Goal: Task Accomplishment & Management: Manage account settings

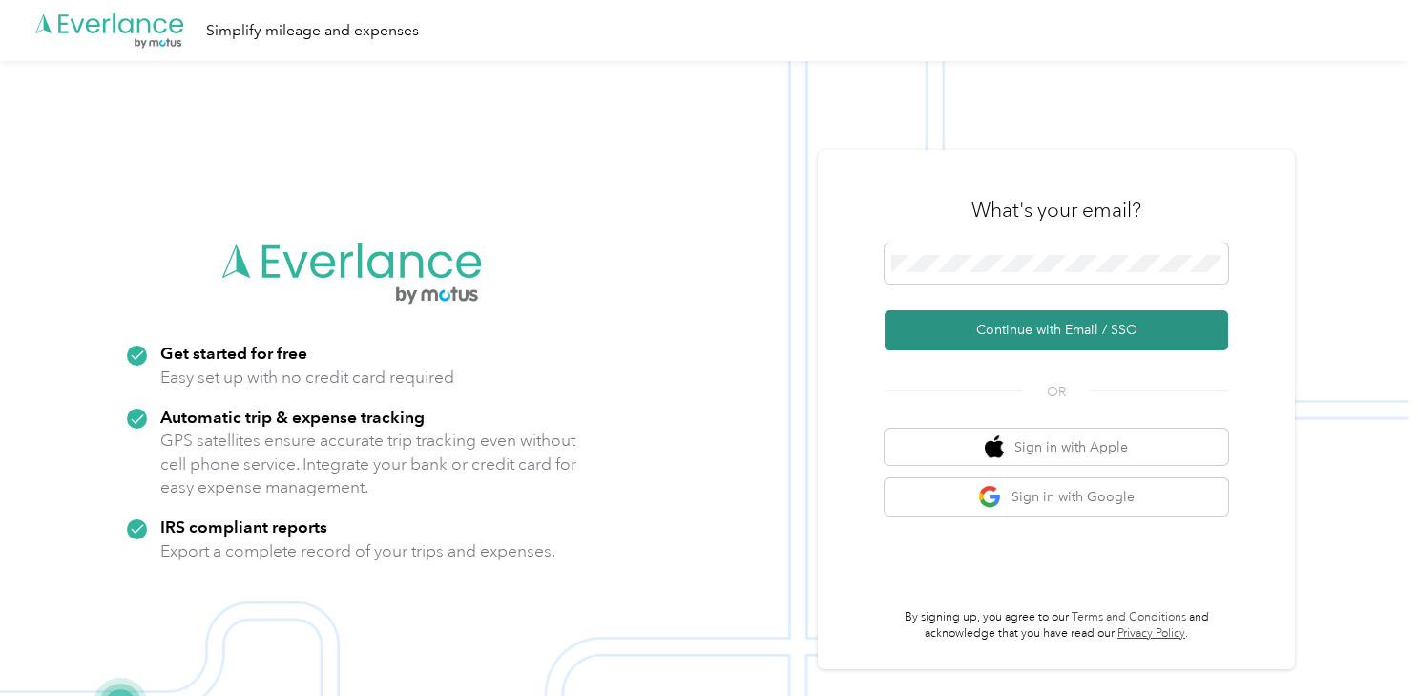
click at [1038, 324] on button "Continue with Email / SSO" at bounding box center [1057, 330] width 344 height 40
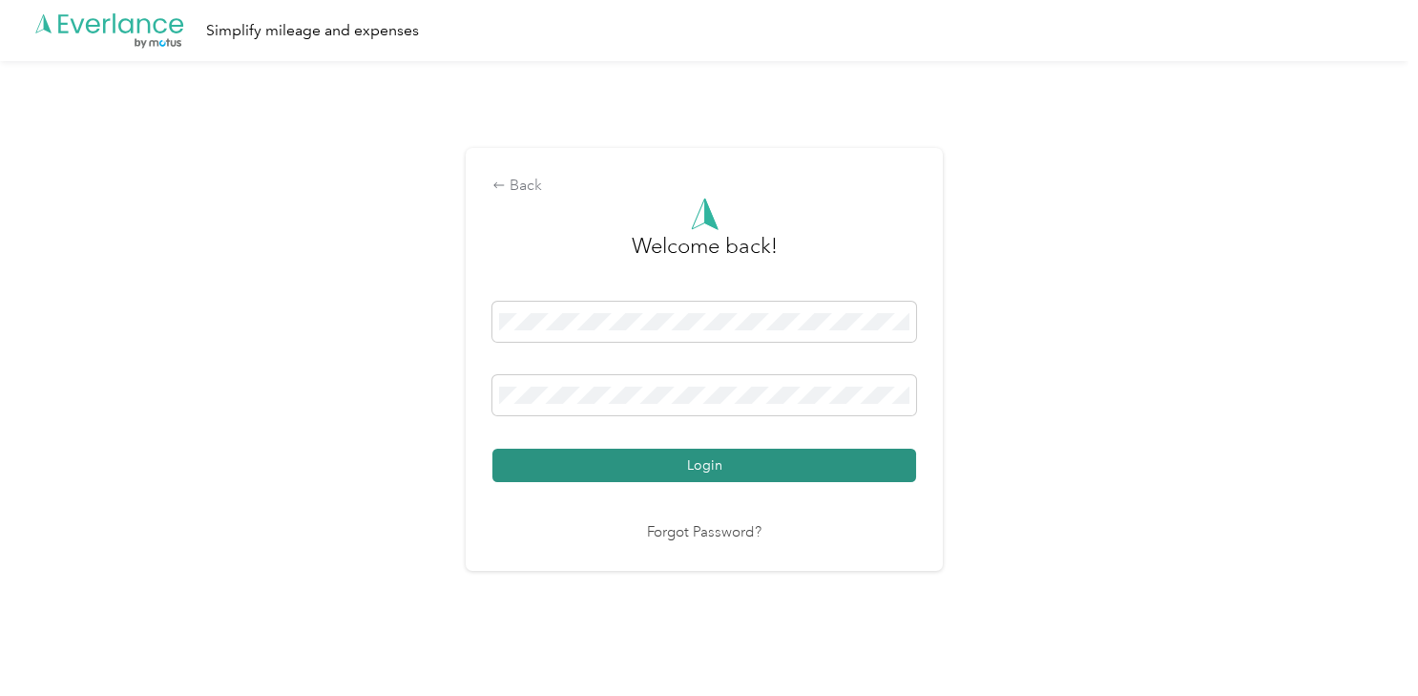
click at [756, 471] on button "Login" at bounding box center [704, 465] width 424 height 33
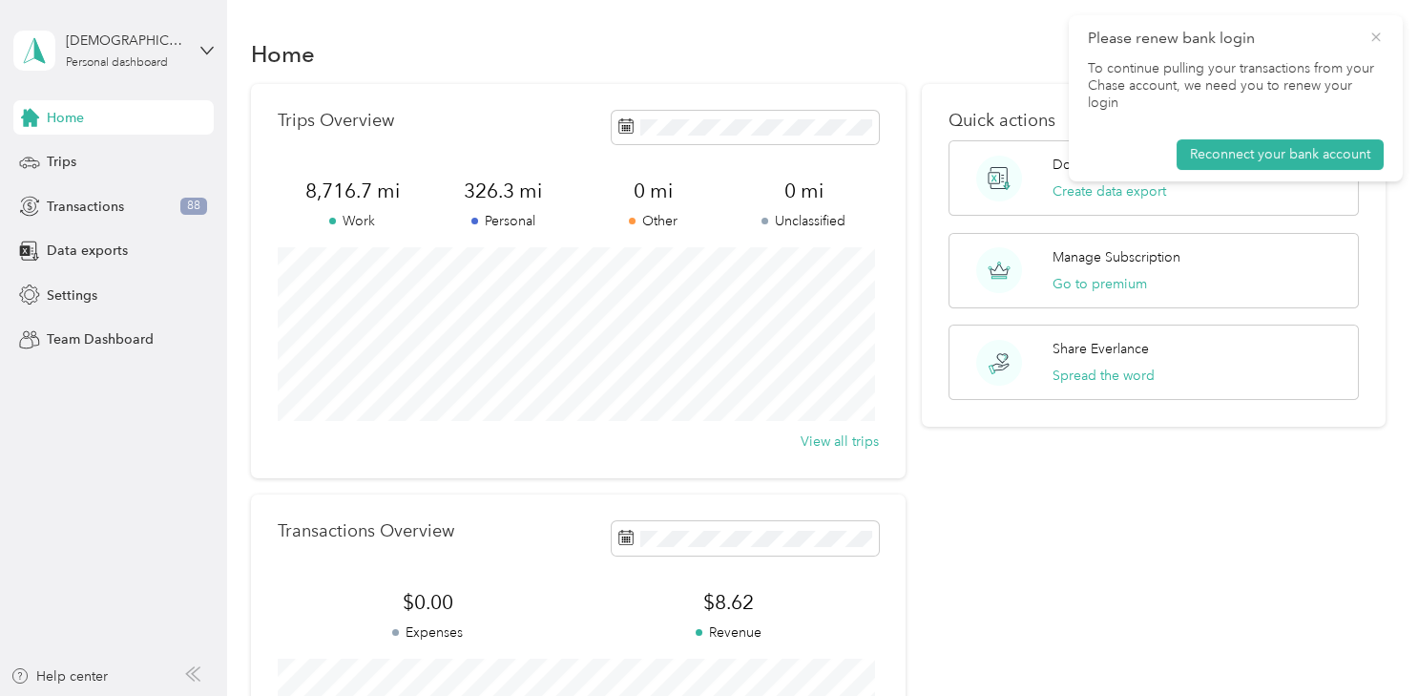
click at [1376, 33] on icon at bounding box center [1376, 37] width 15 height 17
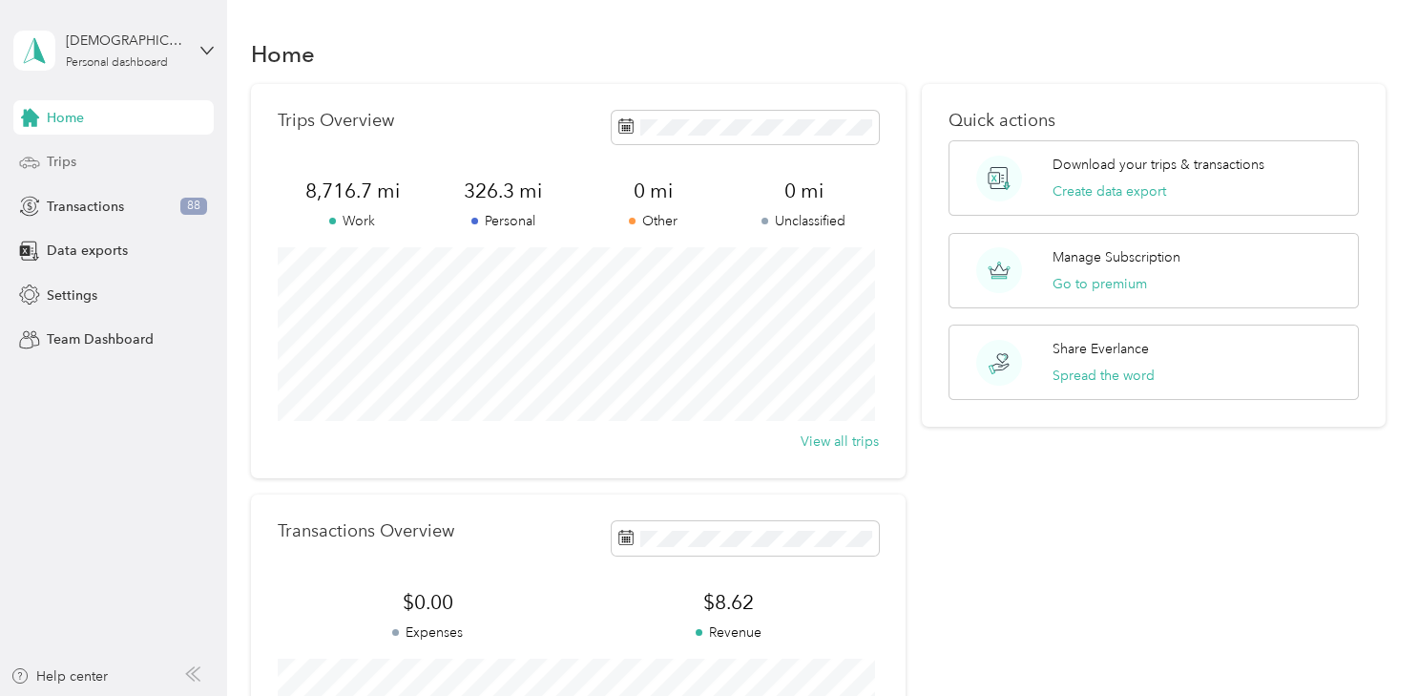
click at [111, 155] on div "Trips" at bounding box center [113, 162] width 200 height 34
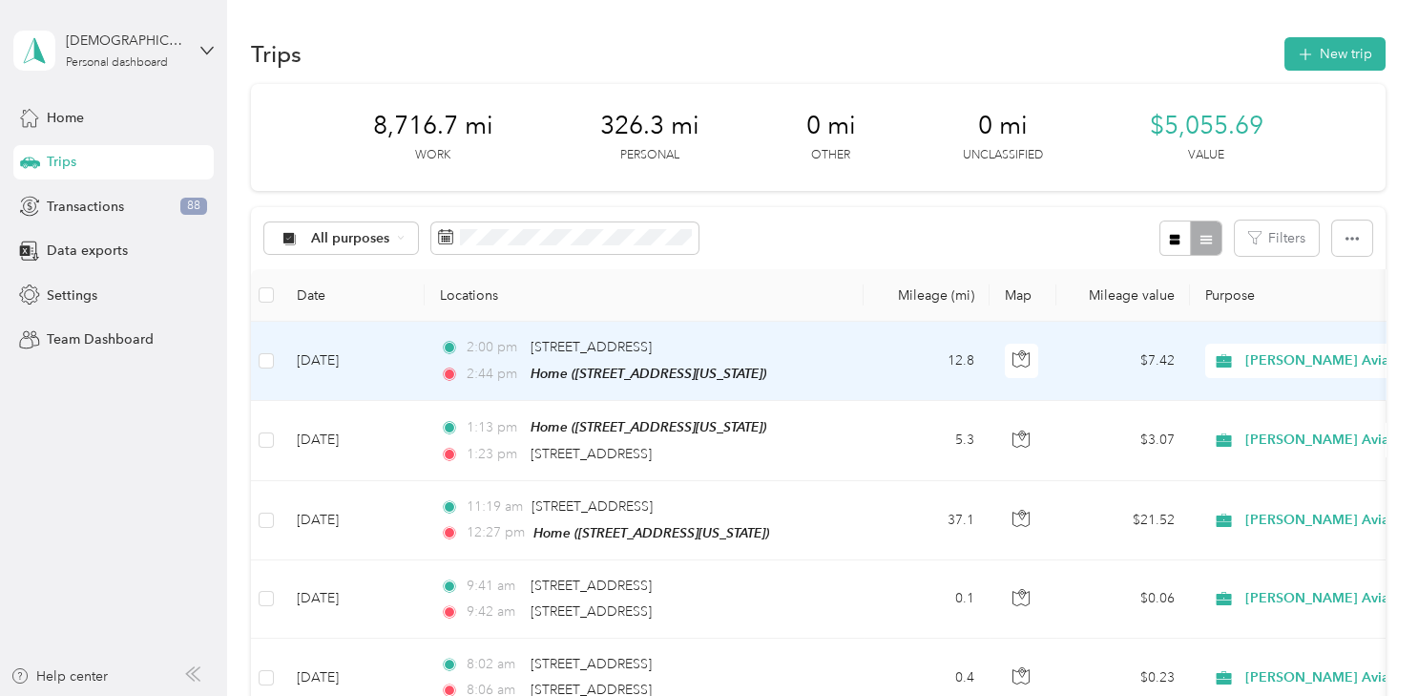
click at [1267, 357] on span "[PERSON_NAME] Aviation Specialist" at bounding box center [1361, 360] width 233 height 21
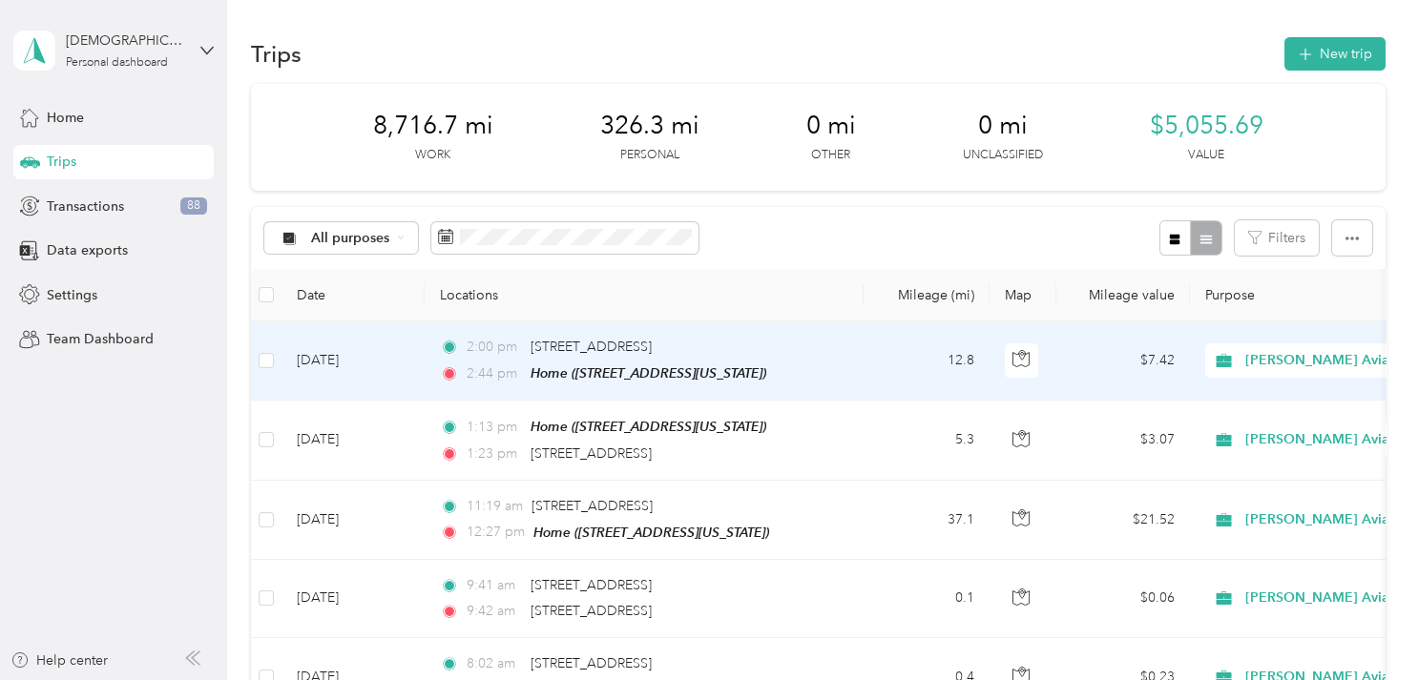
click at [1261, 421] on span "Personal" at bounding box center [1356, 429] width 257 height 20
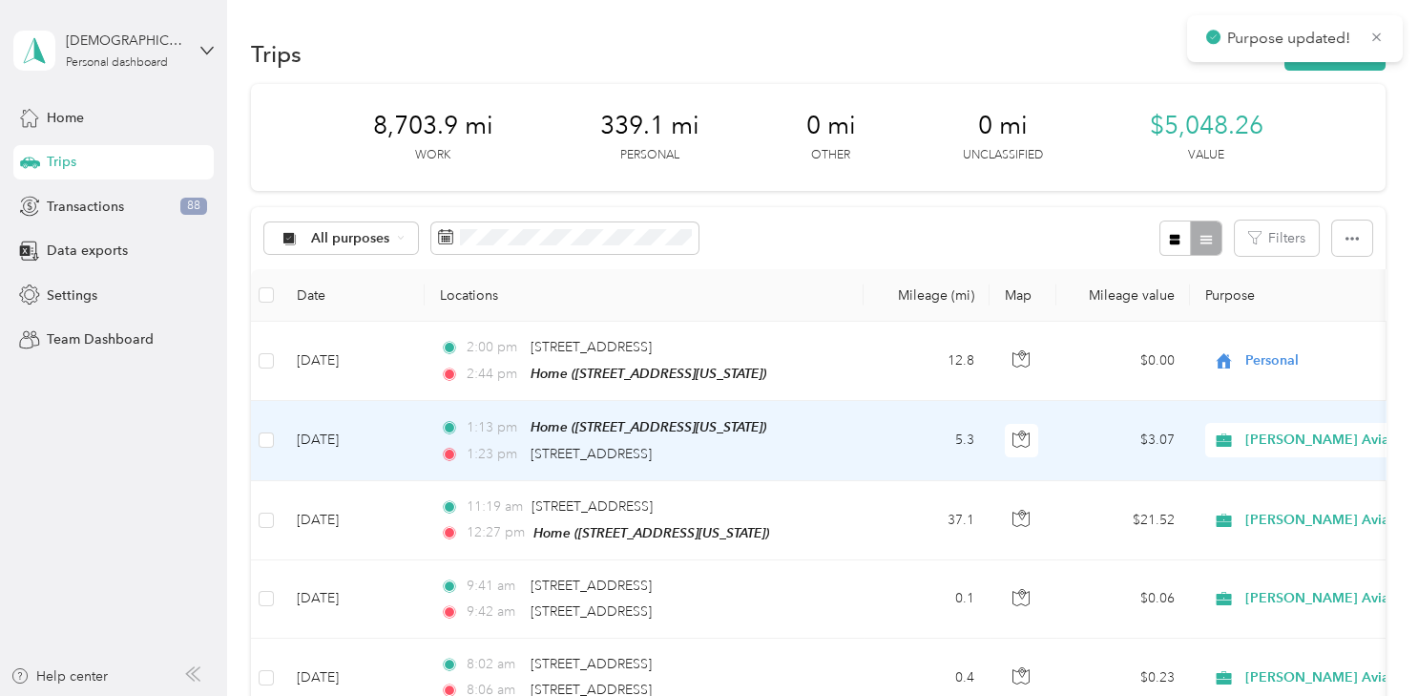
click at [1269, 440] on span "[PERSON_NAME] Aviation Specialist" at bounding box center [1361, 439] width 233 height 21
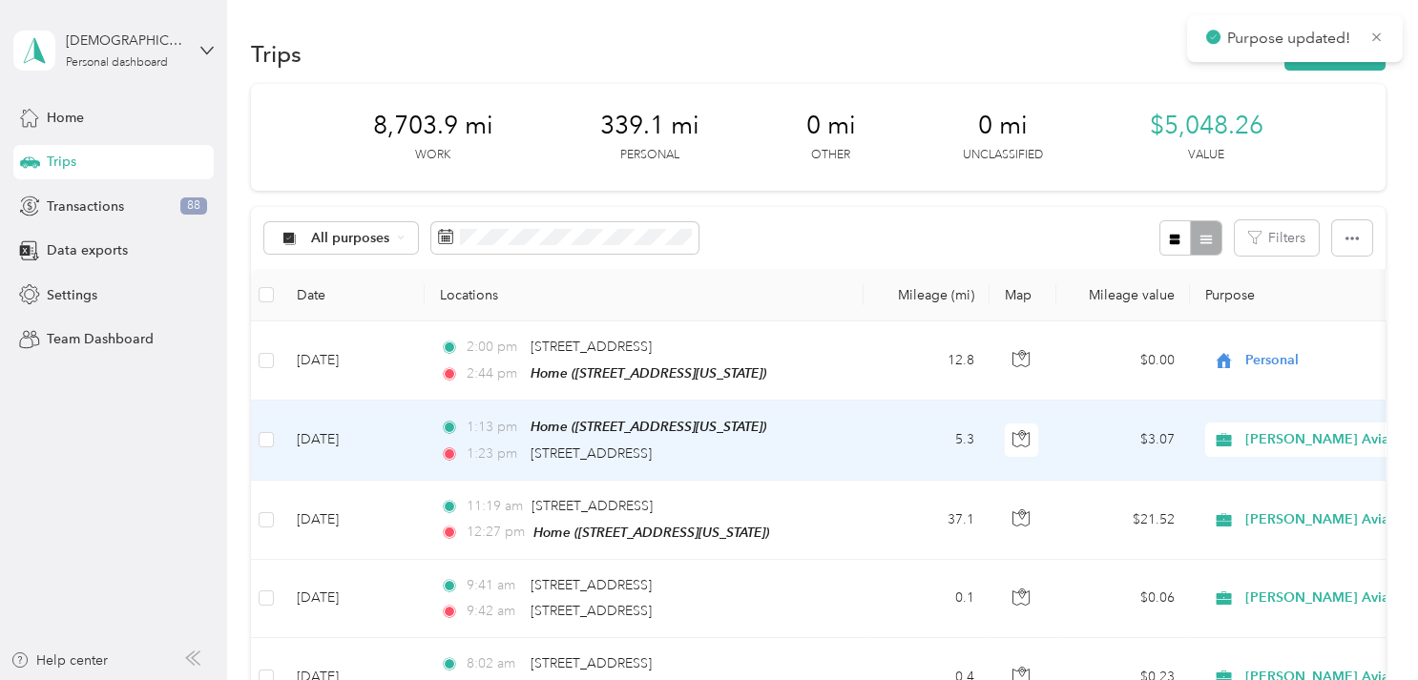
click at [1271, 194] on span "Personal" at bounding box center [1356, 195] width 257 height 20
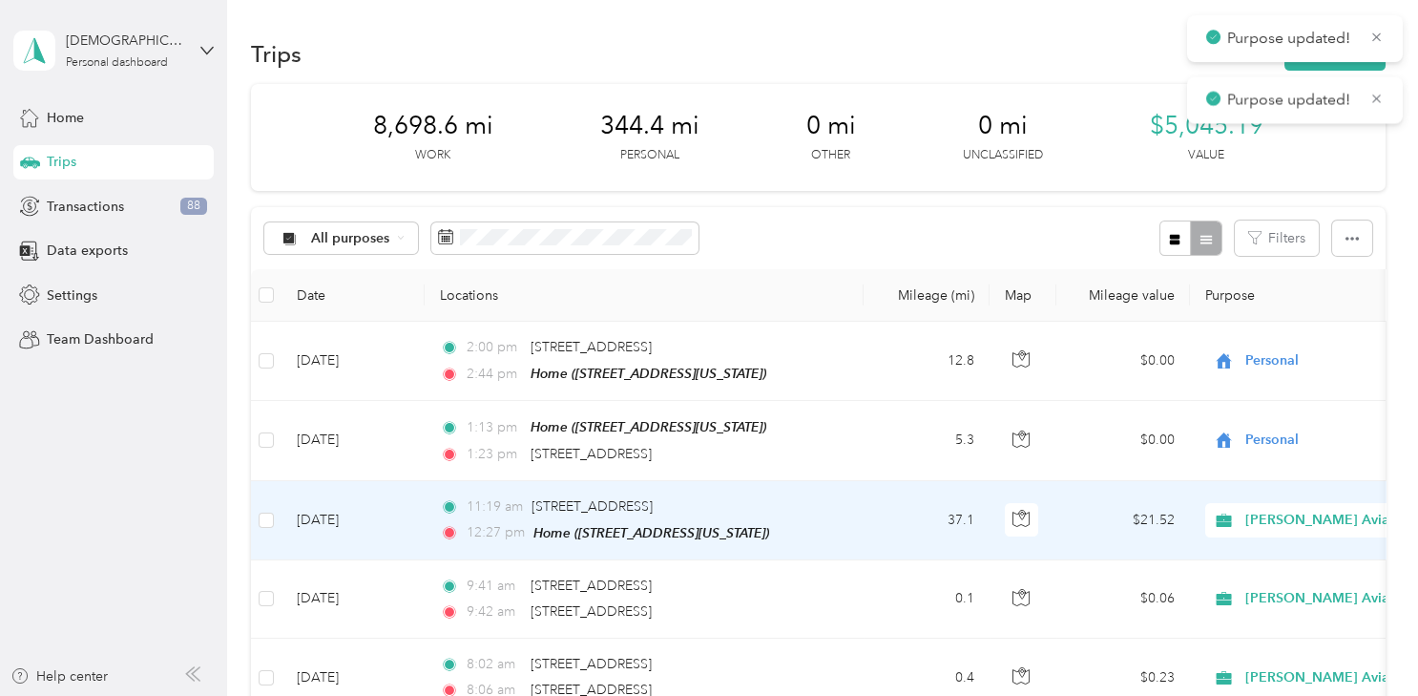
click at [1287, 510] on span "[PERSON_NAME] Aviation Specialist" at bounding box center [1361, 520] width 233 height 21
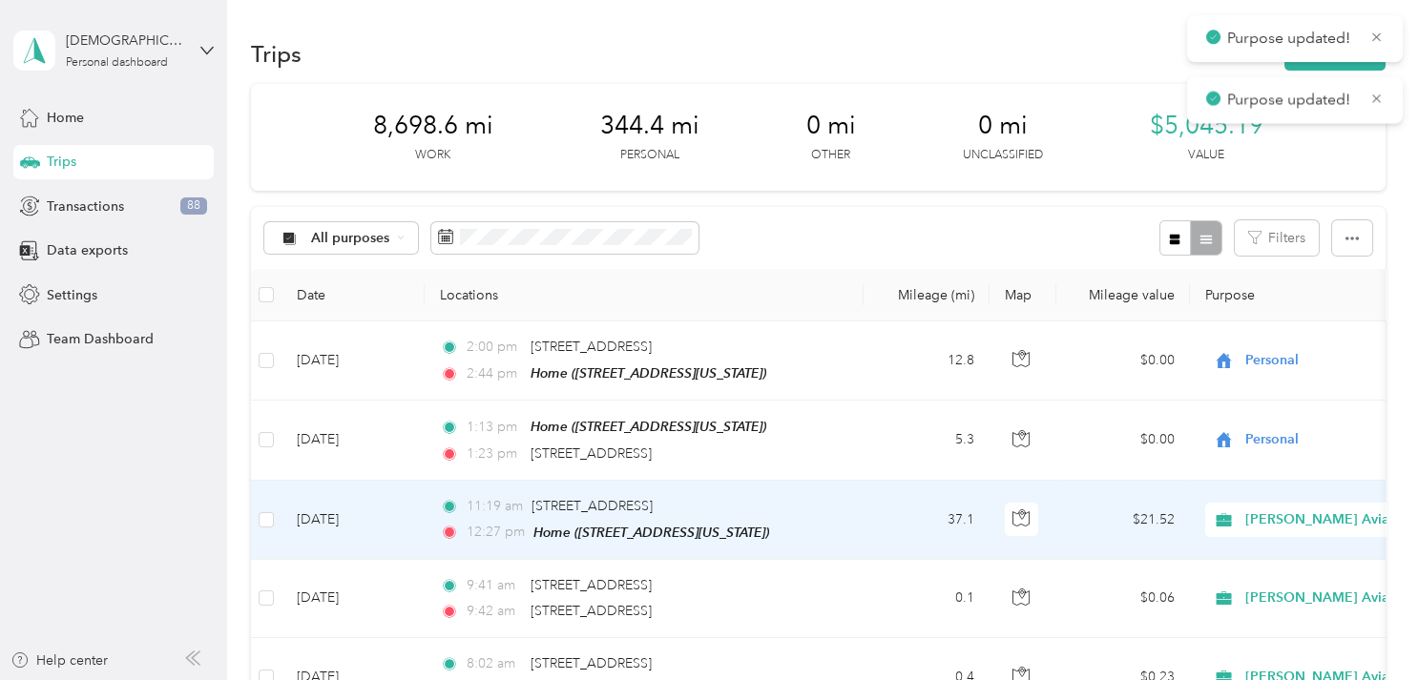
click at [1069, 497] on td "$21.52" at bounding box center [1123, 520] width 134 height 79
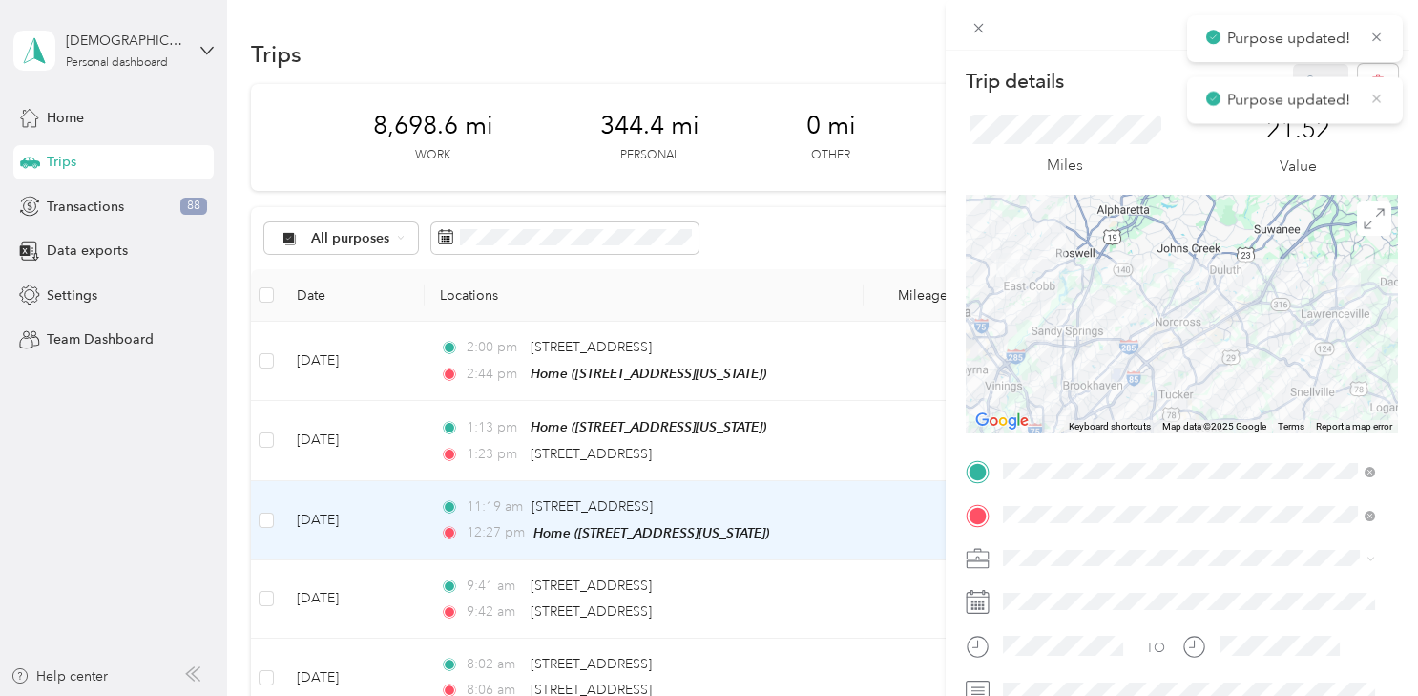
click at [1376, 91] on icon at bounding box center [1376, 98] width 14 height 17
click at [976, 26] on icon at bounding box center [978, 29] width 10 height 10
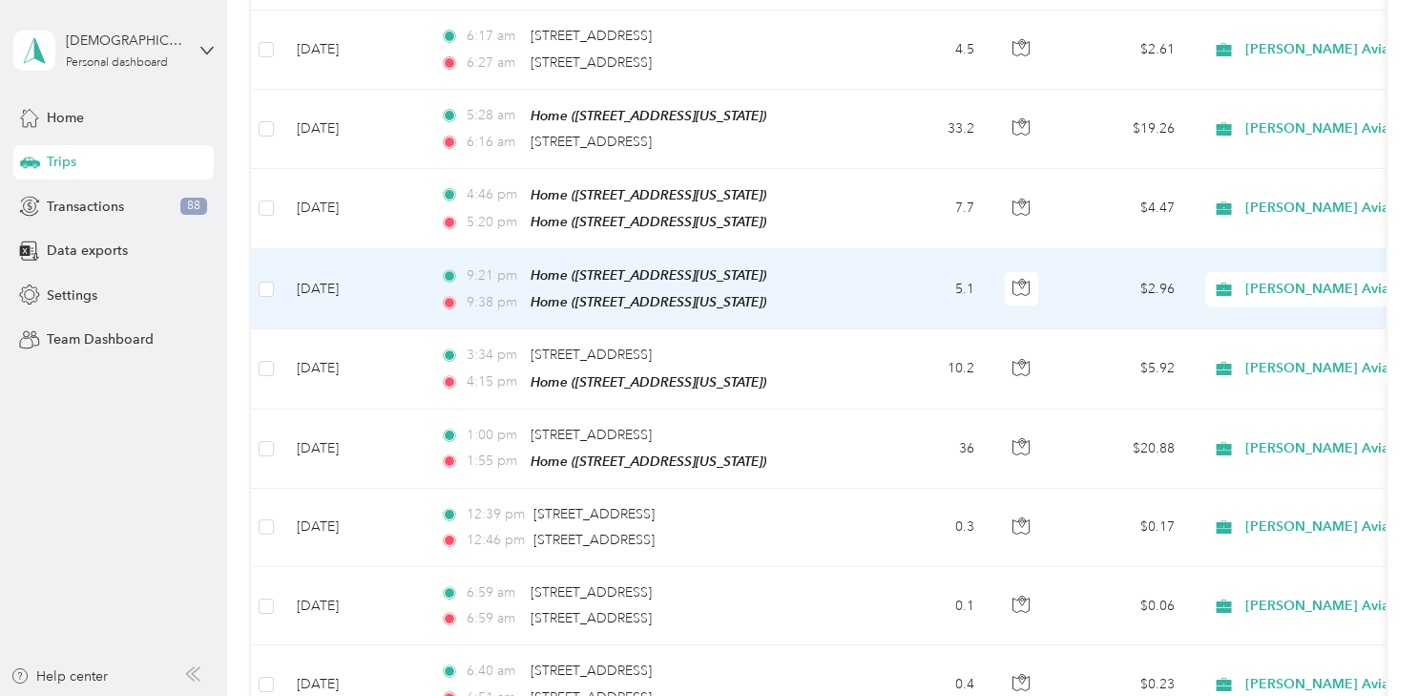
scroll to position [707, 0]
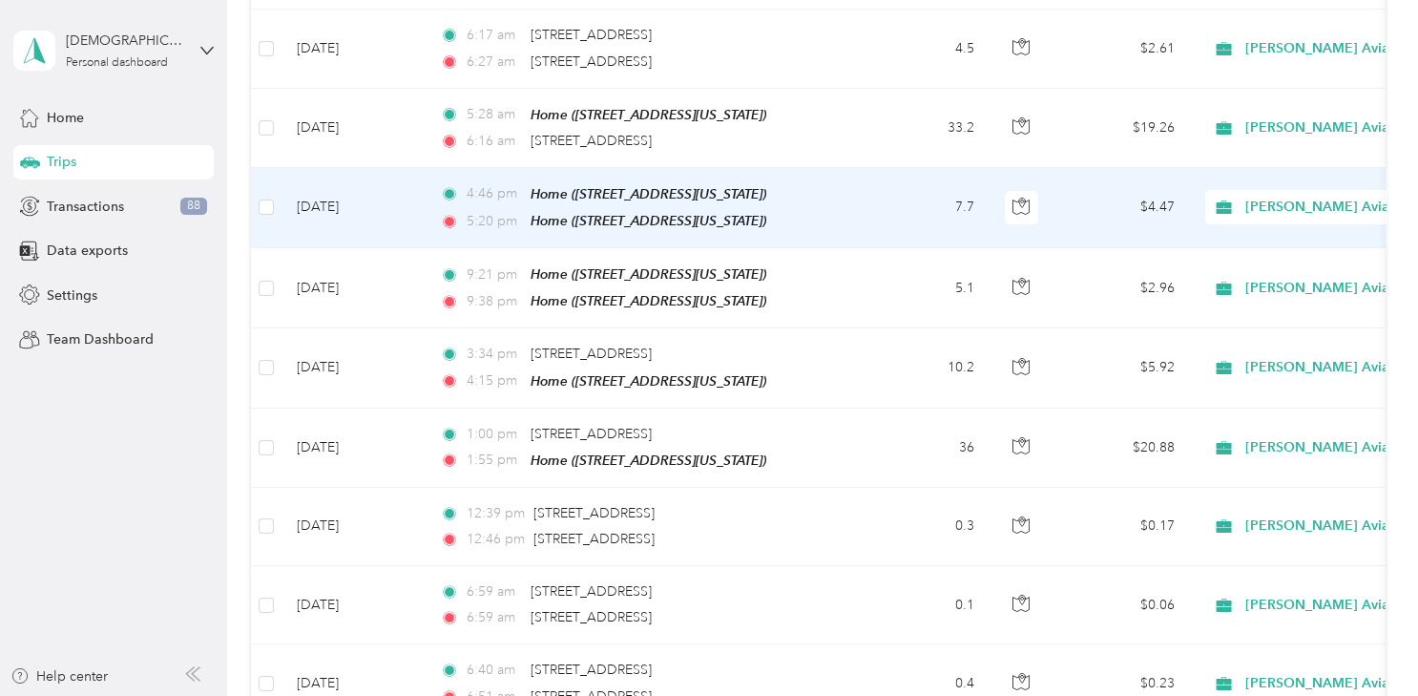
click at [1264, 197] on span "[PERSON_NAME] Aviation Specialist" at bounding box center [1361, 207] width 233 height 21
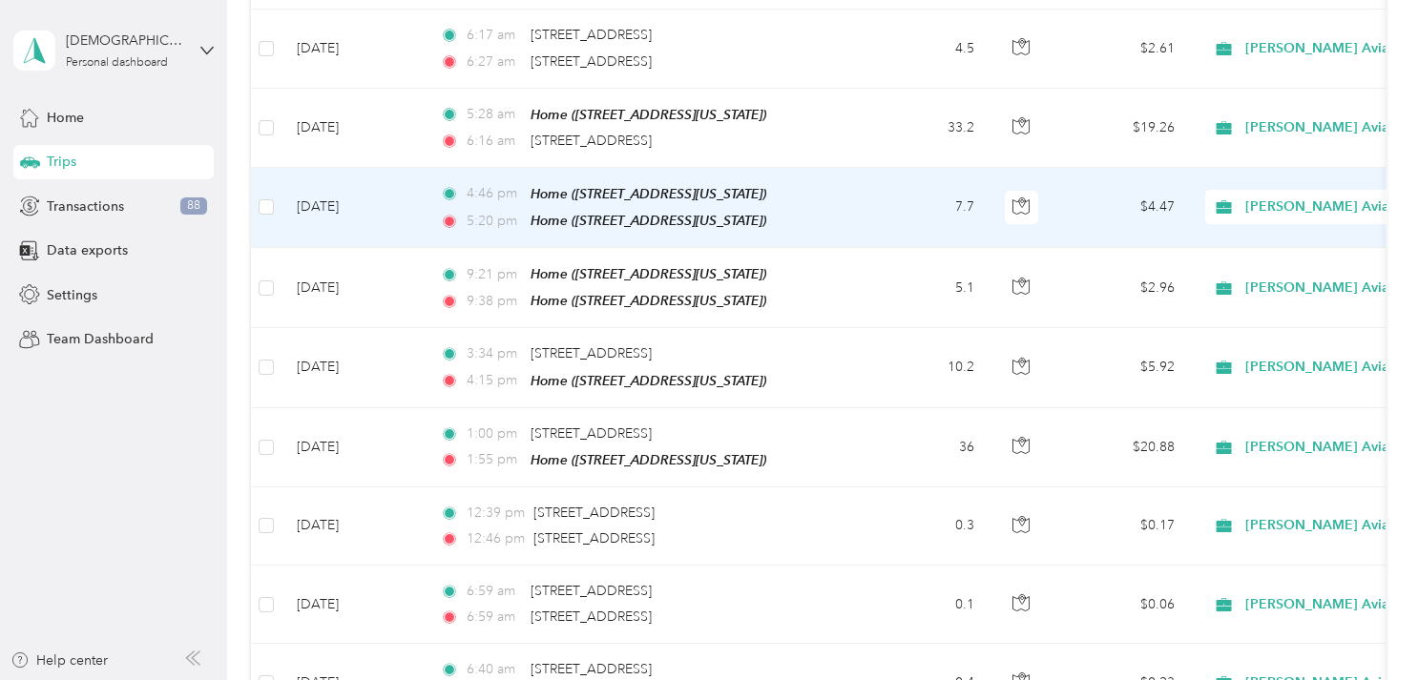
click at [1264, 267] on span "Personal" at bounding box center [1356, 270] width 257 height 20
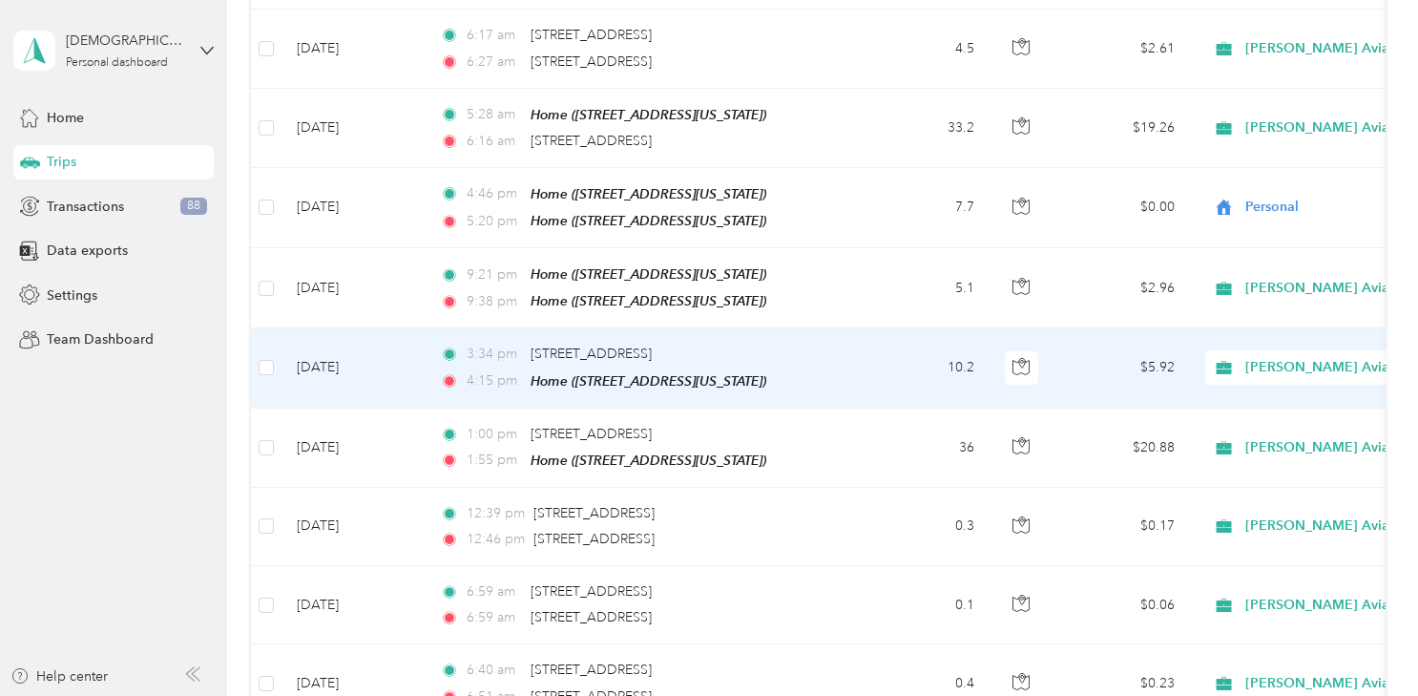
click at [1289, 357] on span "[PERSON_NAME] Aviation Specialist" at bounding box center [1361, 367] width 233 height 21
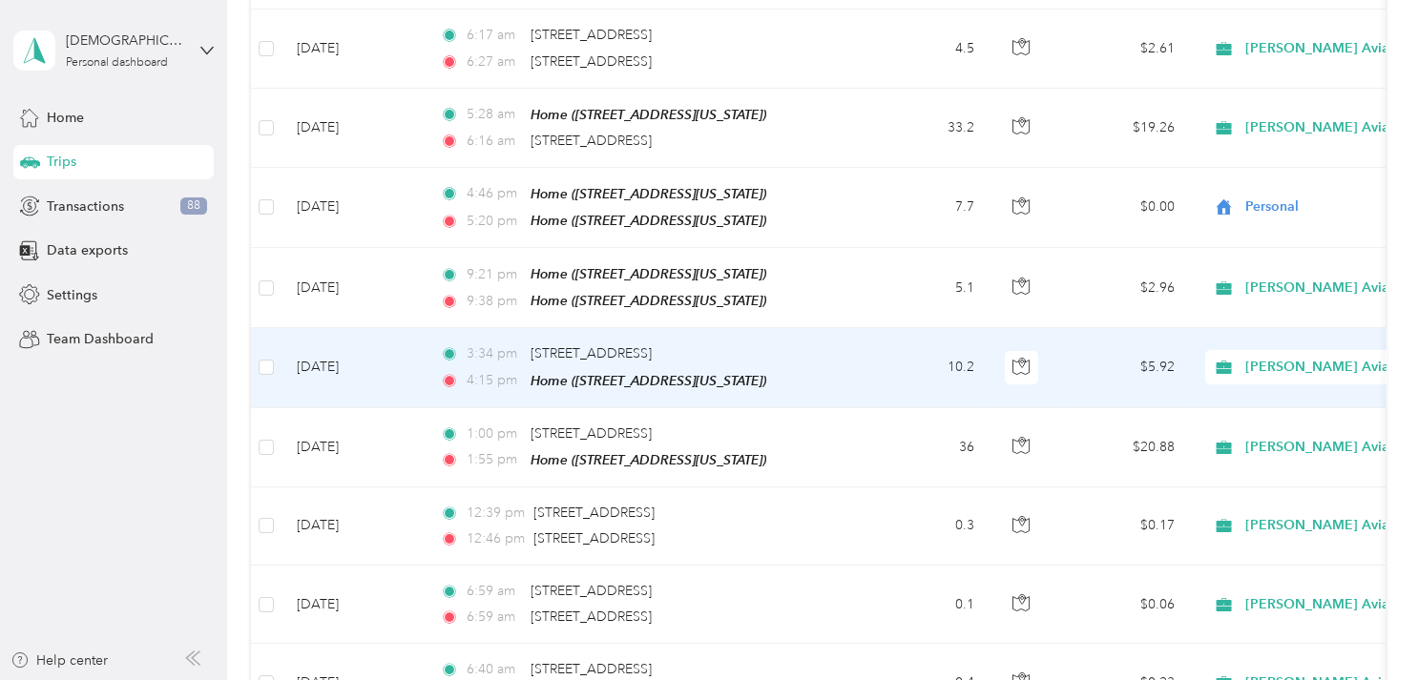
click at [1263, 426] on li "Personal" at bounding box center [1339, 425] width 317 height 33
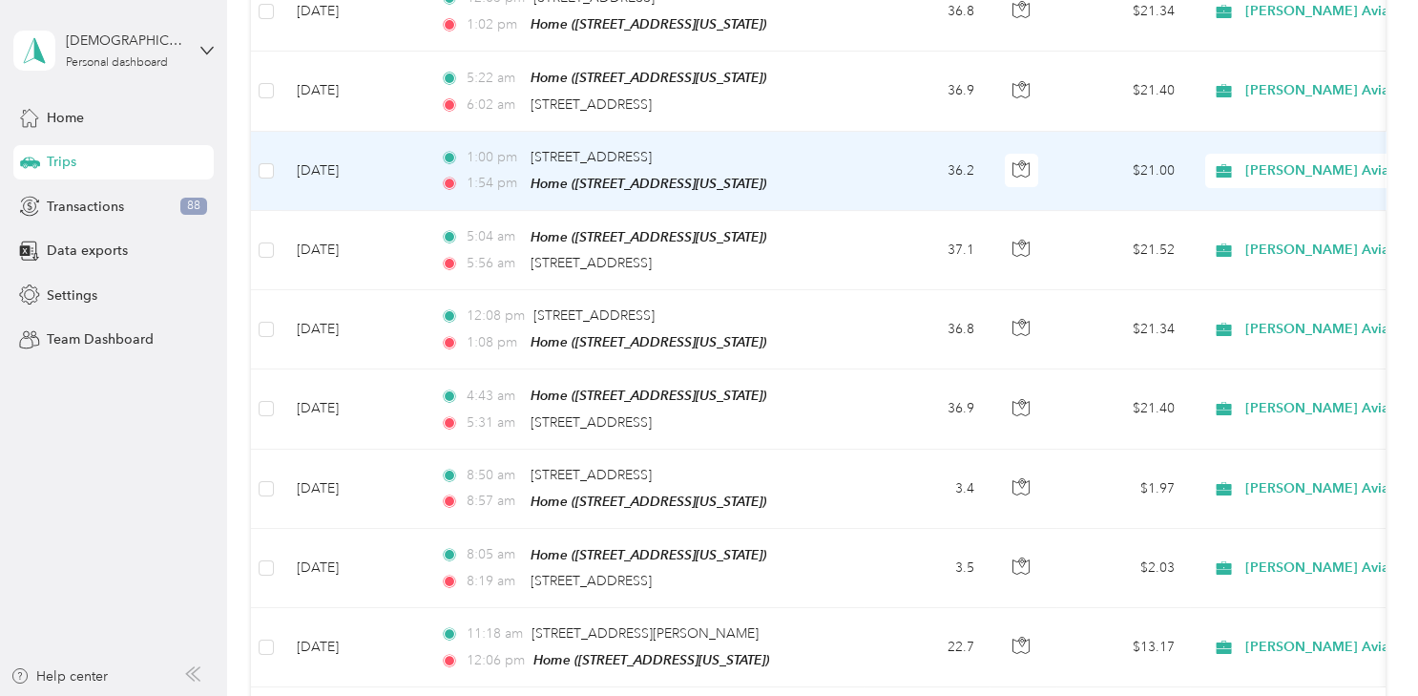
scroll to position [1619, 0]
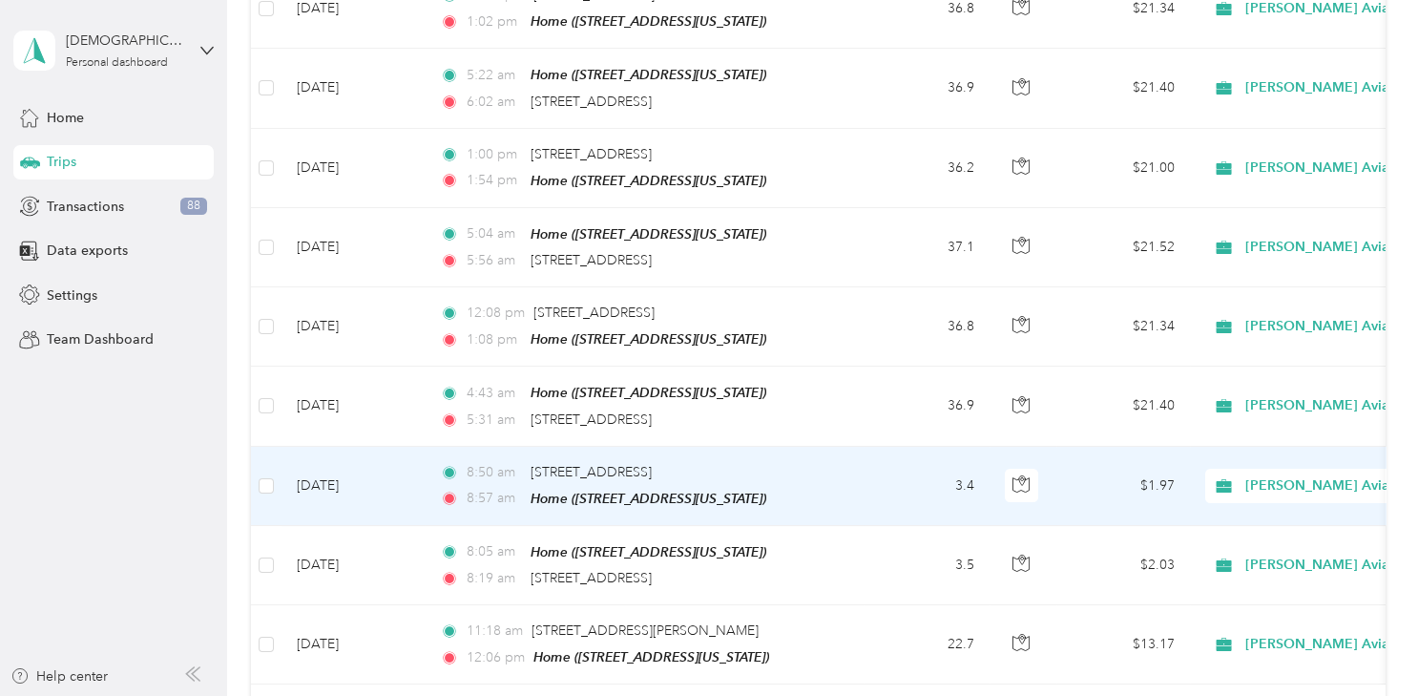
click at [1263, 447] on td "[PERSON_NAME] Aviation Specialist" at bounding box center [1323, 486] width 267 height 79
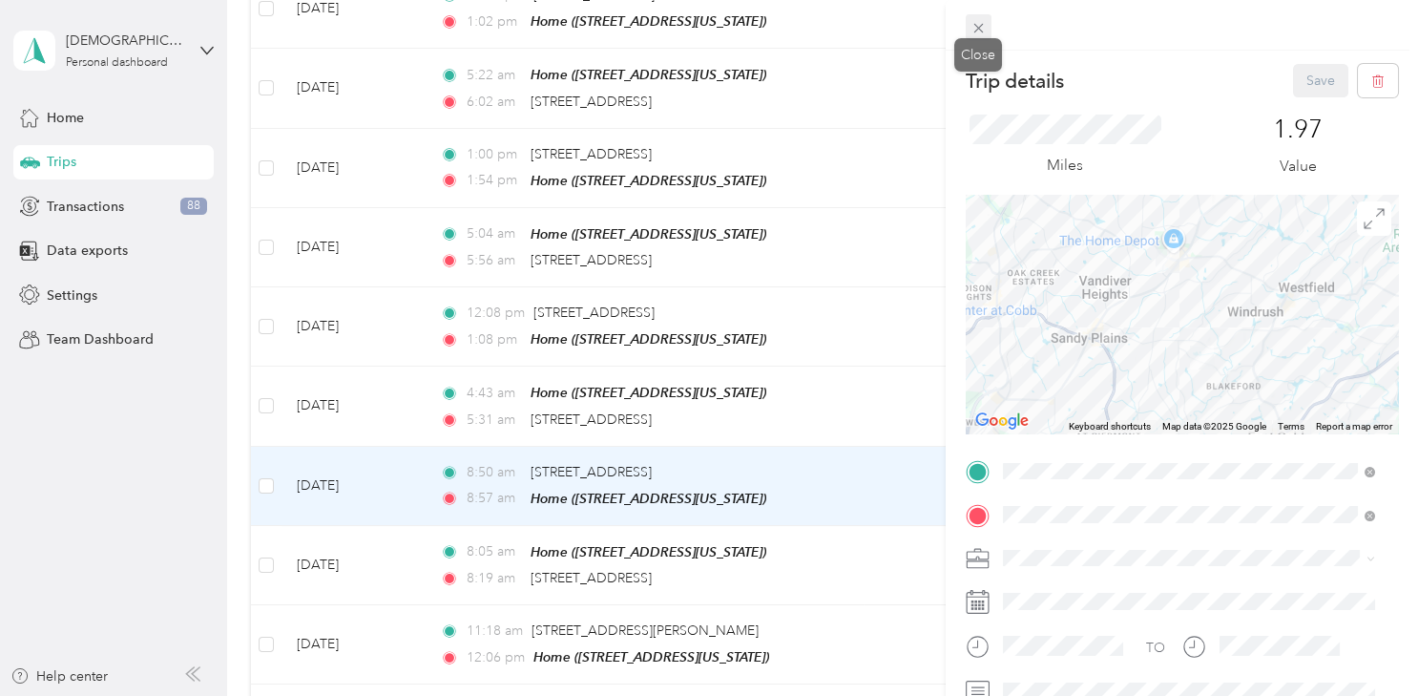
click at [978, 16] on span at bounding box center [979, 27] width 27 height 27
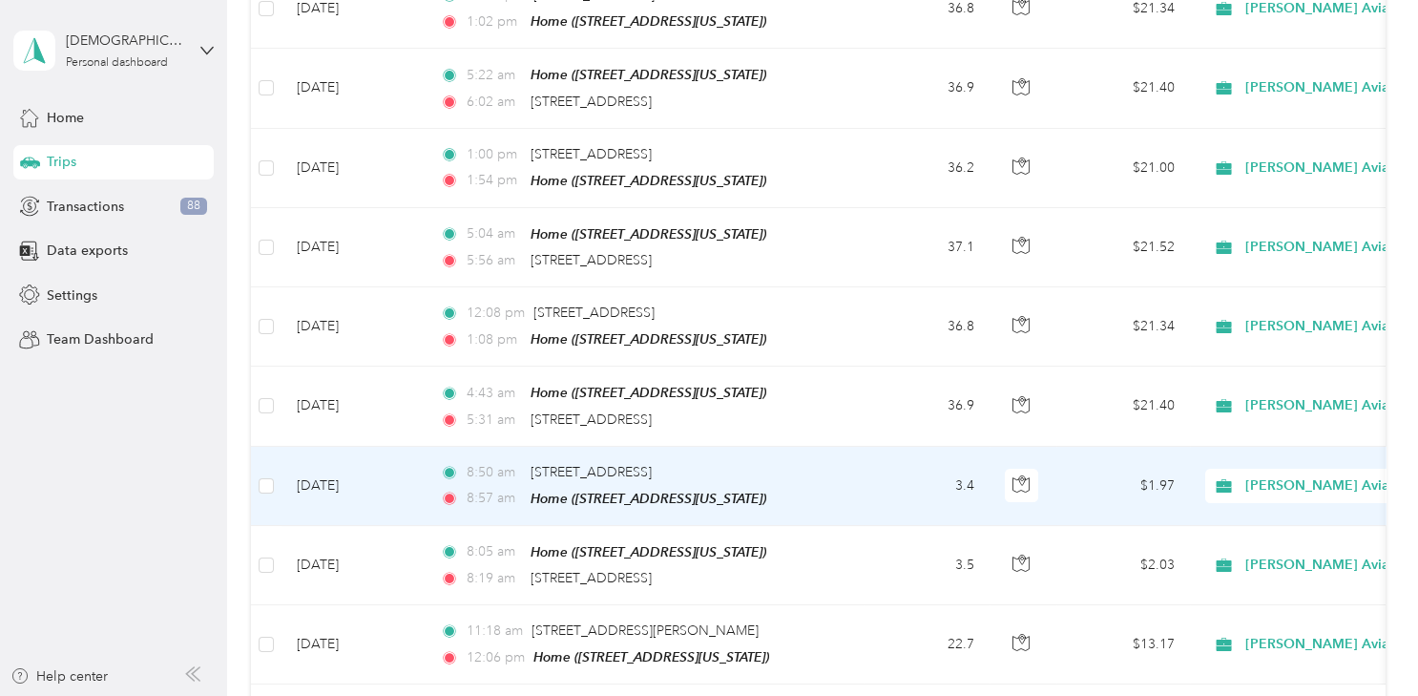
click at [1239, 475] on span "[PERSON_NAME] Aviation Specialist" at bounding box center [1323, 485] width 223 height 21
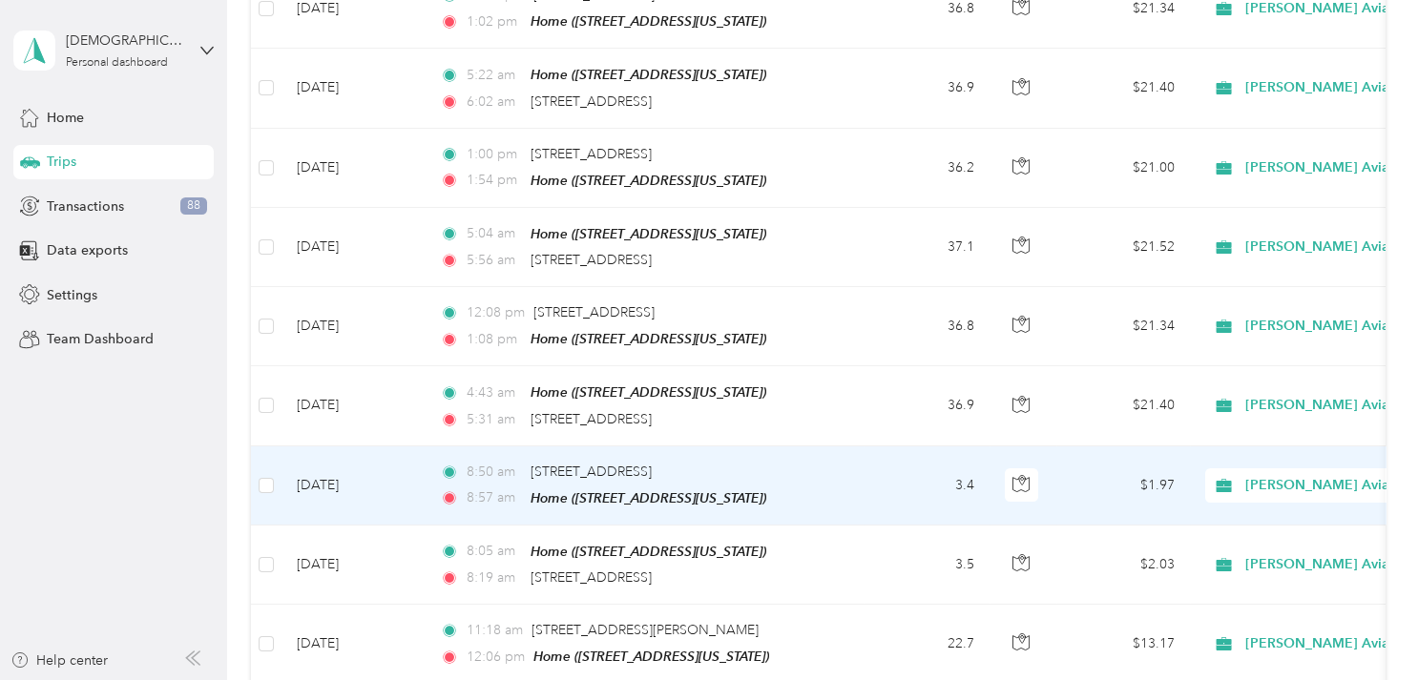
click at [1246, 225] on span "Personal" at bounding box center [1356, 224] width 257 height 20
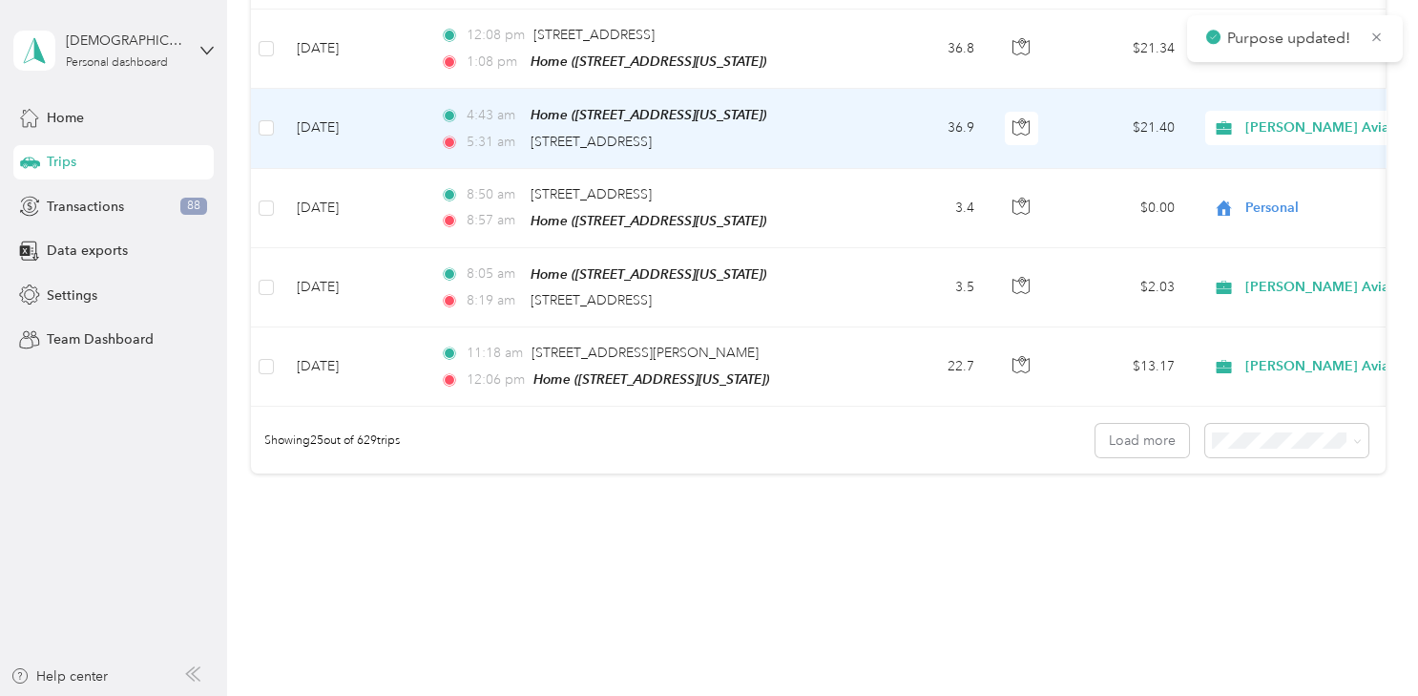
scroll to position [1928, 0]
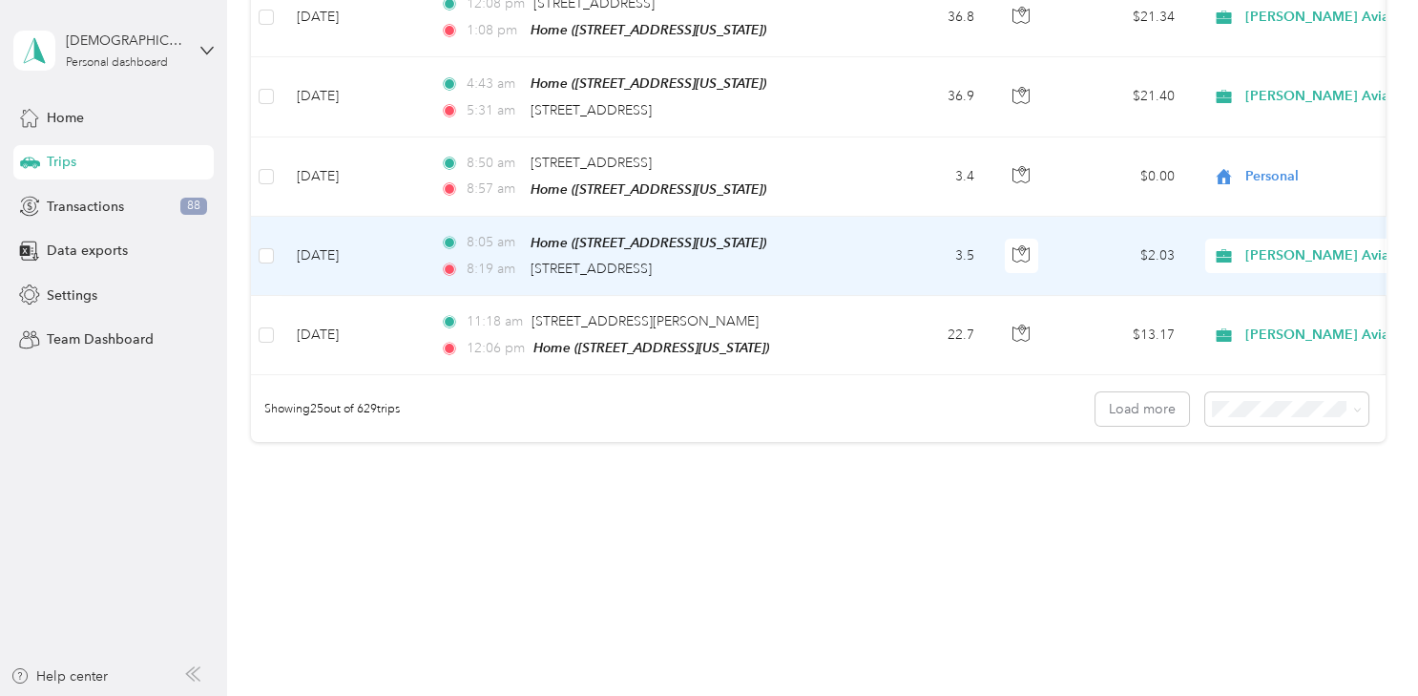
click at [1291, 245] on span "[PERSON_NAME] Aviation Specialist" at bounding box center [1361, 255] width 233 height 21
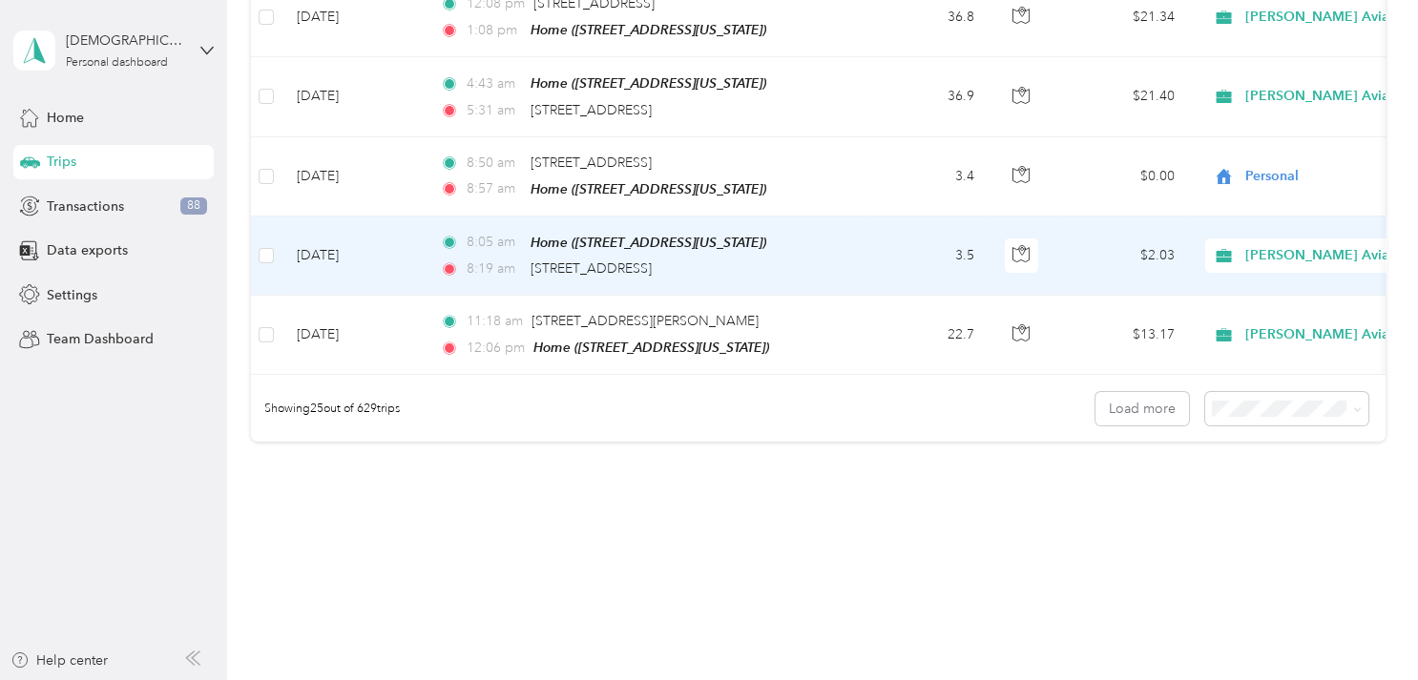
click at [1265, 298] on span "Personal" at bounding box center [1356, 301] width 257 height 20
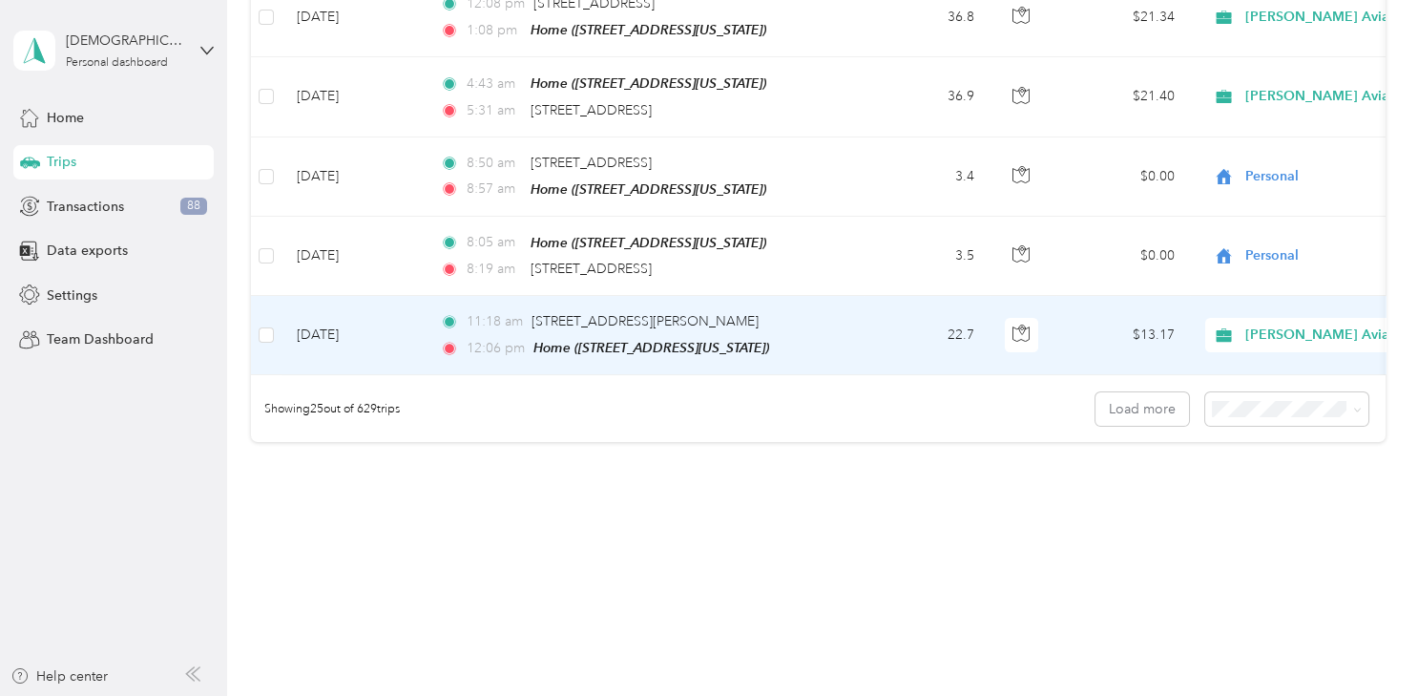
click at [1261, 324] on span "[PERSON_NAME] Aviation Specialist" at bounding box center [1361, 334] width 233 height 21
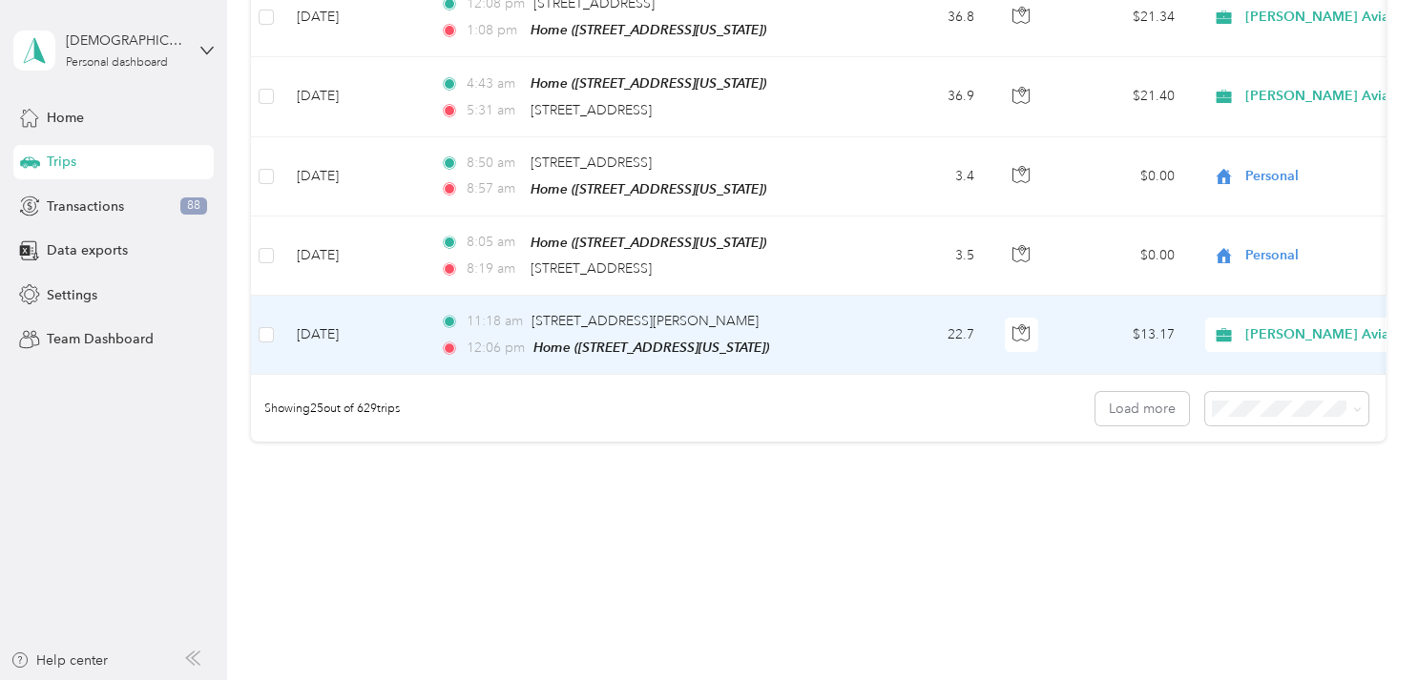
click at [1263, 369] on span "Personal" at bounding box center [1356, 379] width 257 height 20
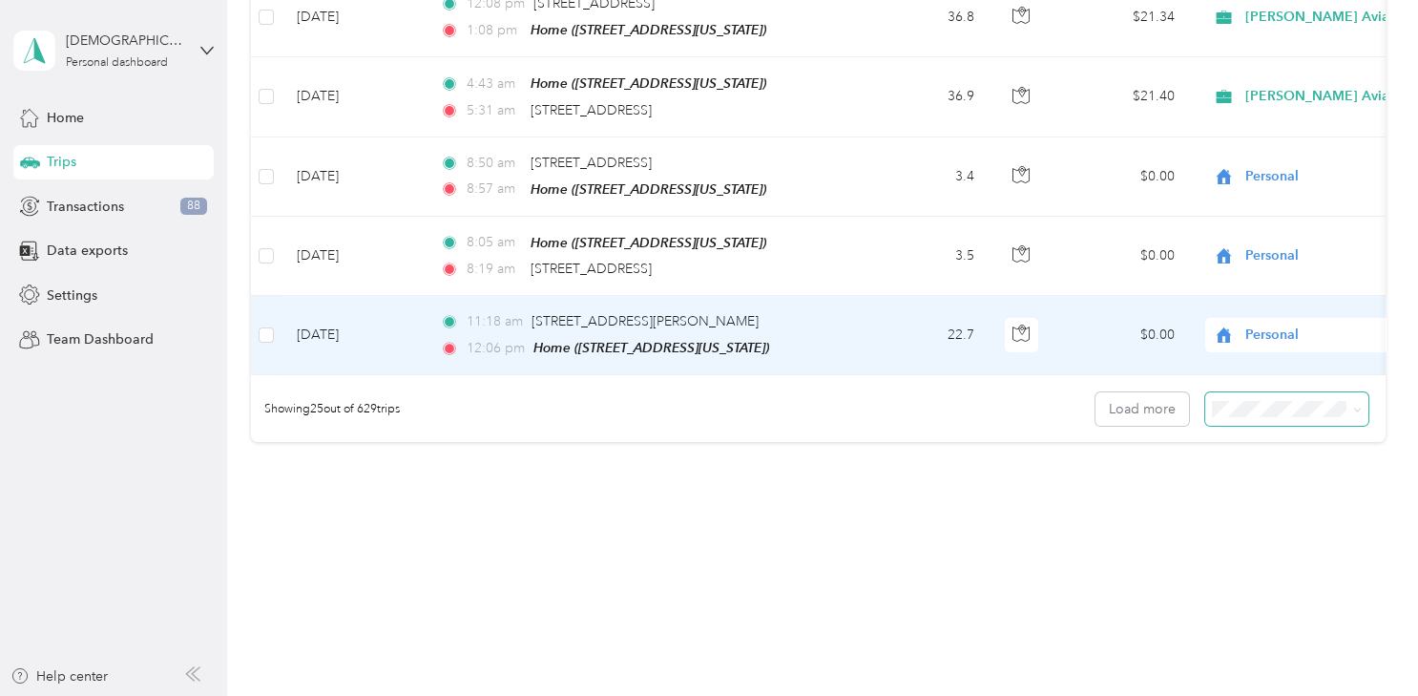
click at [1253, 407] on span at bounding box center [1286, 408] width 163 height 33
click at [1145, 394] on button "Load more" at bounding box center [1143, 408] width 94 height 33
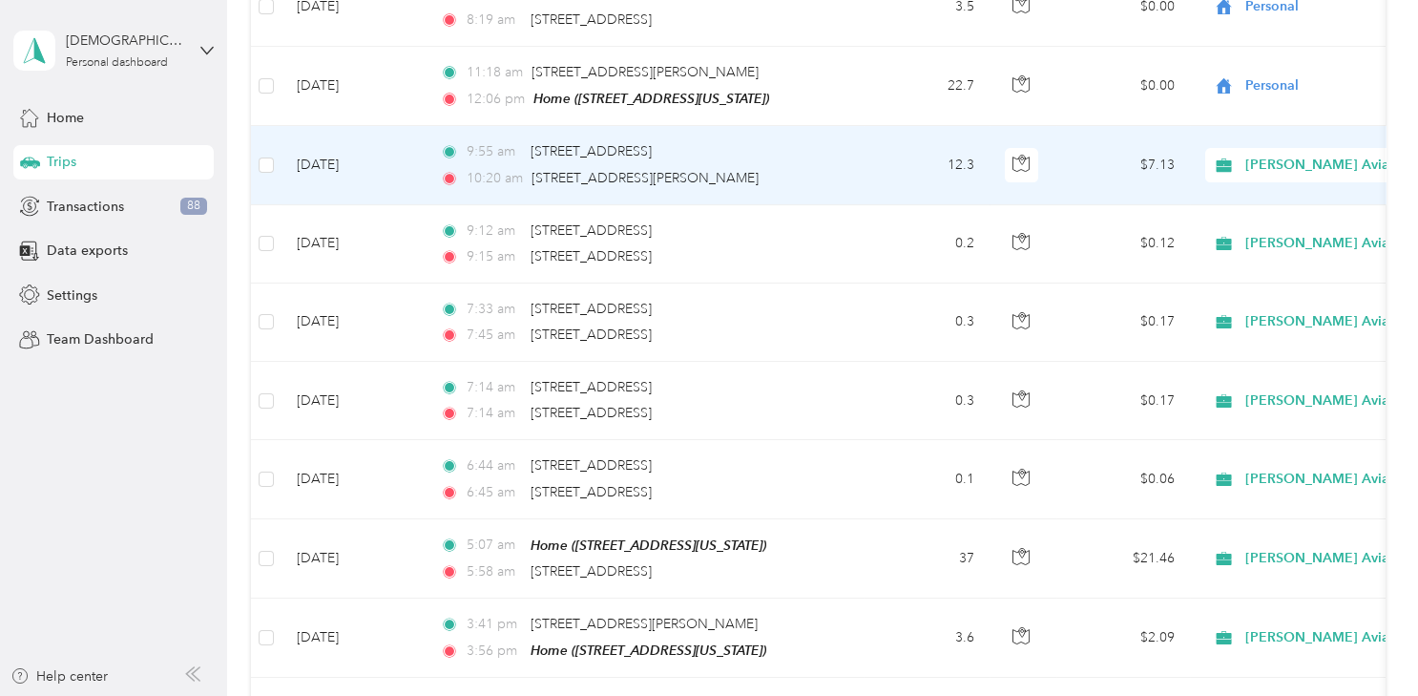
scroll to position [2186, 0]
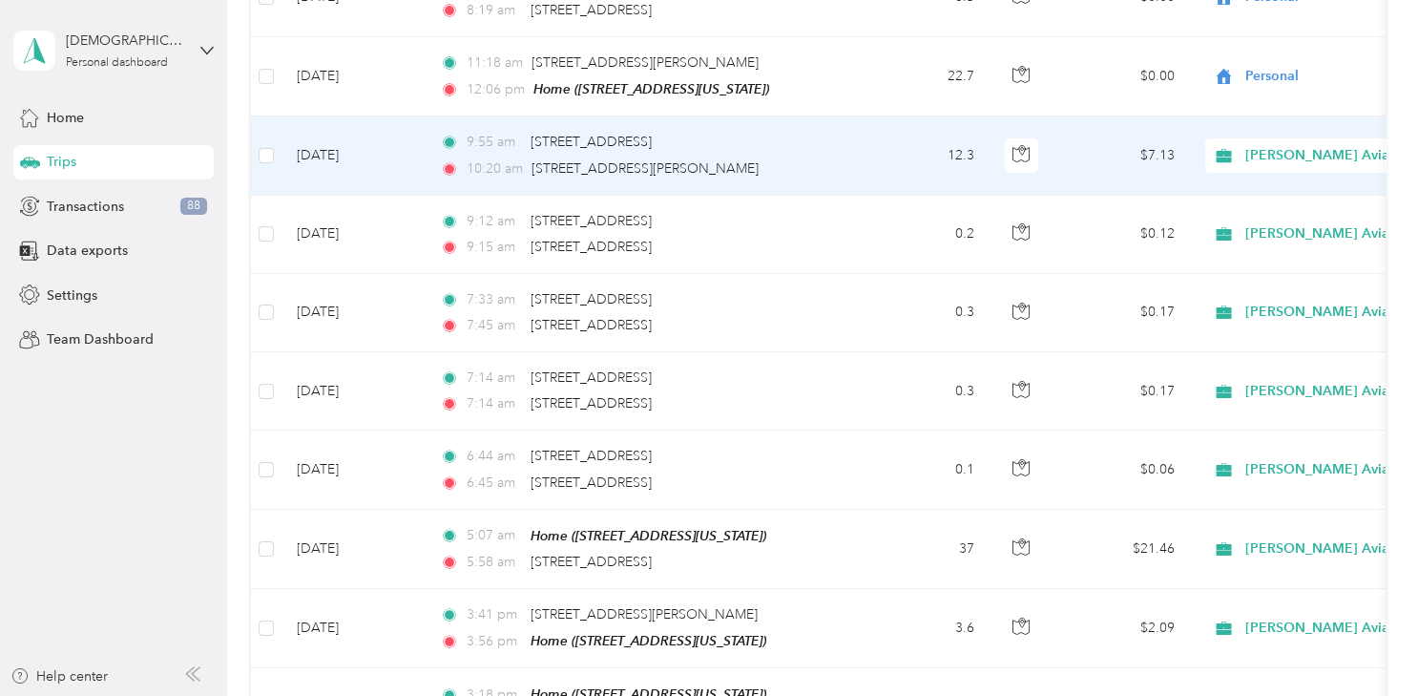
click at [1265, 145] on span "[PERSON_NAME] Aviation Specialist" at bounding box center [1361, 155] width 233 height 21
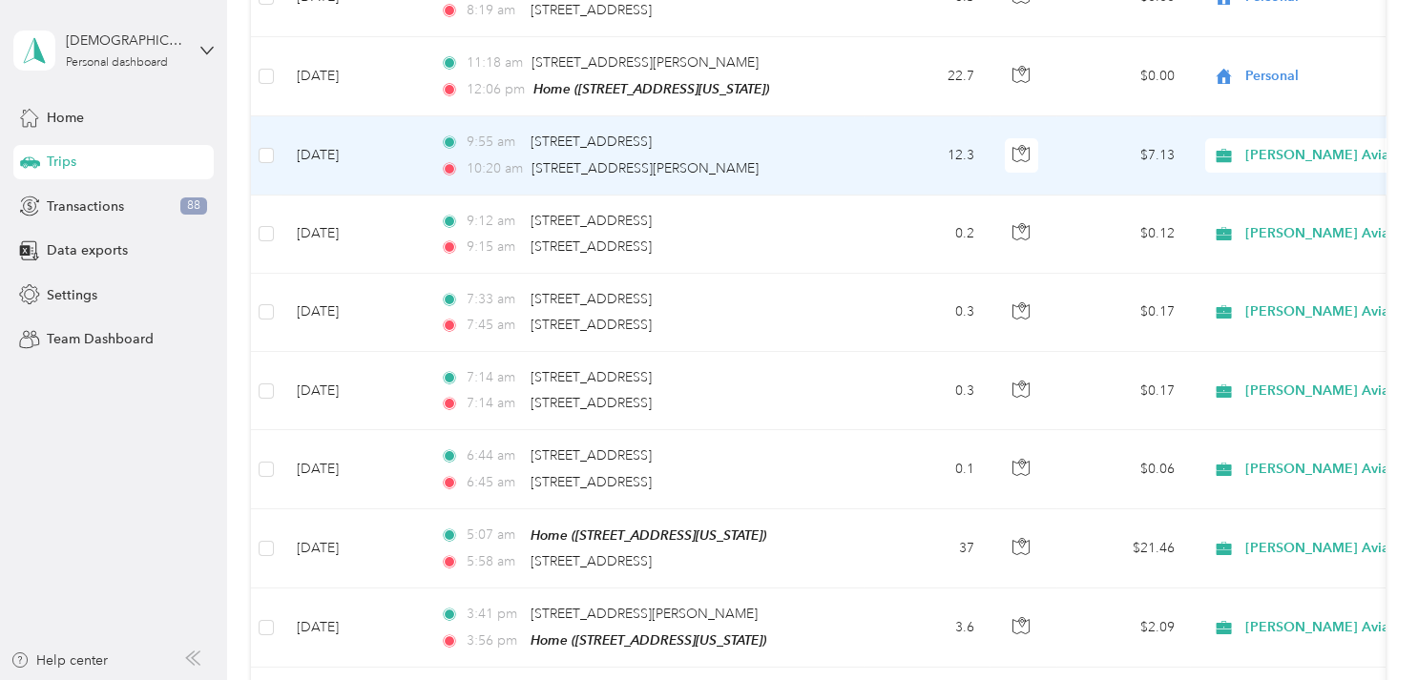
click at [1261, 190] on span "Personal" at bounding box center [1356, 198] width 257 height 20
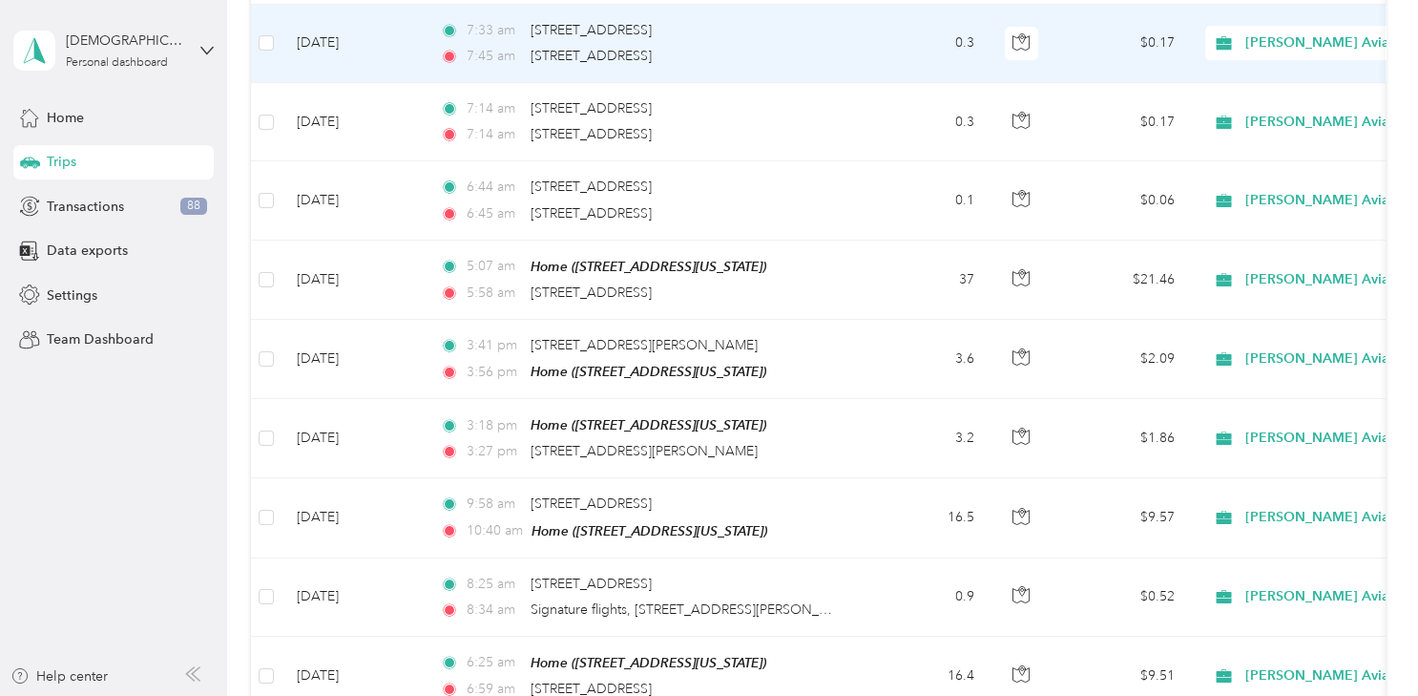
scroll to position [2456, 0]
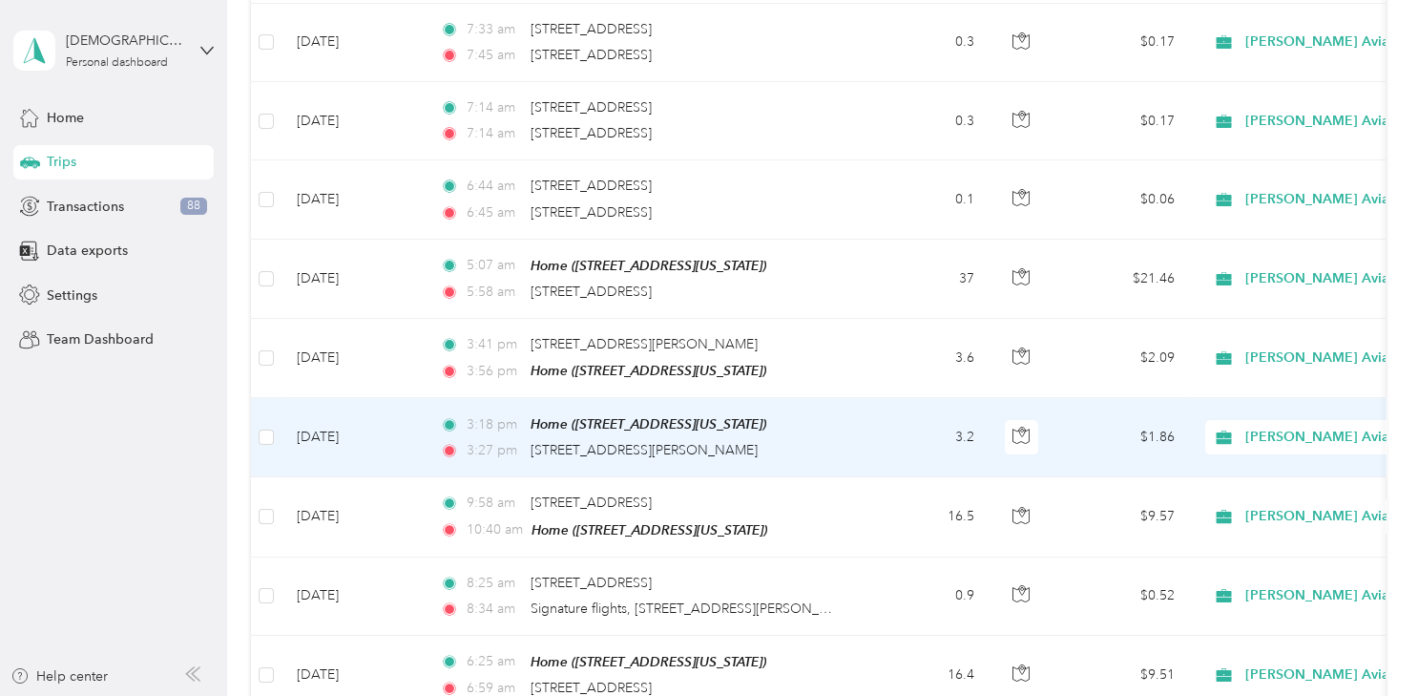
click at [1284, 427] on span "[PERSON_NAME] Aviation Specialist" at bounding box center [1361, 437] width 233 height 21
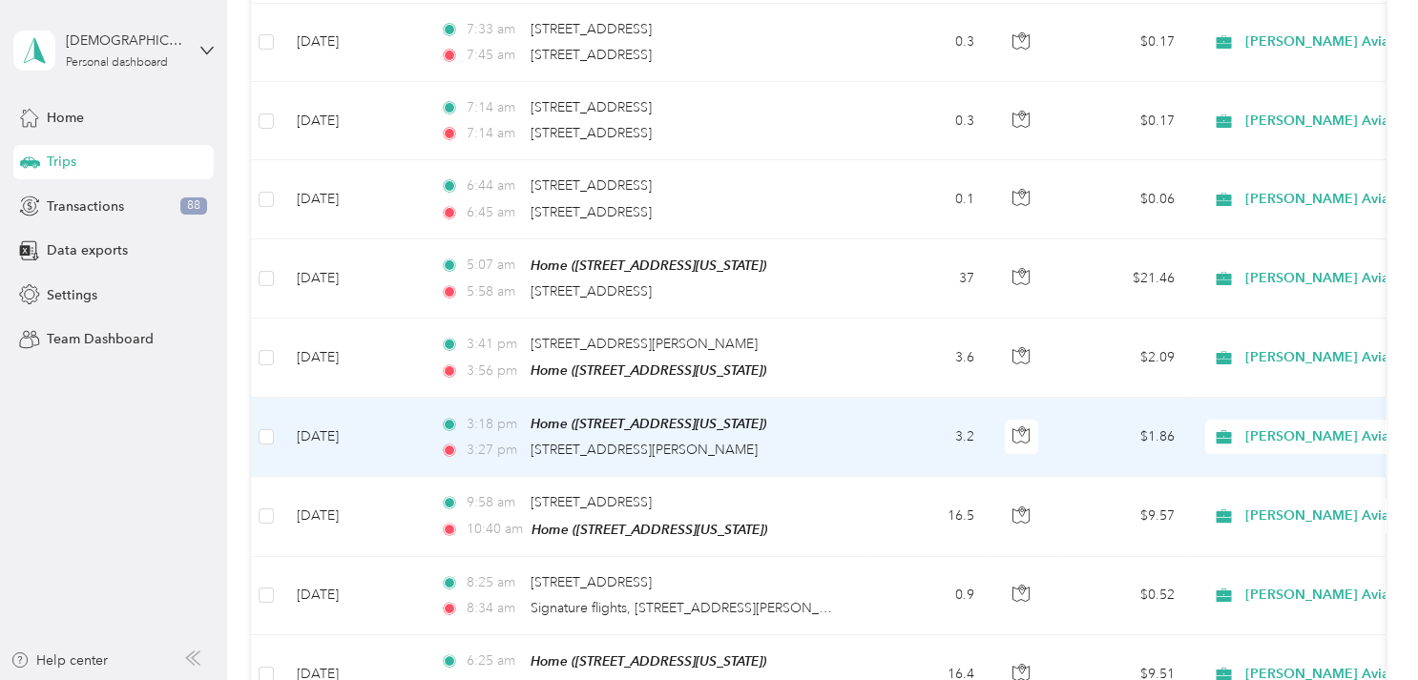
click at [1268, 165] on span "Personal" at bounding box center [1356, 160] width 257 height 20
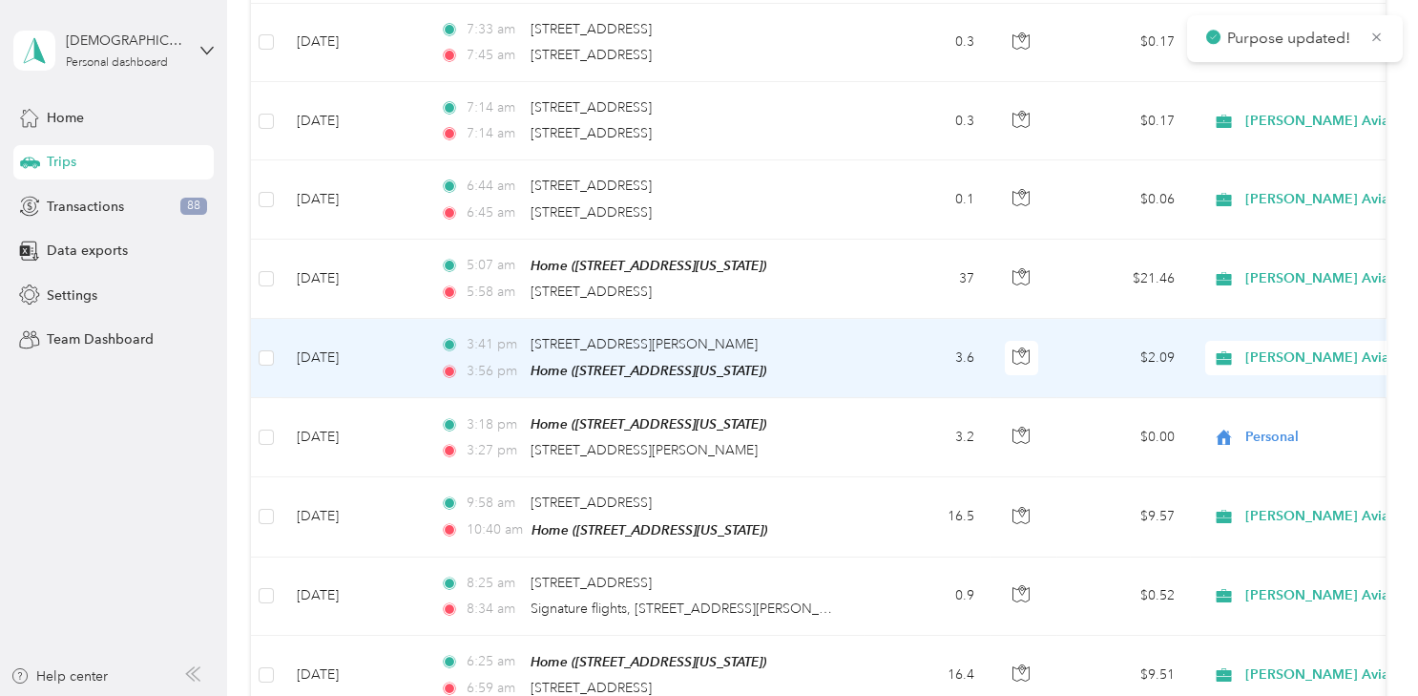
click at [1306, 341] on div "[PERSON_NAME] Aviation Specialist" at bounding box center [1323, 358] width 237 height 34
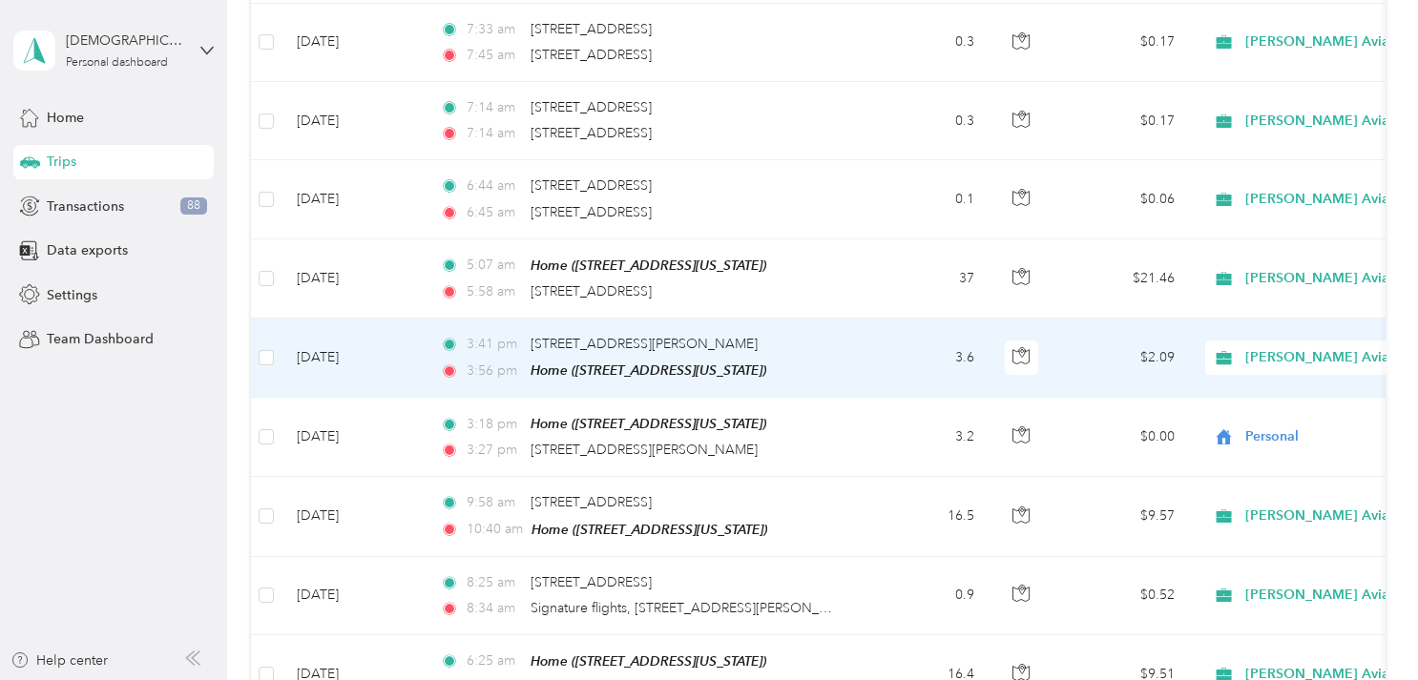
click at [1282, 393] on span "Personal" at bounding box center [1356, 397] width 257 height 20
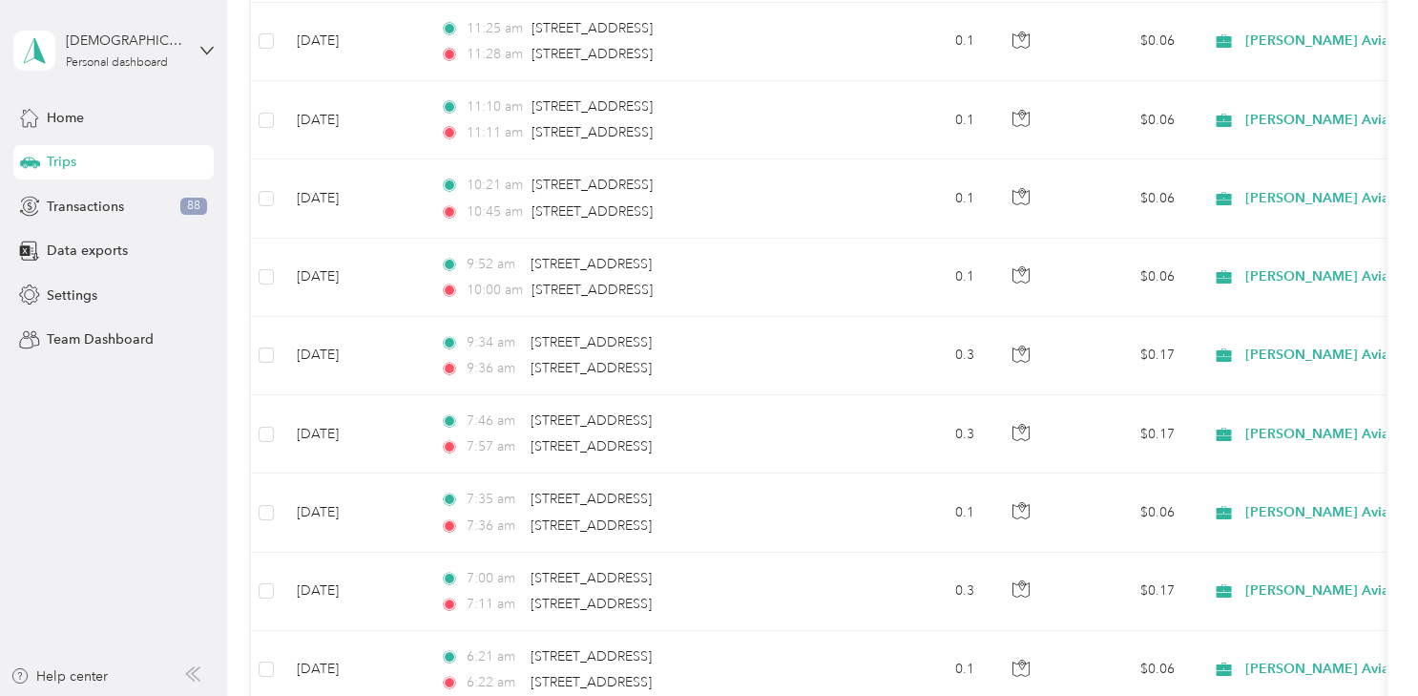
scroll to position [3403, 0]
click at [115, 201] on span "Transactions" at bounding box center [85, 207] width 77 height 20
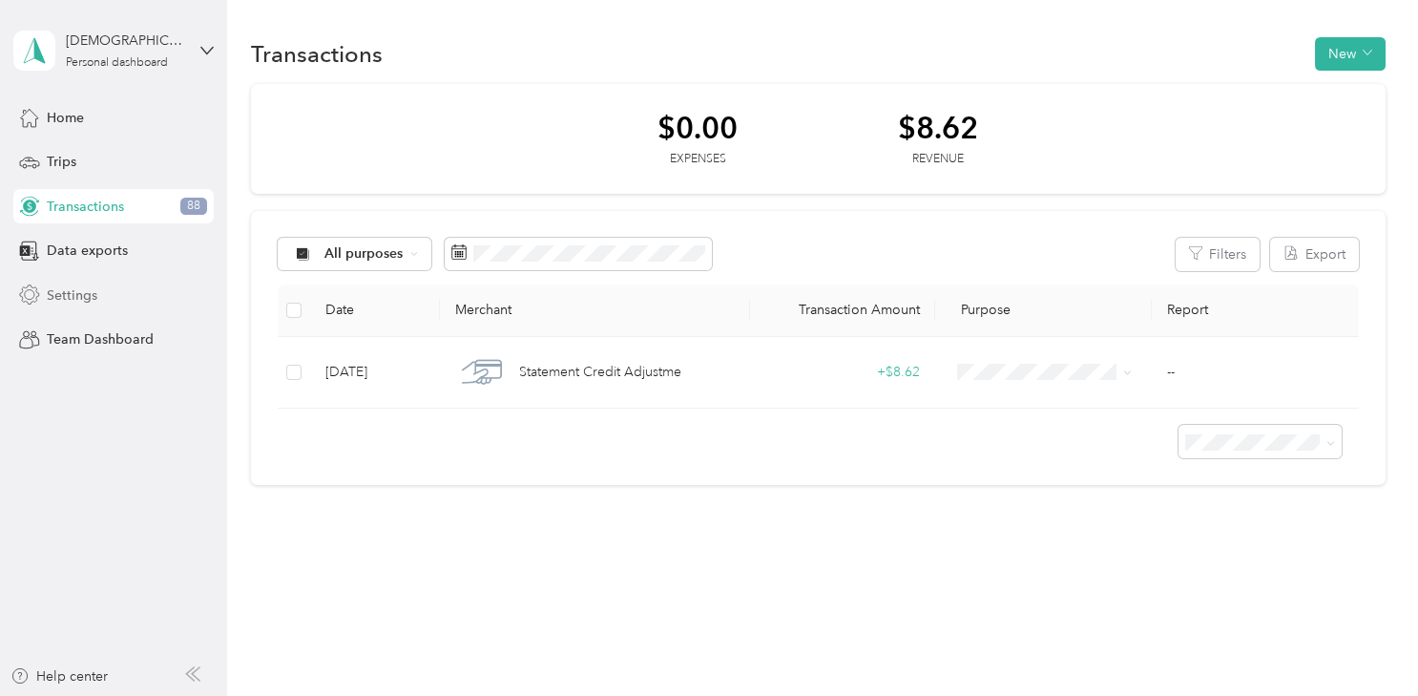
click at [68, 288] on span "Settings" at bounding box center [72, 295] width 51 height 20
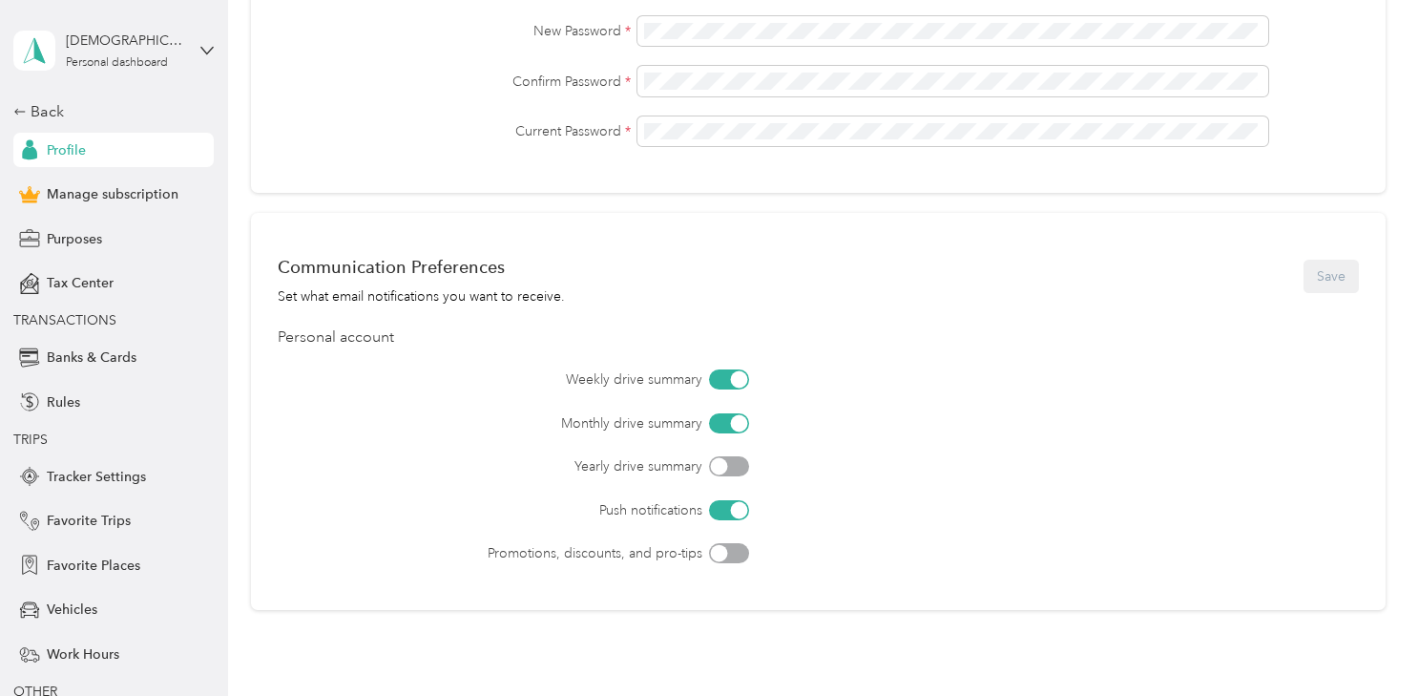
scroll to position [766, 0]
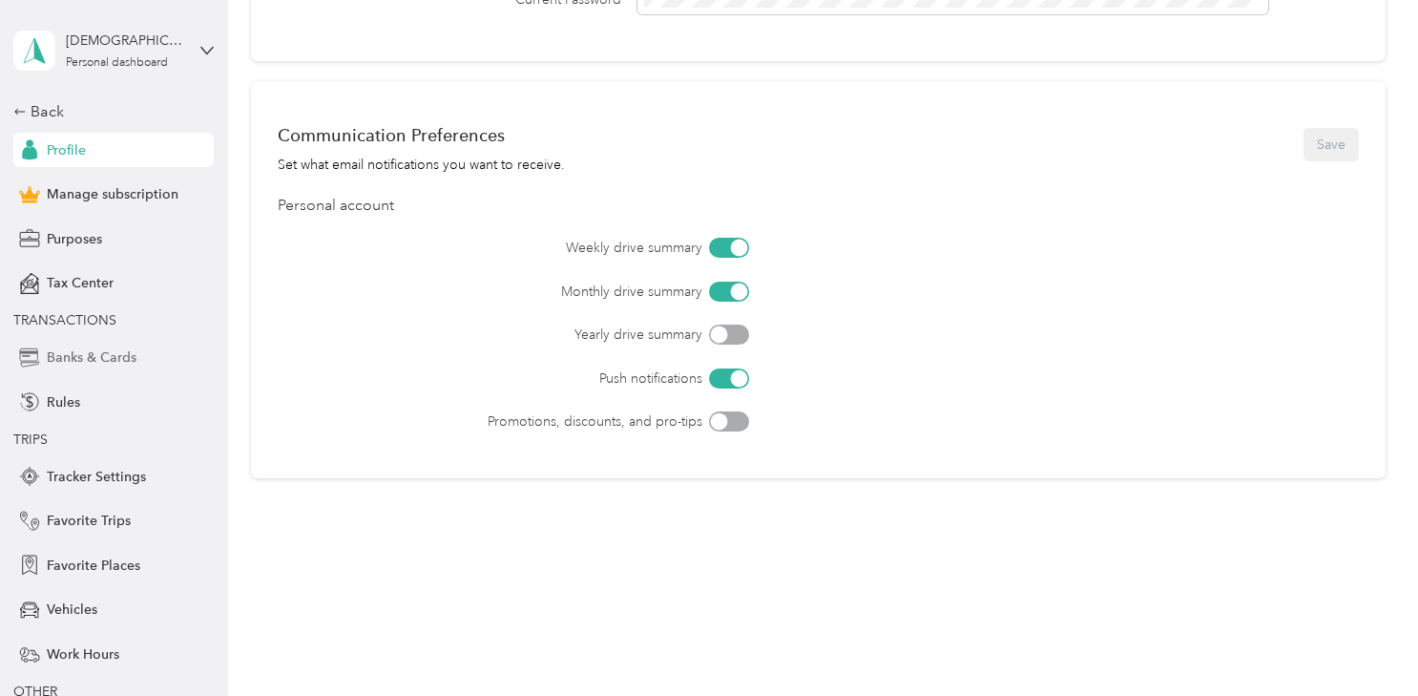
click at [118, 359] on span "Banks & Cards" at bounding box center [92, 357] width 90 height 20
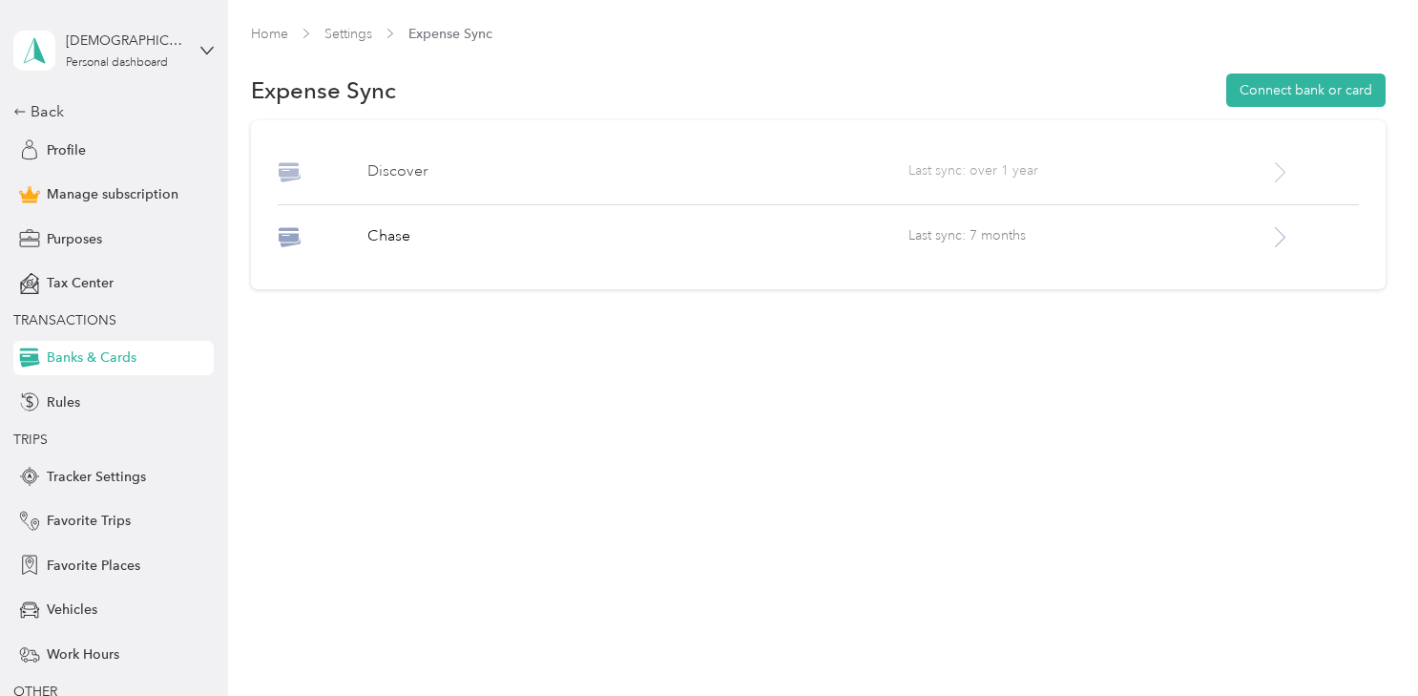
click at [1292, 176] on icon at bounding box center [1280, 172] width 24 height 24
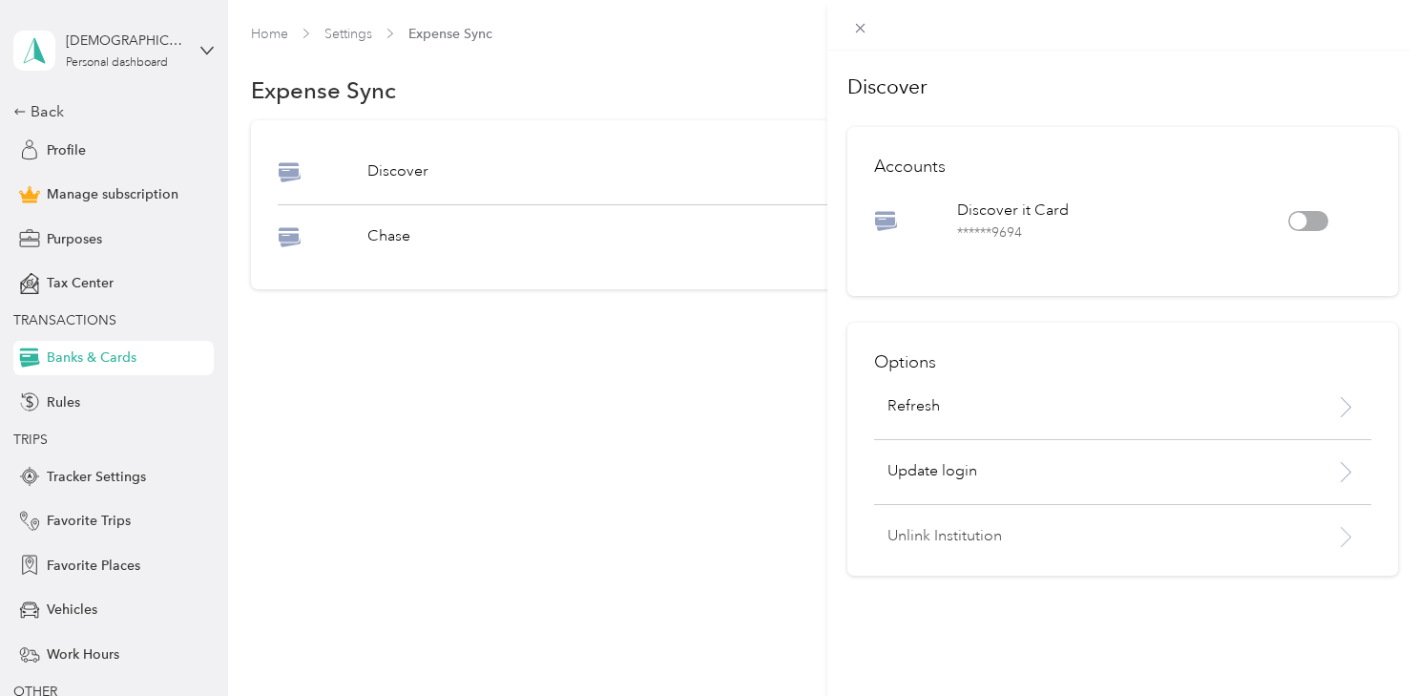
click at [962, 535] on p "Unlink Institution" at bounding box center [1088, 536] width 401 height 23
click at [1141, 489] on button "Unlink" at bounding box center [1148, 486] width 66 height 33
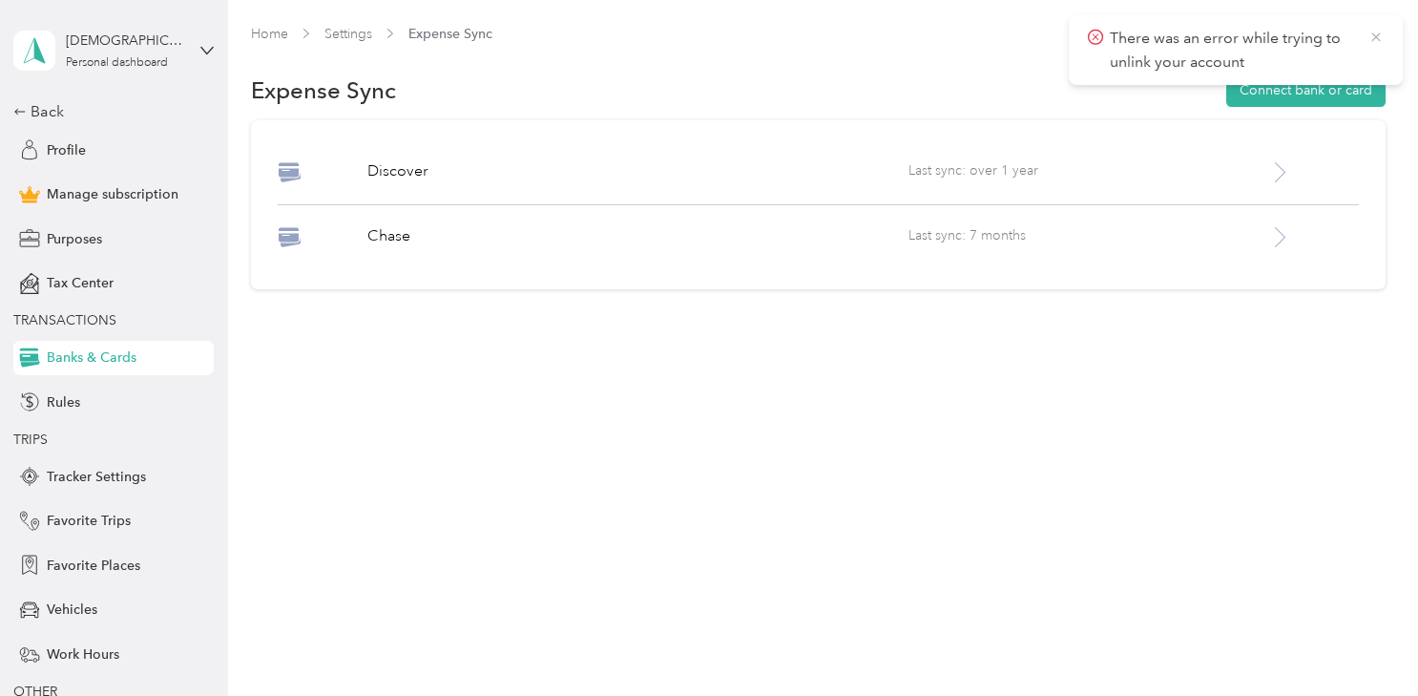
click at [1380, 30] on icon at bounding box center [1376, 37] width 15 height 17
click at [1224, 171] on span "Last sync: over 1 year" at bounding box center [1089, 172] width 361 height 24
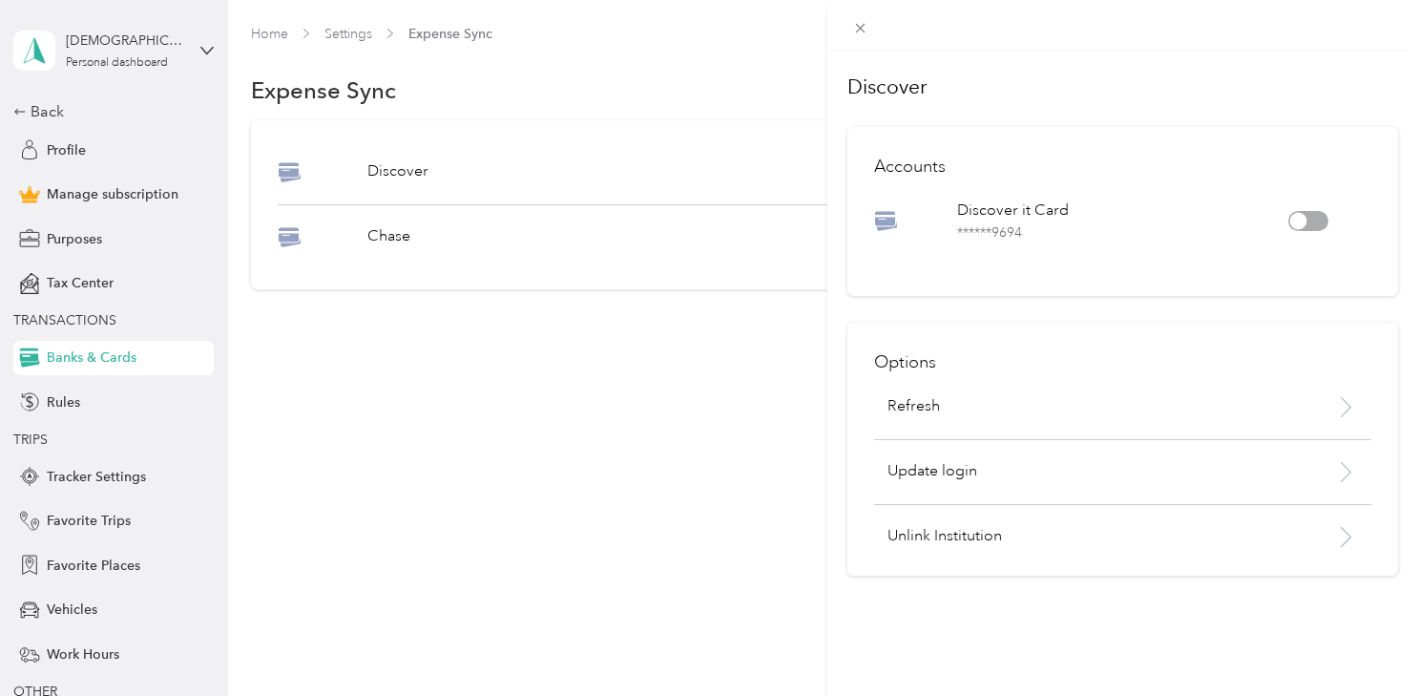
click at [1204, 558] on div "Options Refresh Update login Unlink Institution" at bounding box center [1122, 449] width 551 height 253
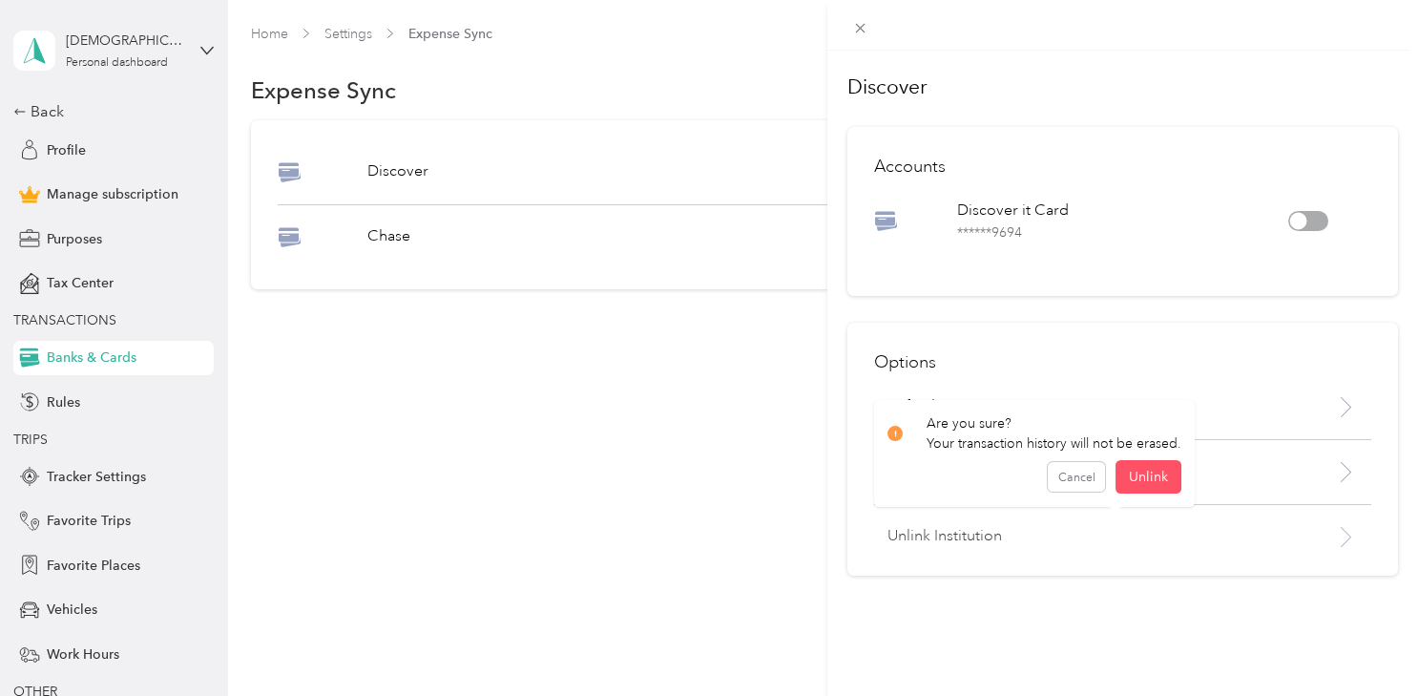
click at [1207, 540] on p "Unlink Institution" at bounding box center [1088, 536] width 401 height 23
click at [1148, 486] on button "Unlink" at bounding box center [1148, 486] width 66 height 33
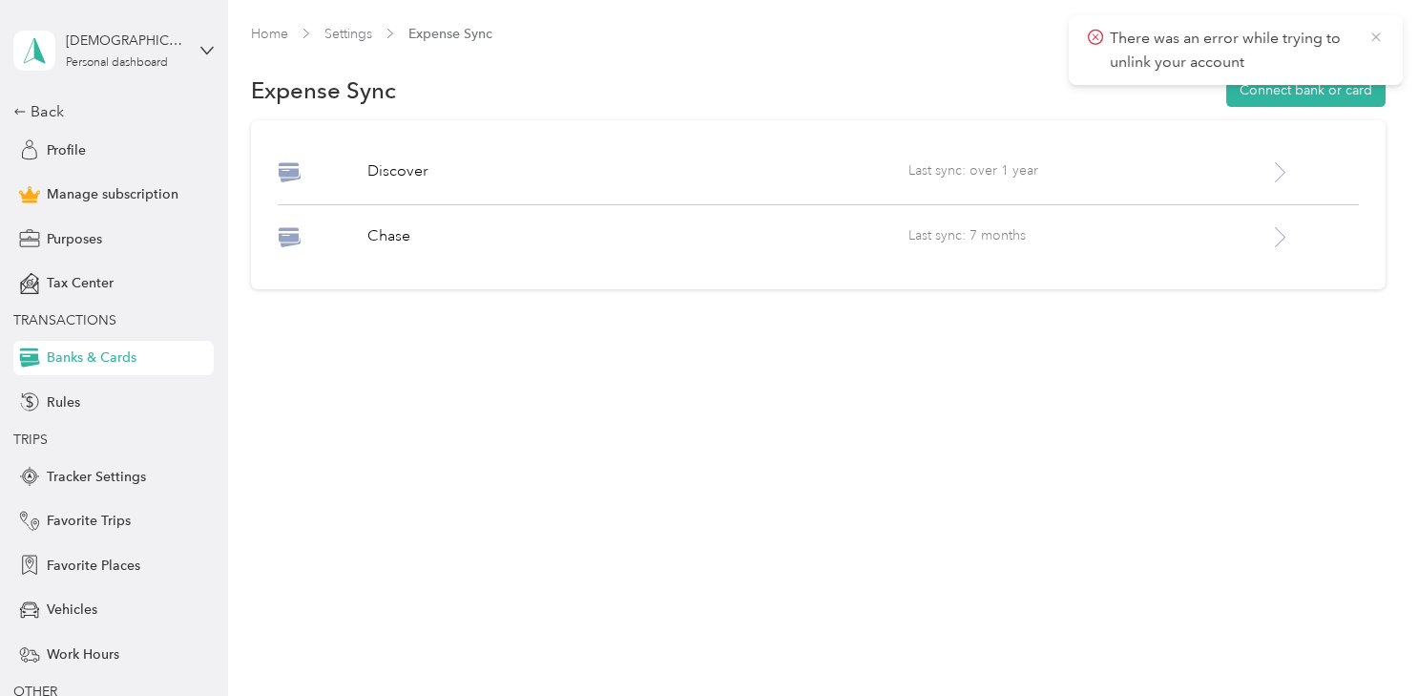
click at [1380, 30] on icon at bounding box center [1376, 37] width 15 height 17
click at [1106, 179] on span "Last sync: over 1 year" at bounding box center [1089, 172] width 361 height 24
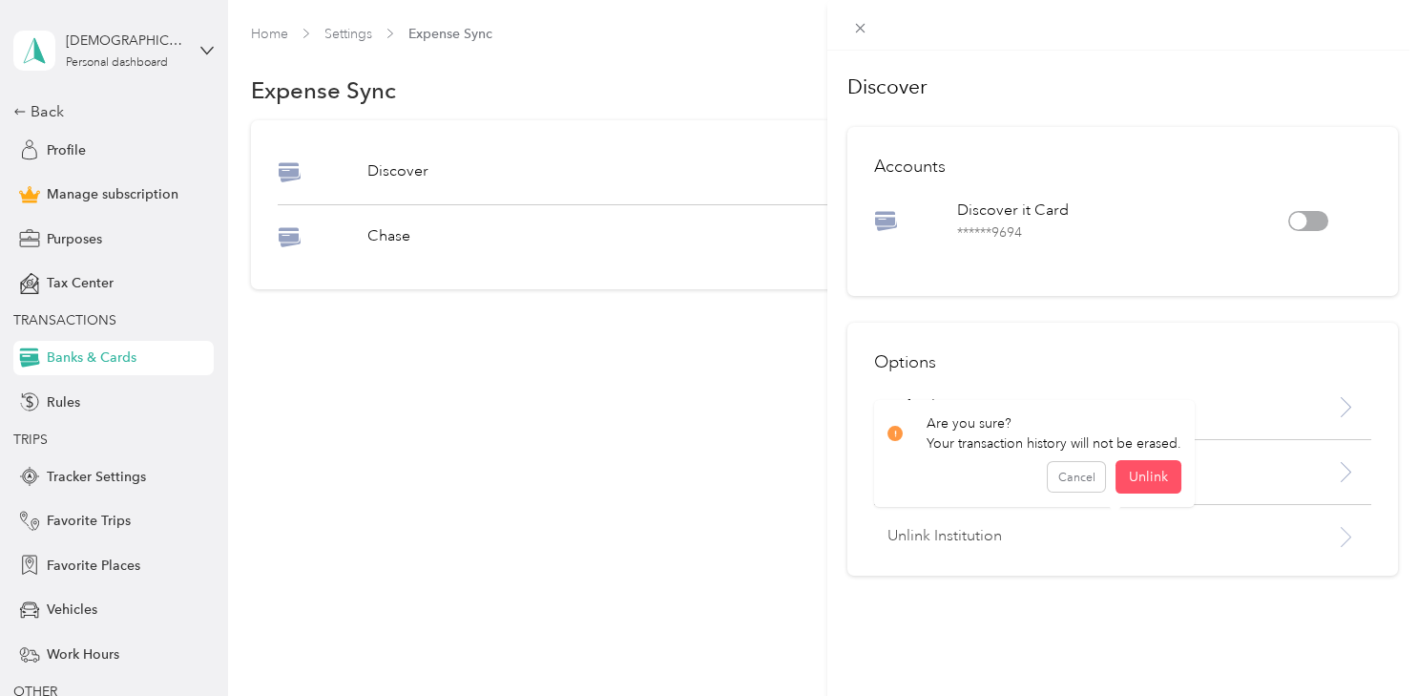
click at [1088, 540] on p "Unlink Institution" at bounding box center [1088, 536] width 401 height 23
click at [1334, 468] on icon at bounding box center [1346, 472] width 24 height 24
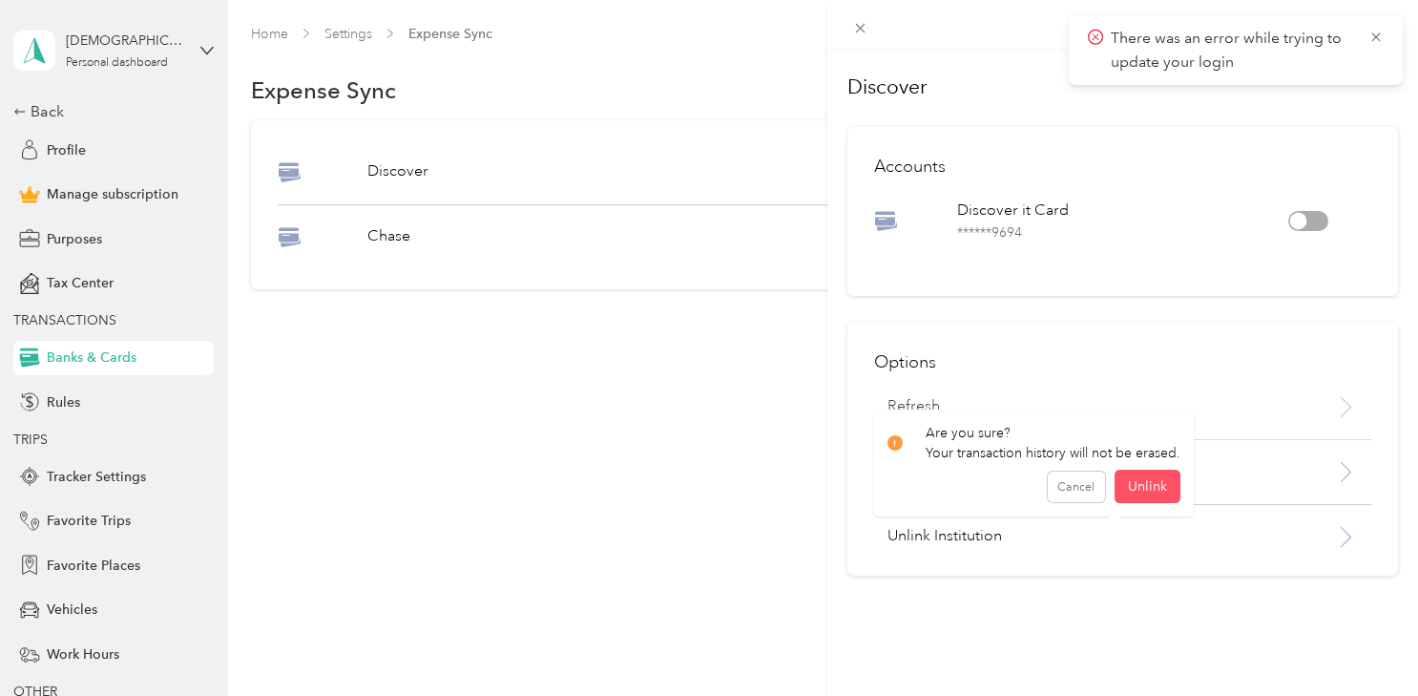
click at [1334, 404] on icon at bounding box center [1346, 407] width 24 height 24
click at [1143, 384] on div "Options Refresh Update login Unlink Institution" at bounding box center [1122, 449] width 551 height 253
click at [1375, 124] on icon at bounding box center [1376, 122] width 15 height 17
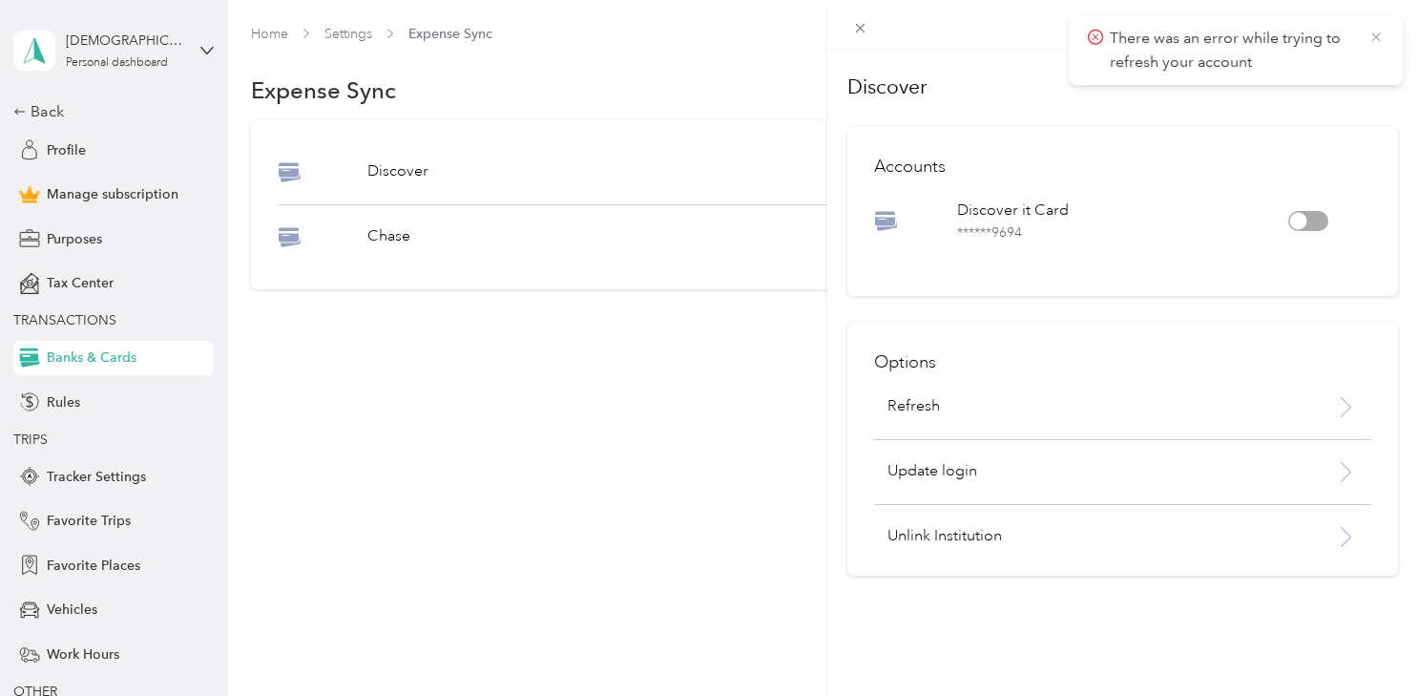
click at [1377, 34] on icon at bounding box center [1375, 36] width 9 height 9
click at [389, 234] on div "Discover Accounts Discover it Card ****** 9694 Options Refresh Update login Unl…" at bounding box center [709, 348] width 1418 height 696
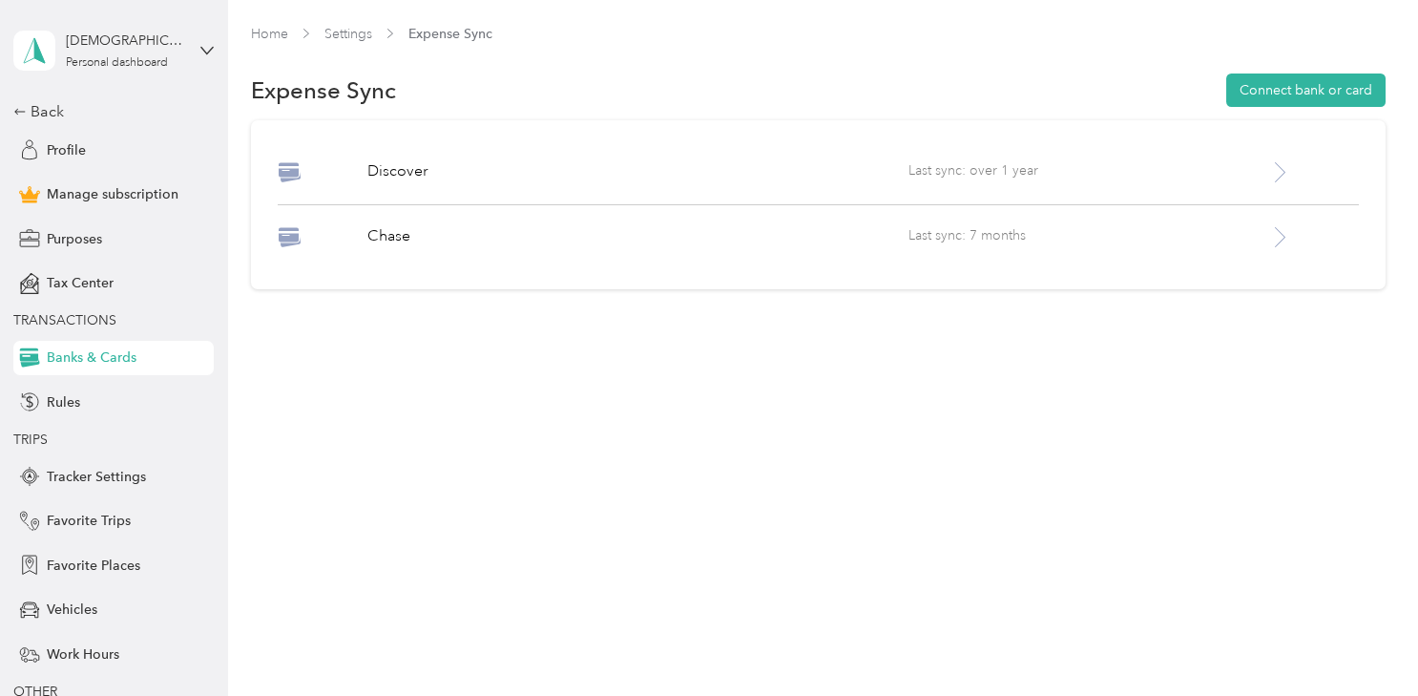
click at [389, 234] on p "Chase" at bounding box center [637, 236] width 540 height 23
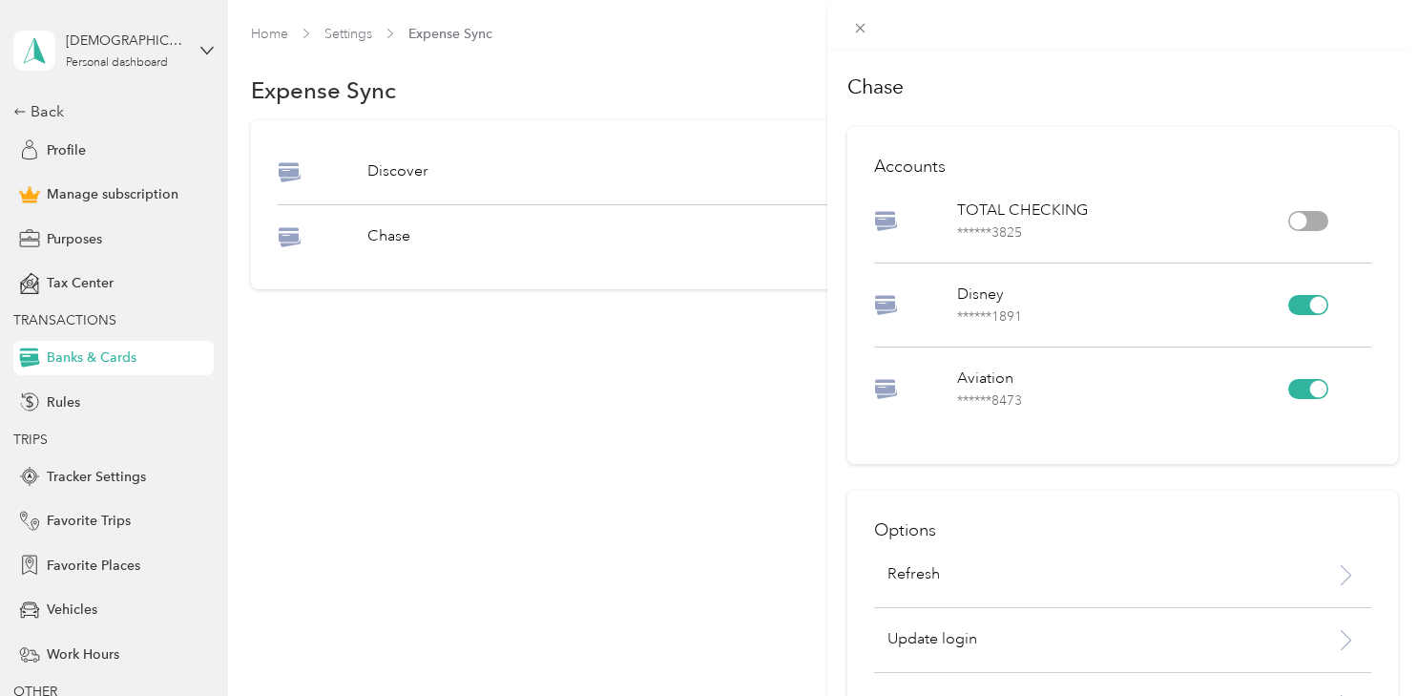
click at [1293, 306] on div at bounding box center [1308, 305] width 40 height 20
click at [1292, 390] on div at bounding box center [1308, 389] width 40 height 20
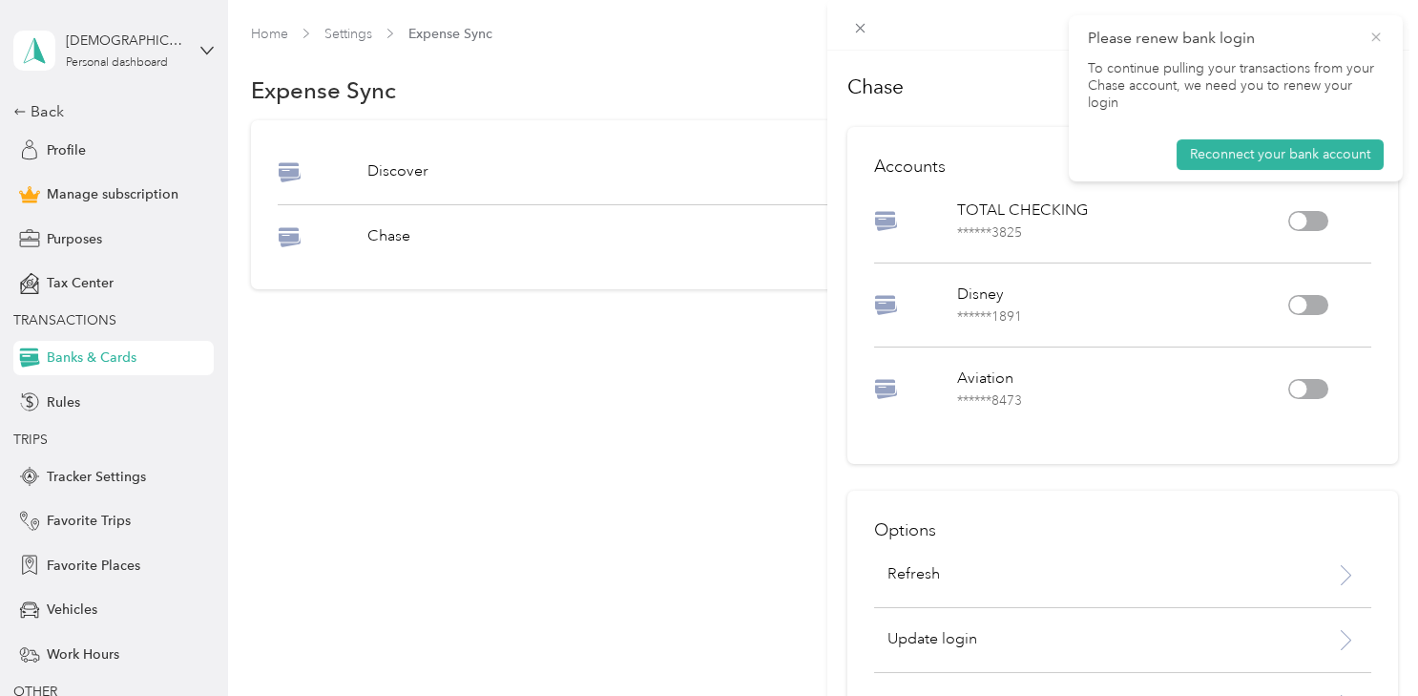
click at [1375, 31] on icon at bounding box center [1376, 37] width 15 height 17
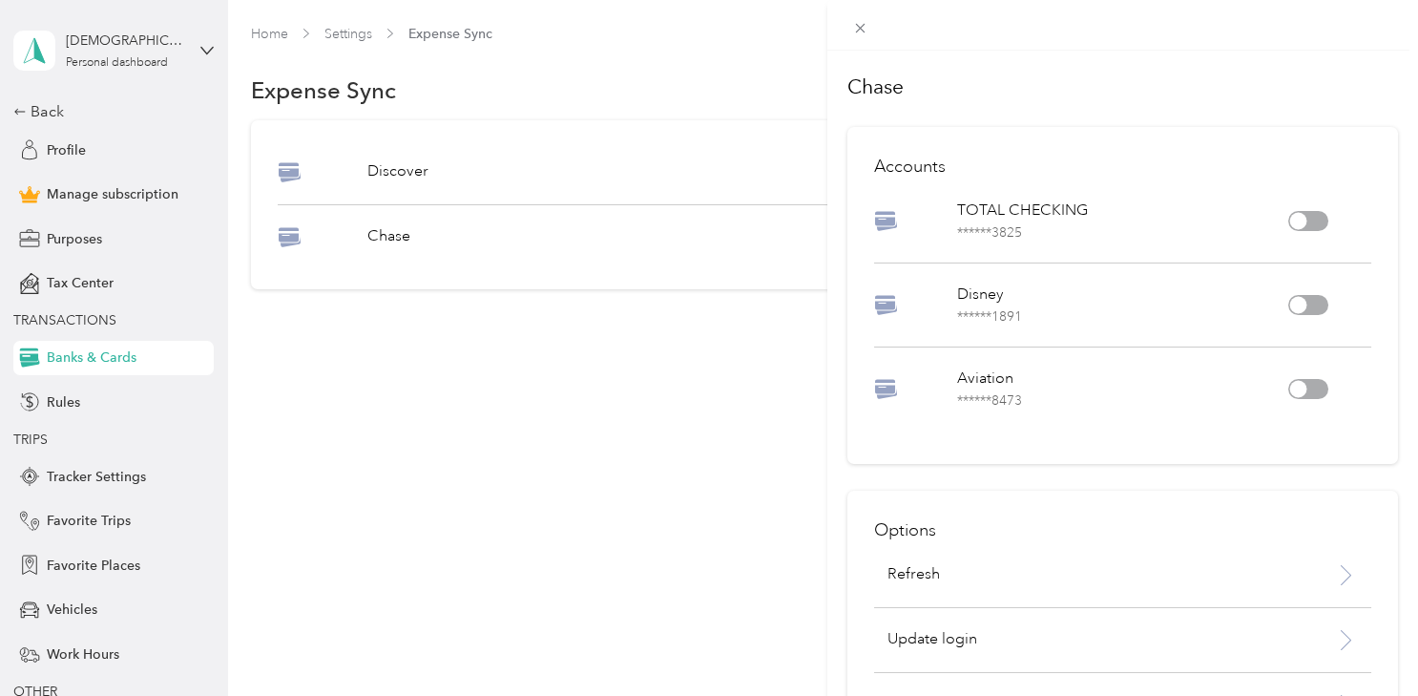
scroll to position [77, 0]
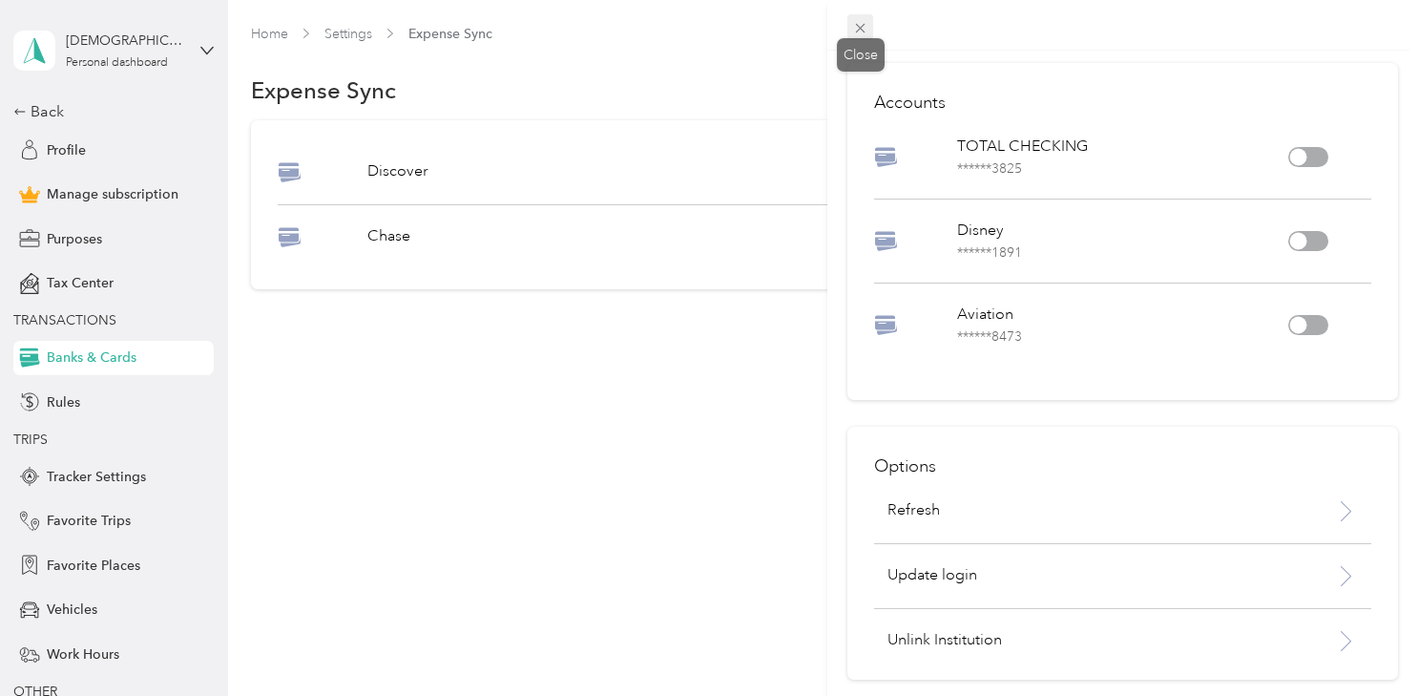
click at [860, 24] on icon at bounding box center [860, 28] width 16 height 16
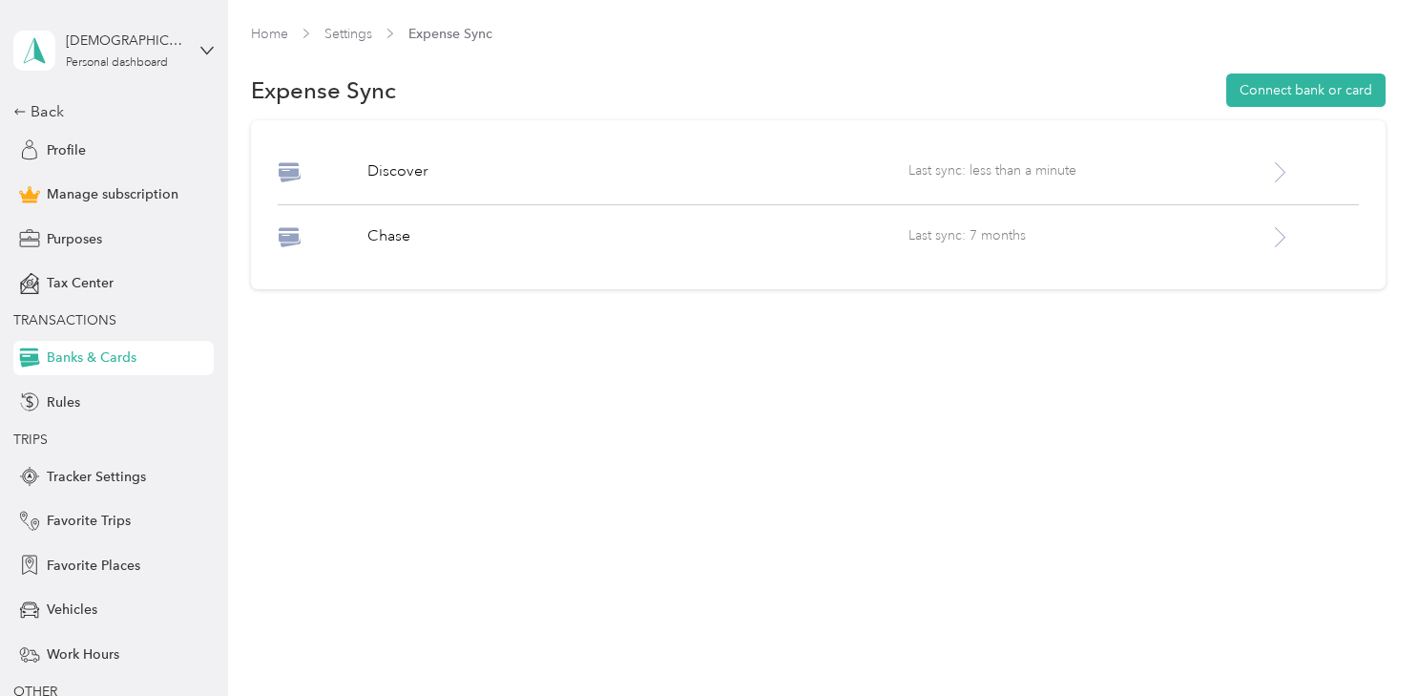
click at [692, 149] on div "Discover Last sync: less than a minute [PERSON_NAME] Last sync: 7 months" at bounding box center [818, 204] width 1135 height 169
click at [1303, 162] on div at bounding box center [1313, 172] width 90 height 24
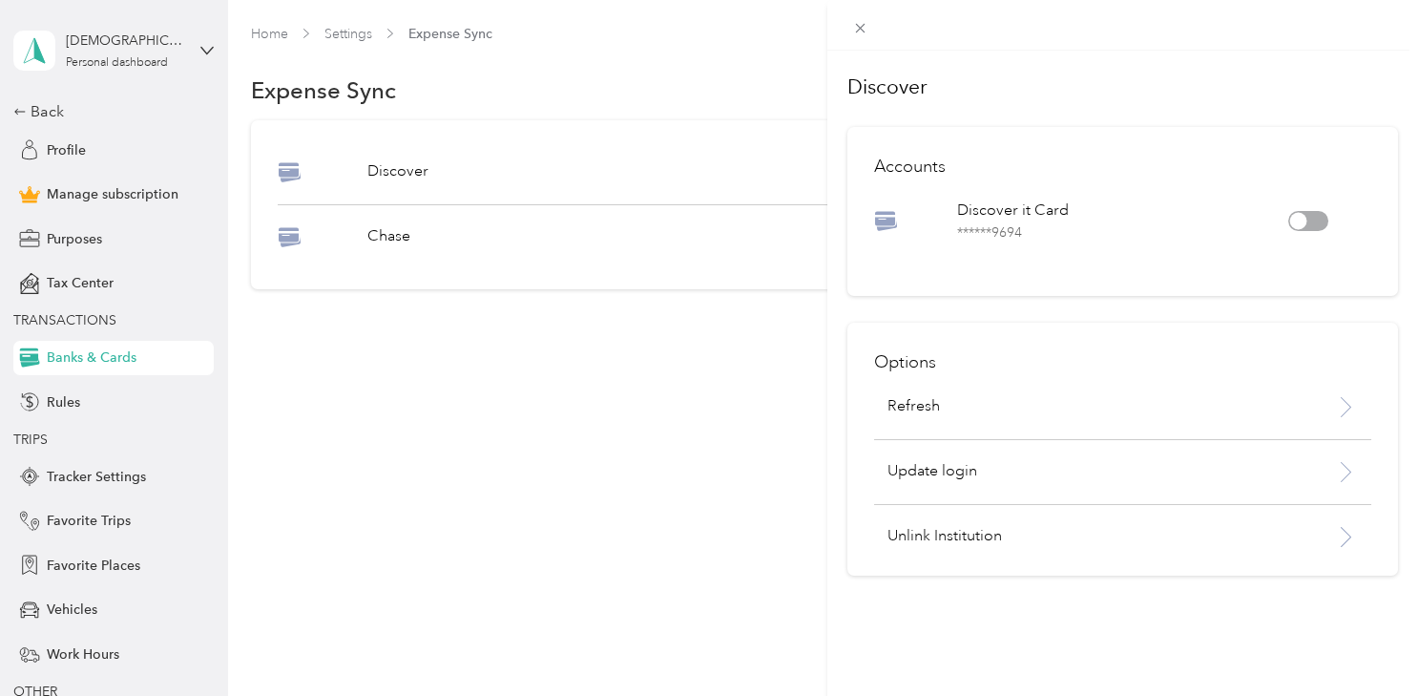
click at [52, 394] on div "Discover Accounts Discover it Card ****** 9694 Options Refresh Update login Unl…" at bounding box center [709, 348] width 1418 height 696
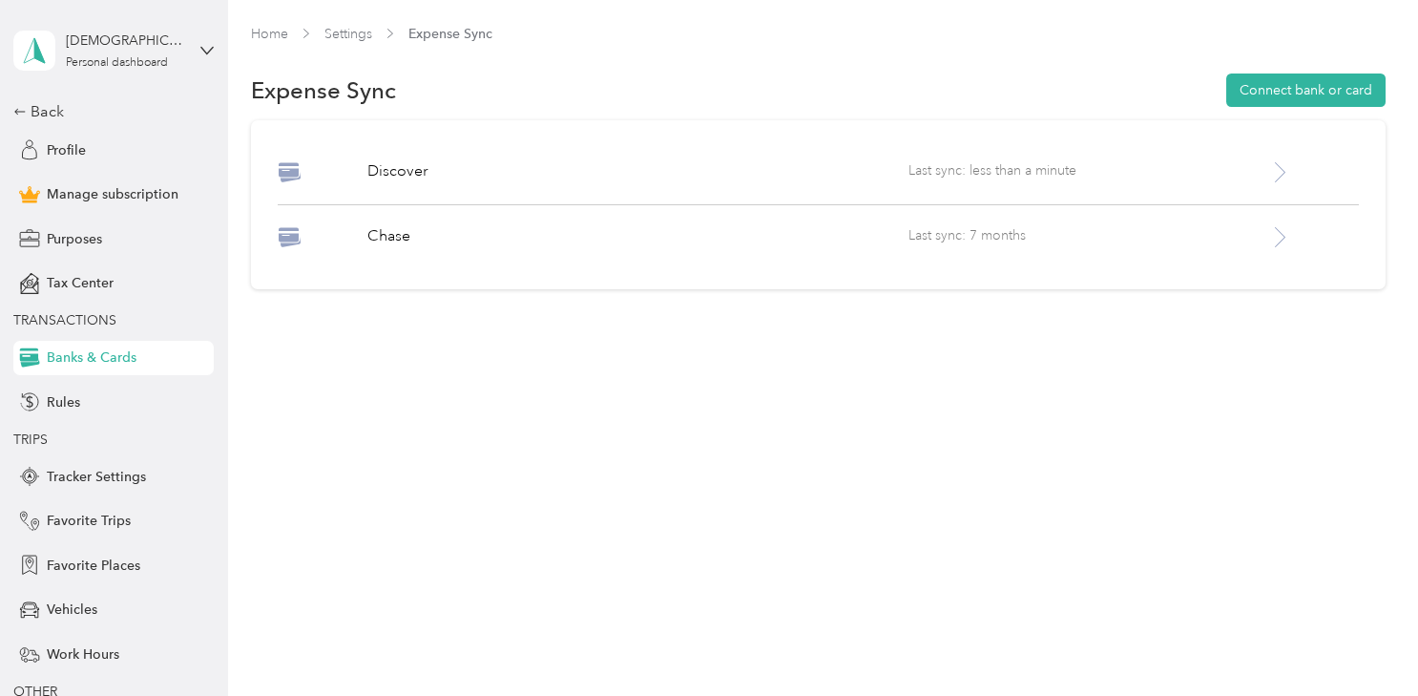
click at [52, 394] on span "Rules" at bounding box center [63, 402] width 33 height 20
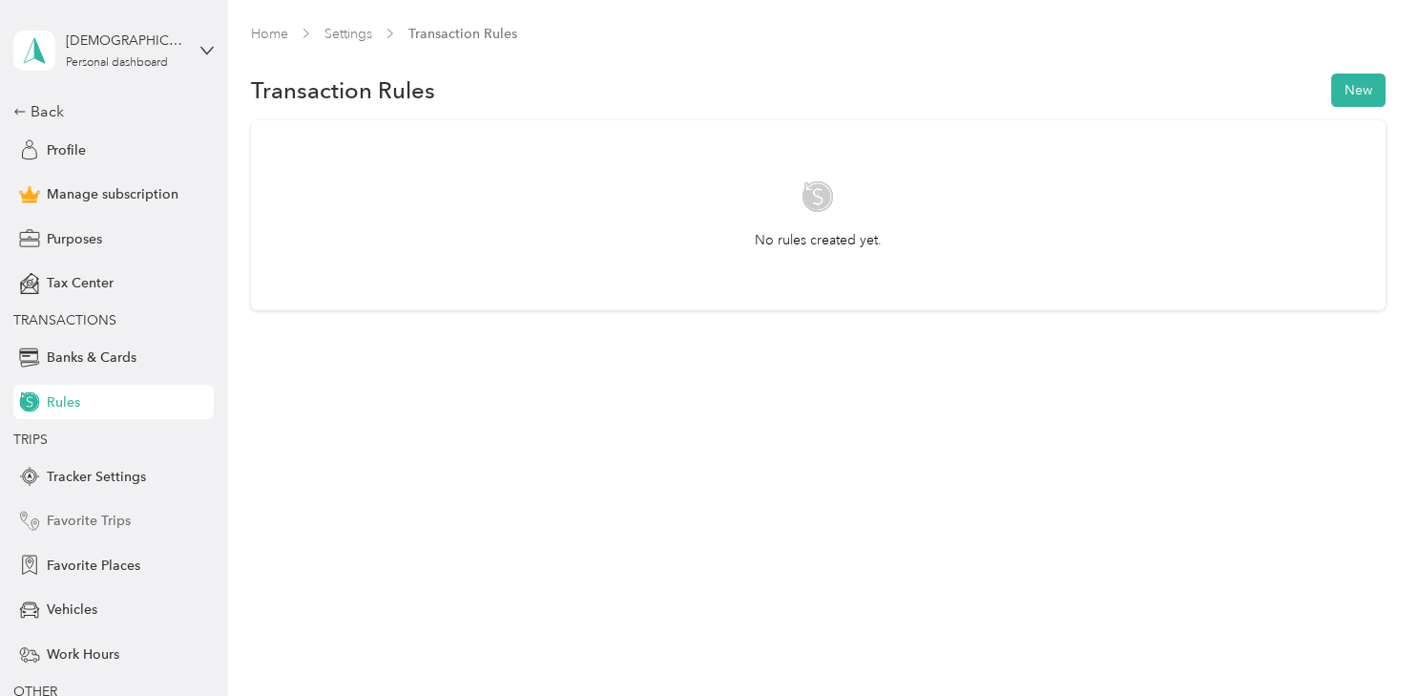
scroll to position [95, 0]
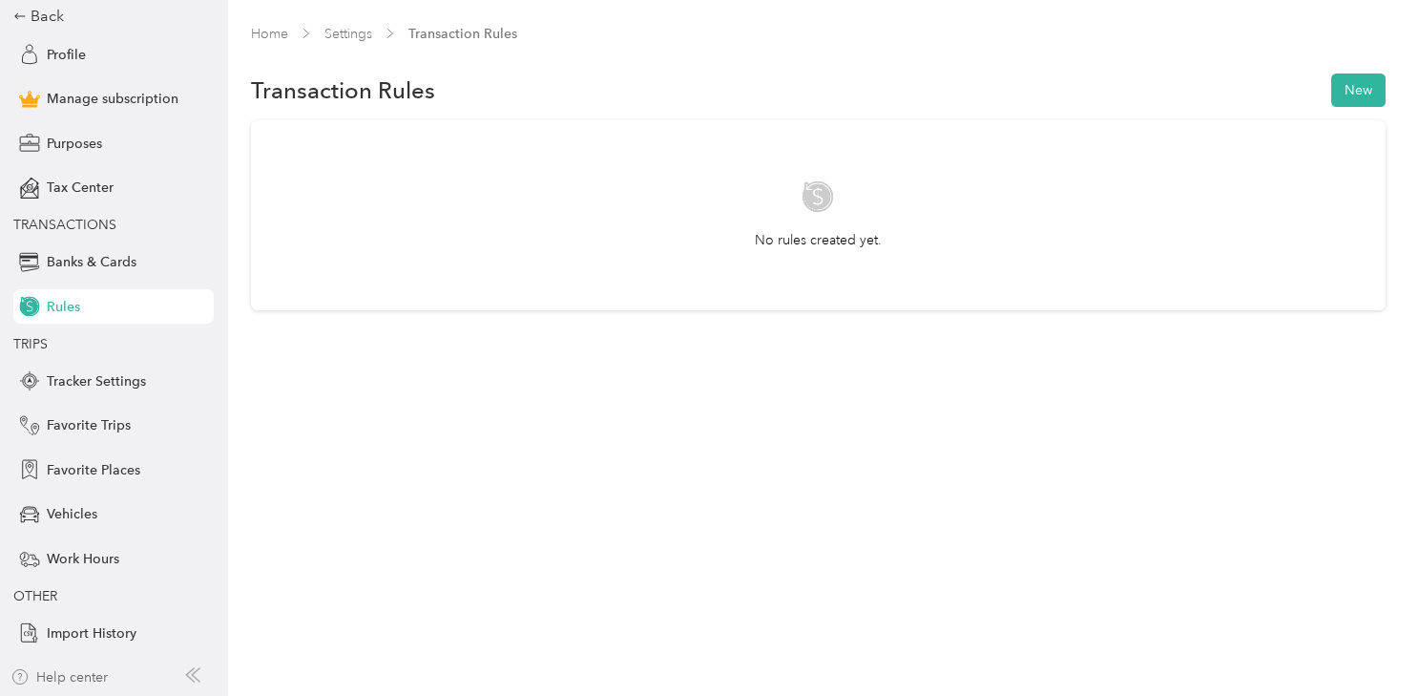
click at [77, 672] on div "Help center" at bounding box center [58, 677] width 97 height 20
click at [134, 96] on span "Manage subscription" at bounding box center [113, 99] width 132 height 20
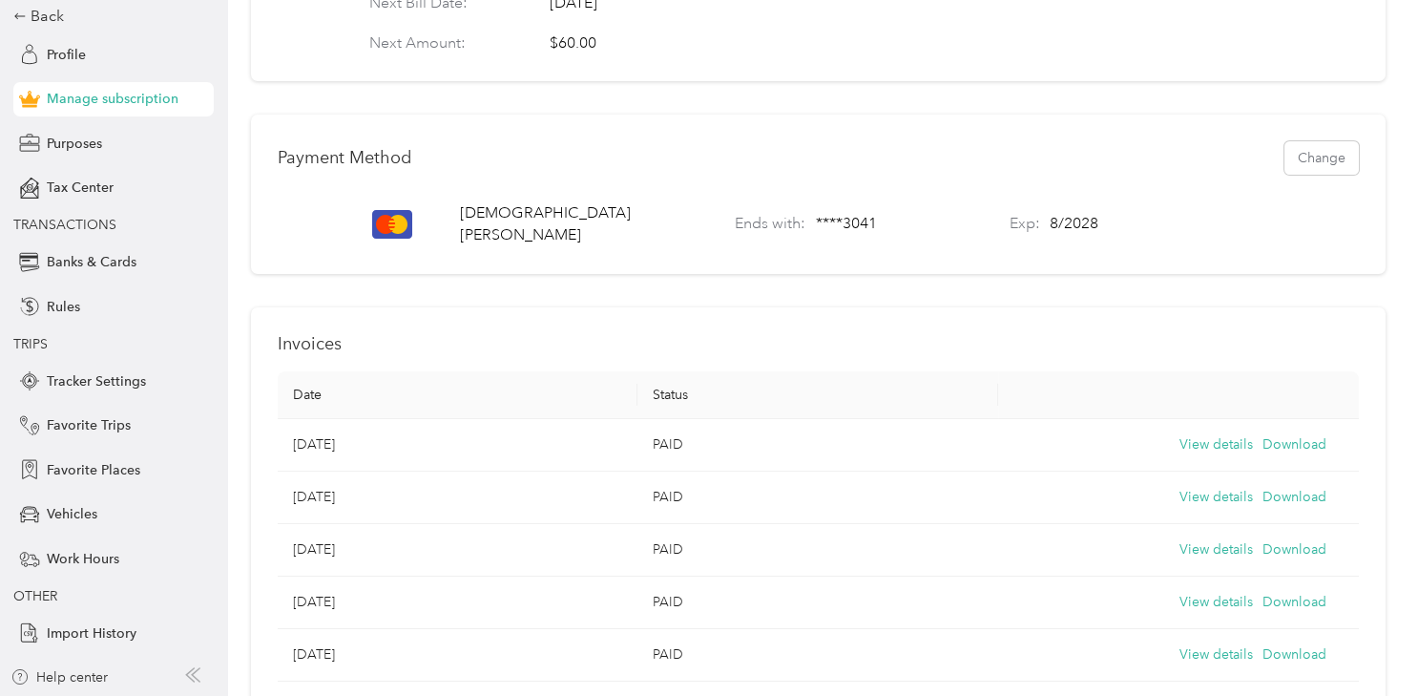
scroll to position [560, 0]
click at [1308, 172] on button "Change" at bounding box center [1322, 156] width 74 height 33
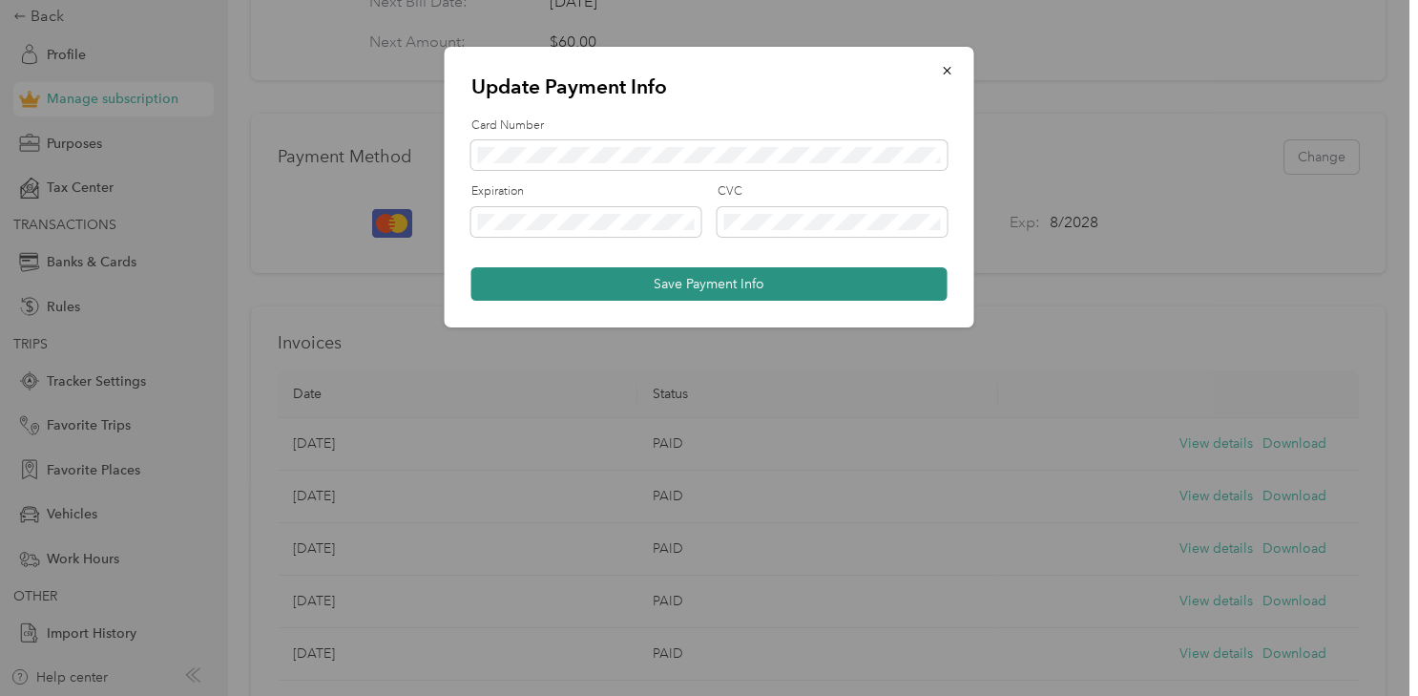
click at [731, 282] on button "Save Payment Info" at bounding box center [709, 283] width 476 height 33
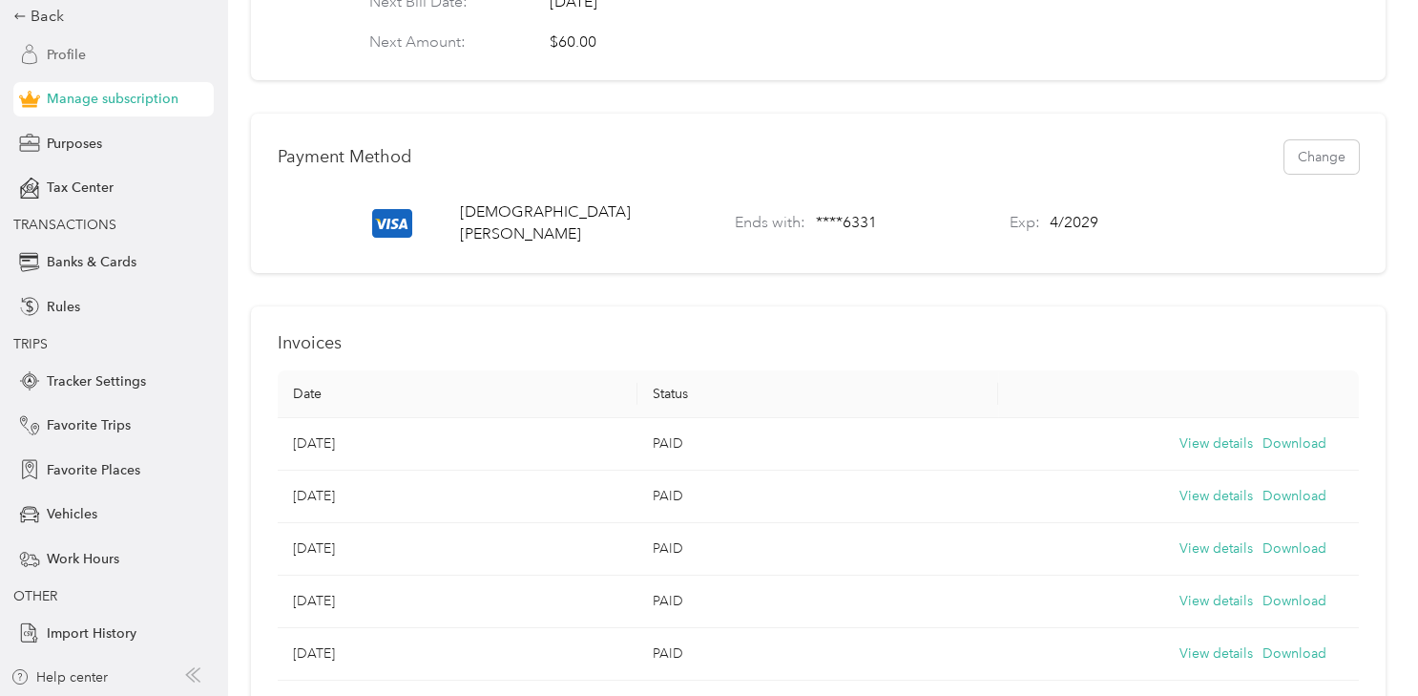
click at [66, 46] on span "Profile" at bounding box center [66, 55] width 39 height 20
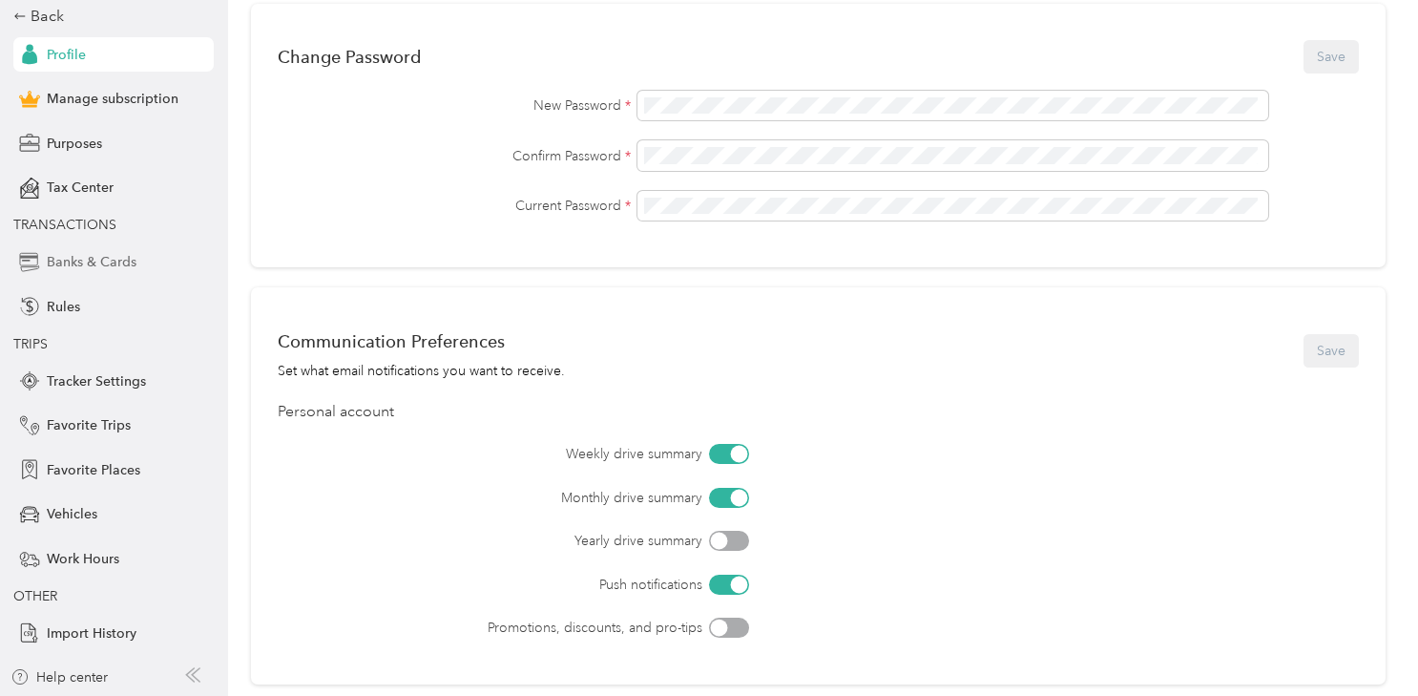
click at [106, 265] on span "Banks & Cards" at bounding box center [92, 262] width 90 height 20
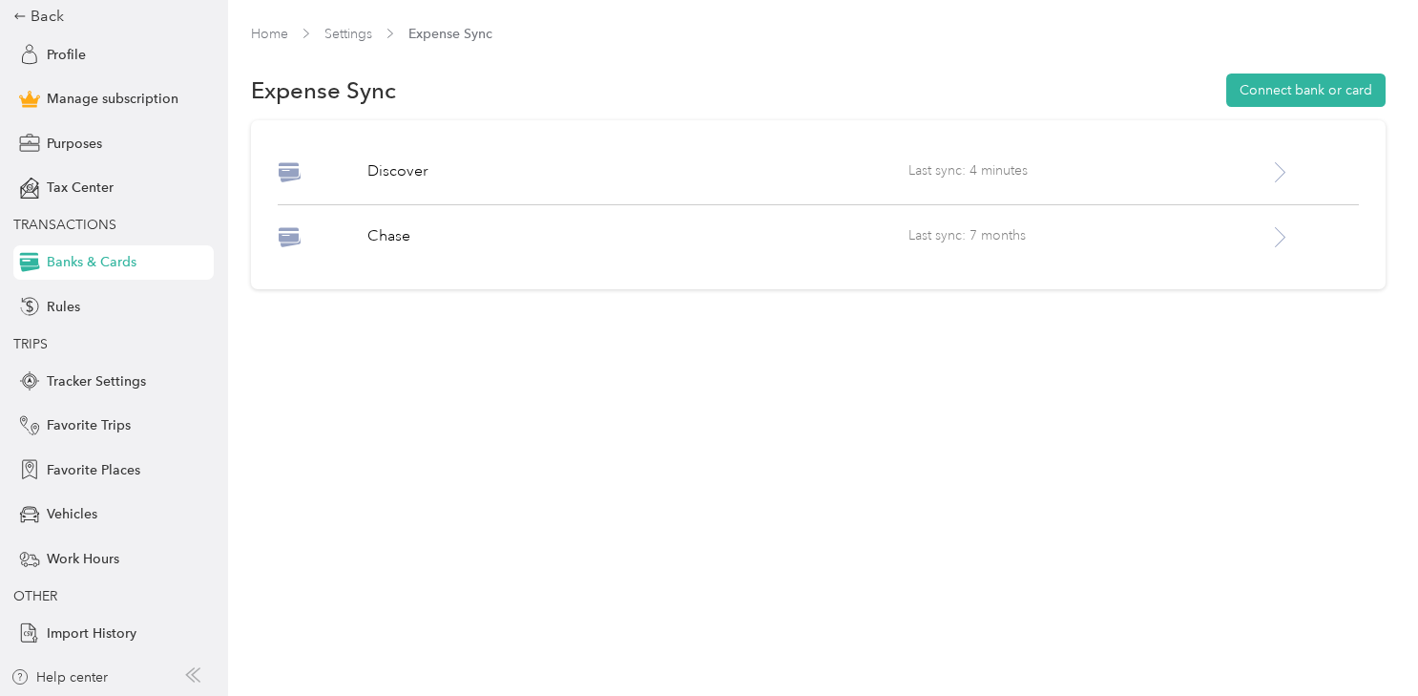
click at [416, 221] on div "Discover Last sync: 4 minutes Chase Last sync: 7 months" at bounding box center [818, 204] width 1135 height 169
click at [354, 228] on div at bounding box center [323, 237] width 90 height 24
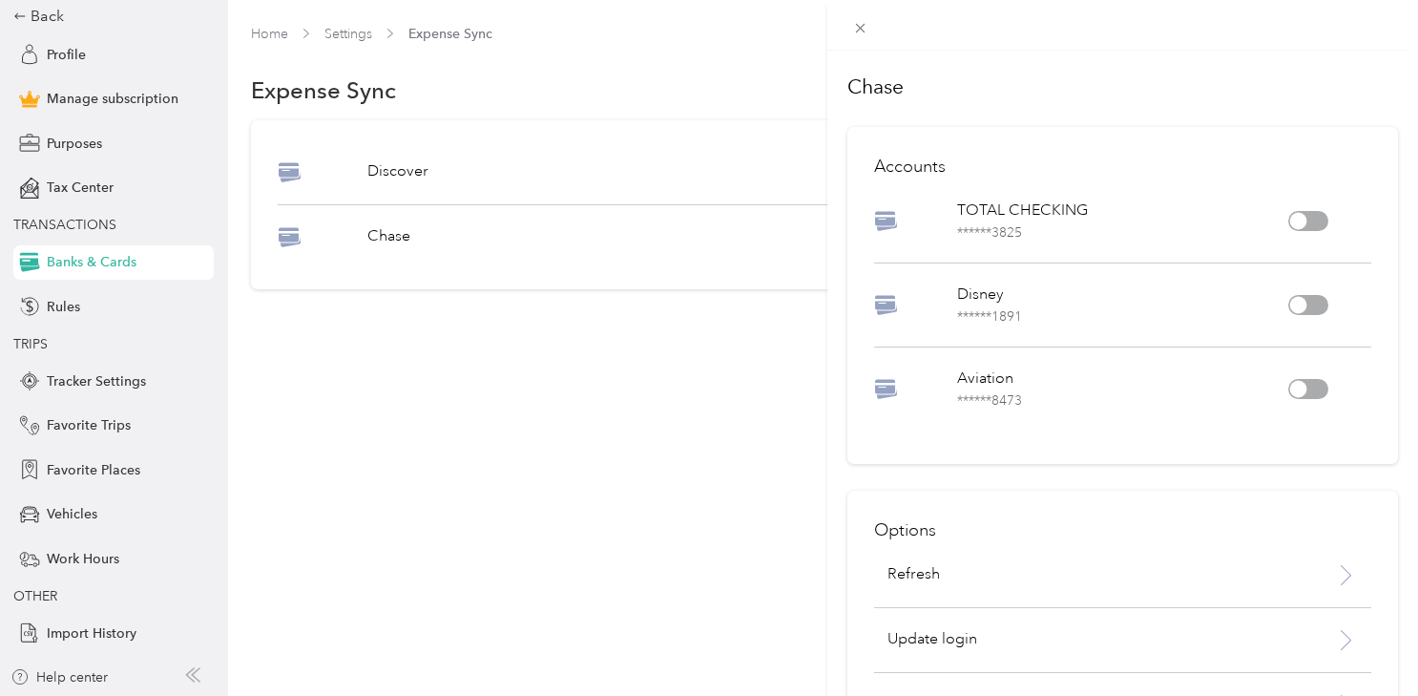
scroll to position [77, 0]
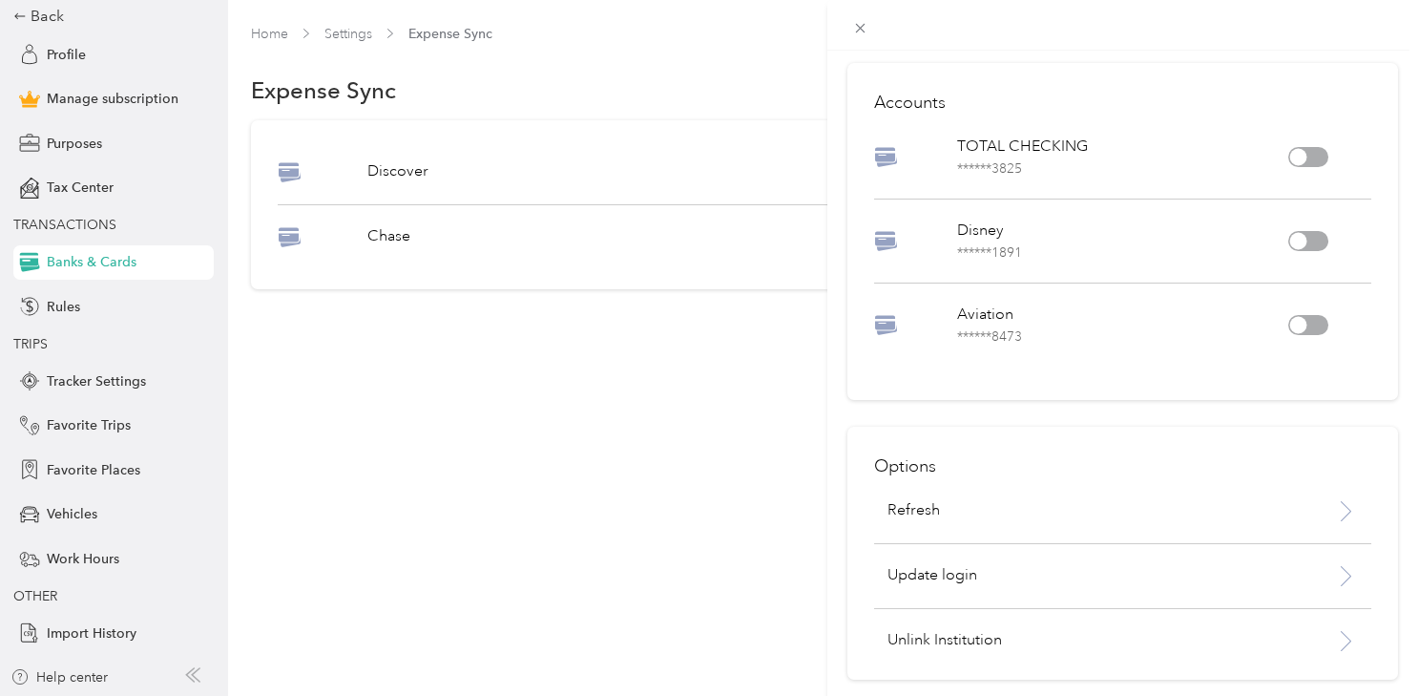
click at [269, 31] on div "Chase Accounts TOTAL CHECKING ****** 3825 Disney ****** 1891 Aviation ****** 84…" at bounding box center [709, 348] width 1418 height 696
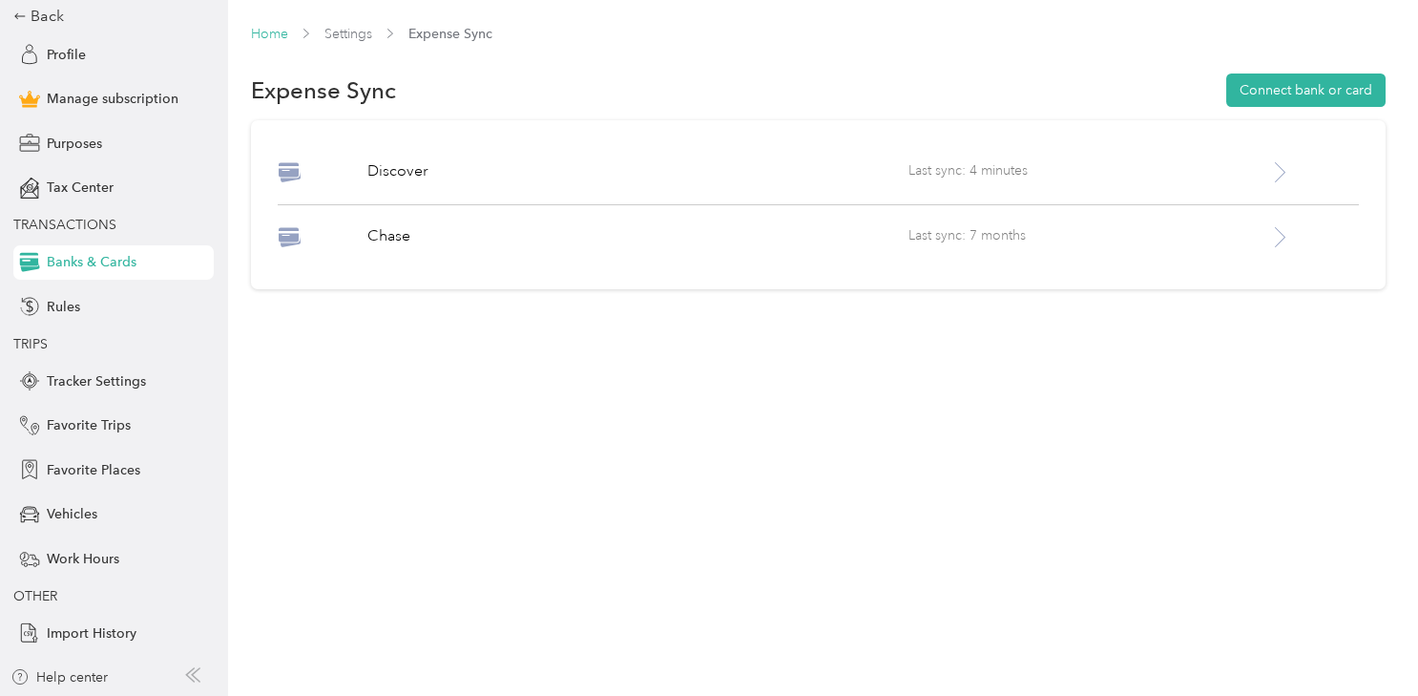
click at [269, 31] on link "Home" at bounding box center [269, 34] width 37 height 16
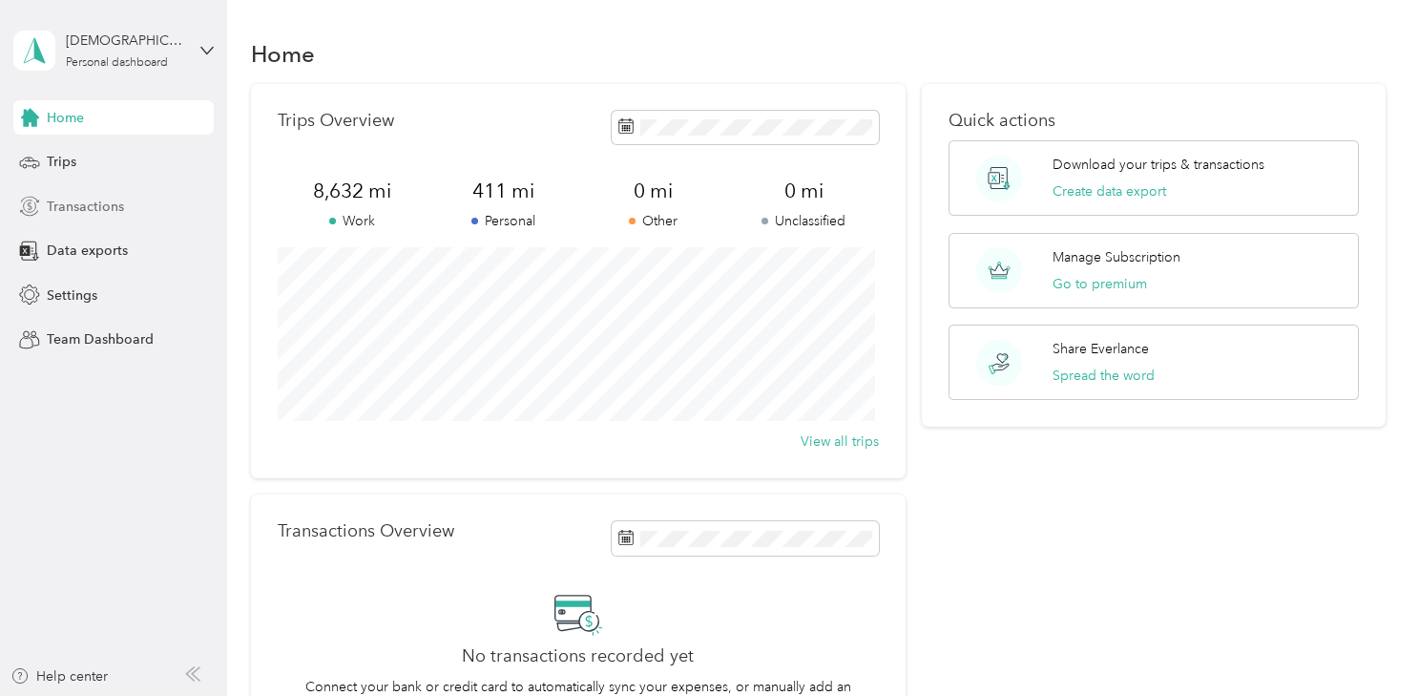
click at [81, 204] on span "Transactions" at bounding box center [85, 207] width 77 height 20
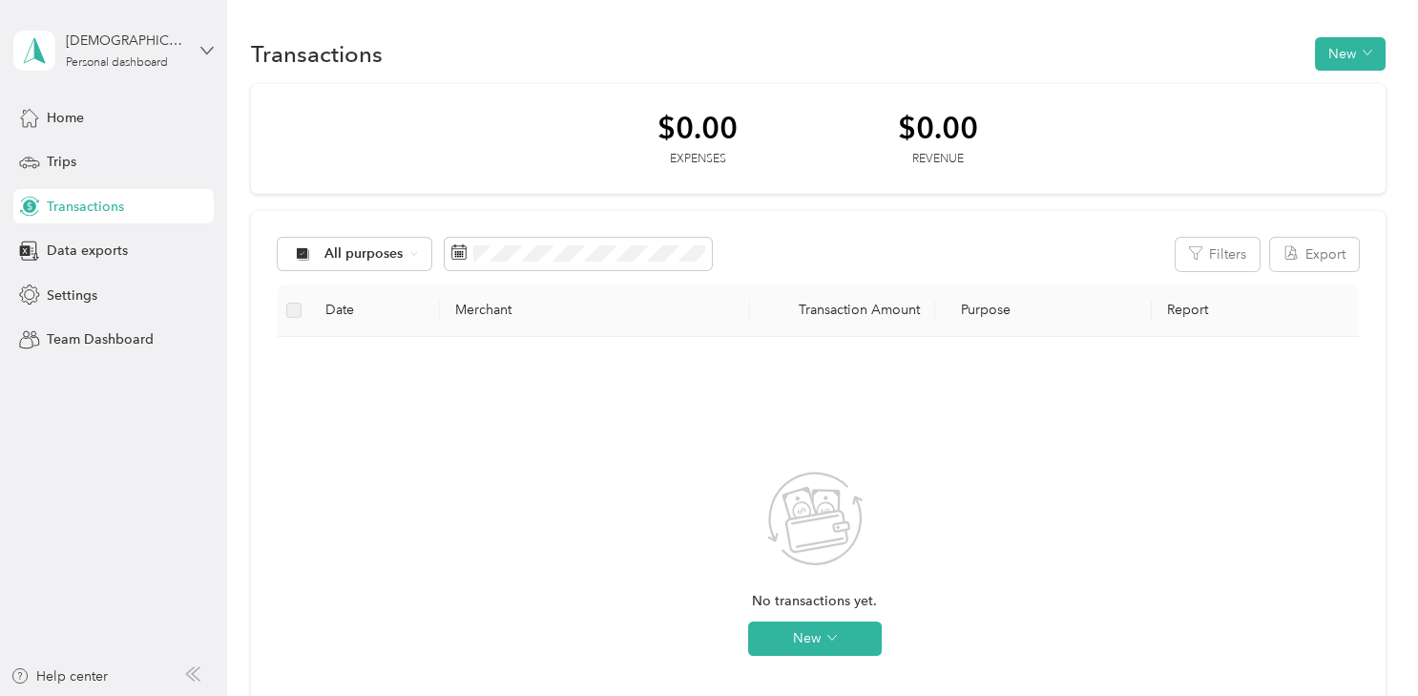
click at [207, 50] on icon at bounding box center [206, 50] width 13 height 13
click at [160, 95] on span "[EMAIL_ADDRESS][DOMAIN_NAME]" at bounding box center [254, 92] width 229 height 16
click at [114, 42] on div "[DEMOGRAPHIC_DATA][PERSON_NAME]" at bounding box center [125, 41] width 119 height 20
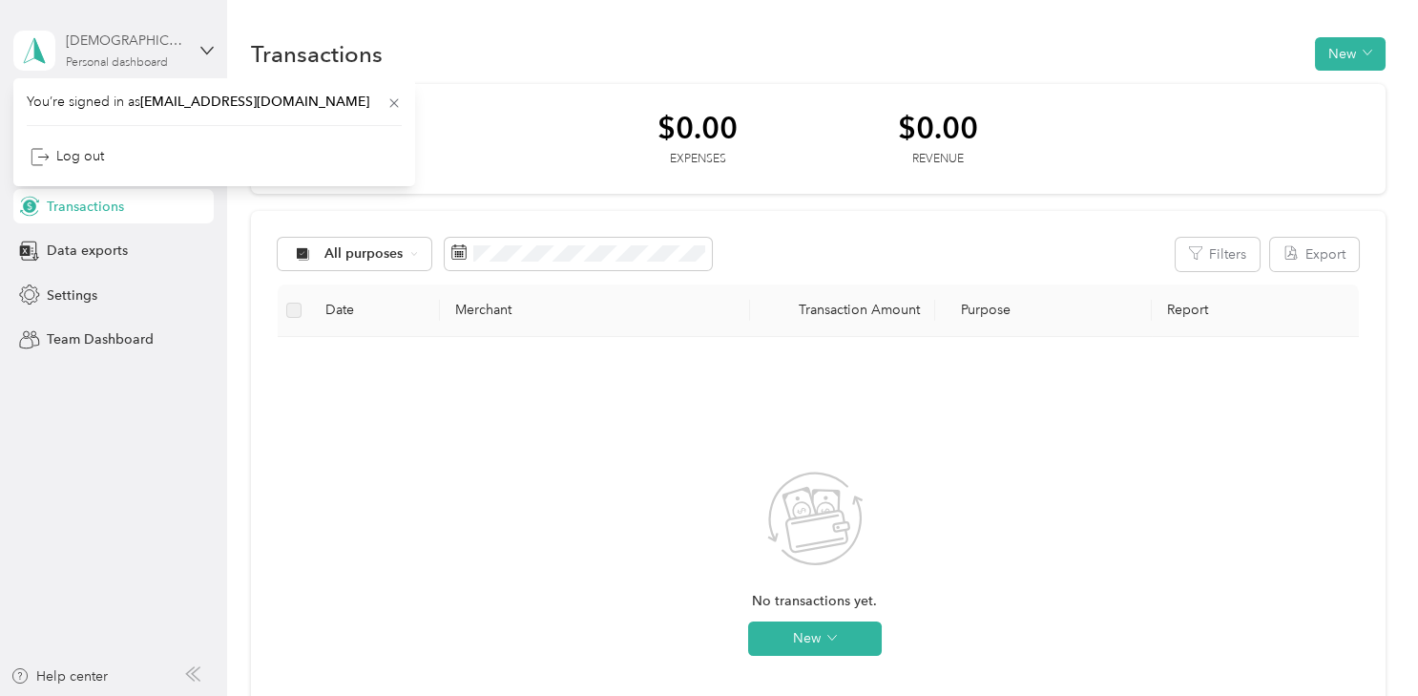
click at [114, 42] on div "[DEMOGRAPHIC_DATA][PERSON_NAME]" at bounding box center [125, 41] width 119 height 20
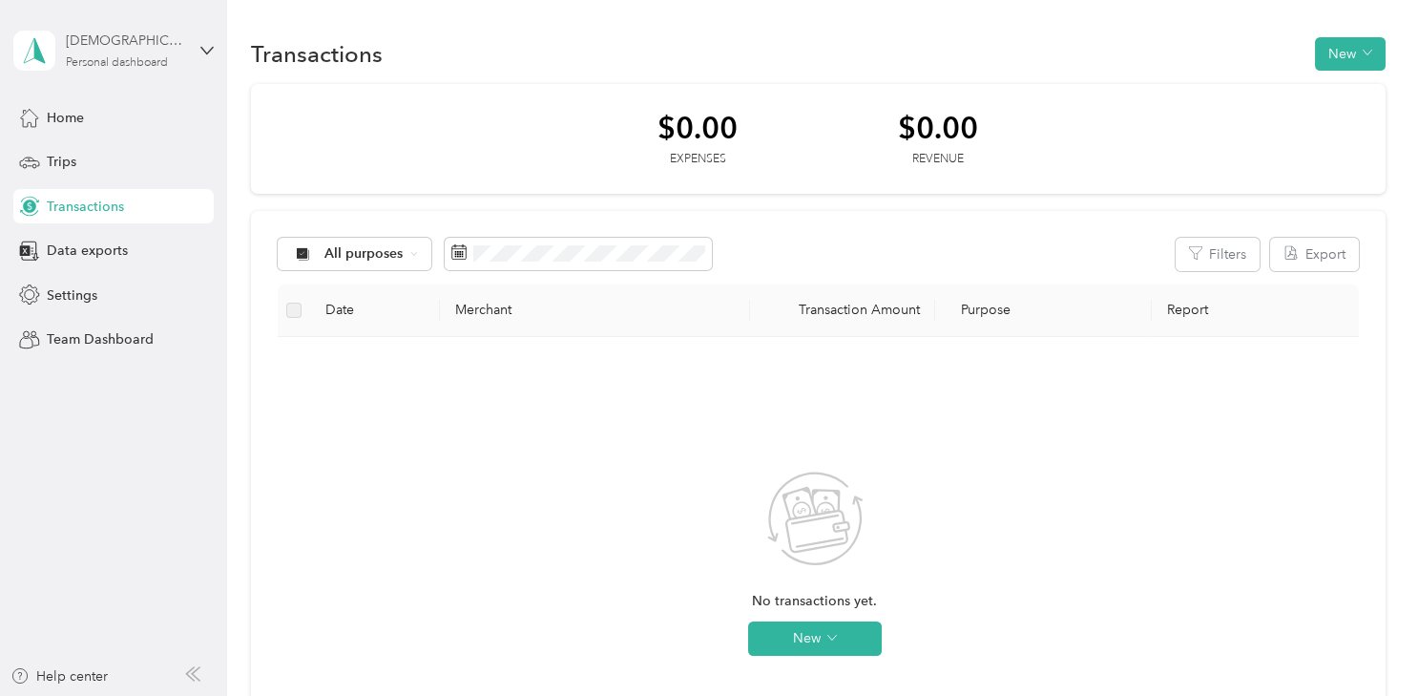
click at [114, 42] on div "[DEMOGRAPHIC_DATA][PERSON_NAME]" at bounding box center [125, 41] width 119 height 20
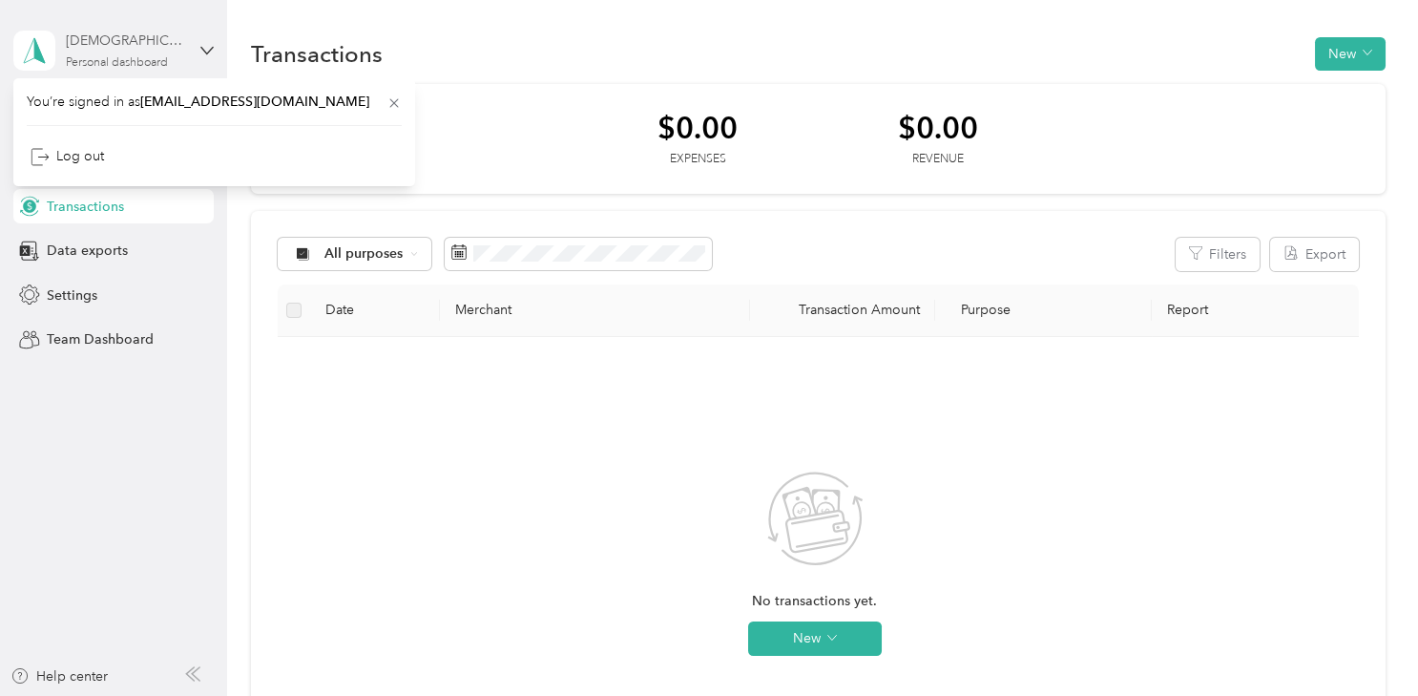
click at [114, 42] on div "[DEMOGRAPHIC_DATA][PERSON_NAME]" at bounding box center [125, 41] width 119 height 20
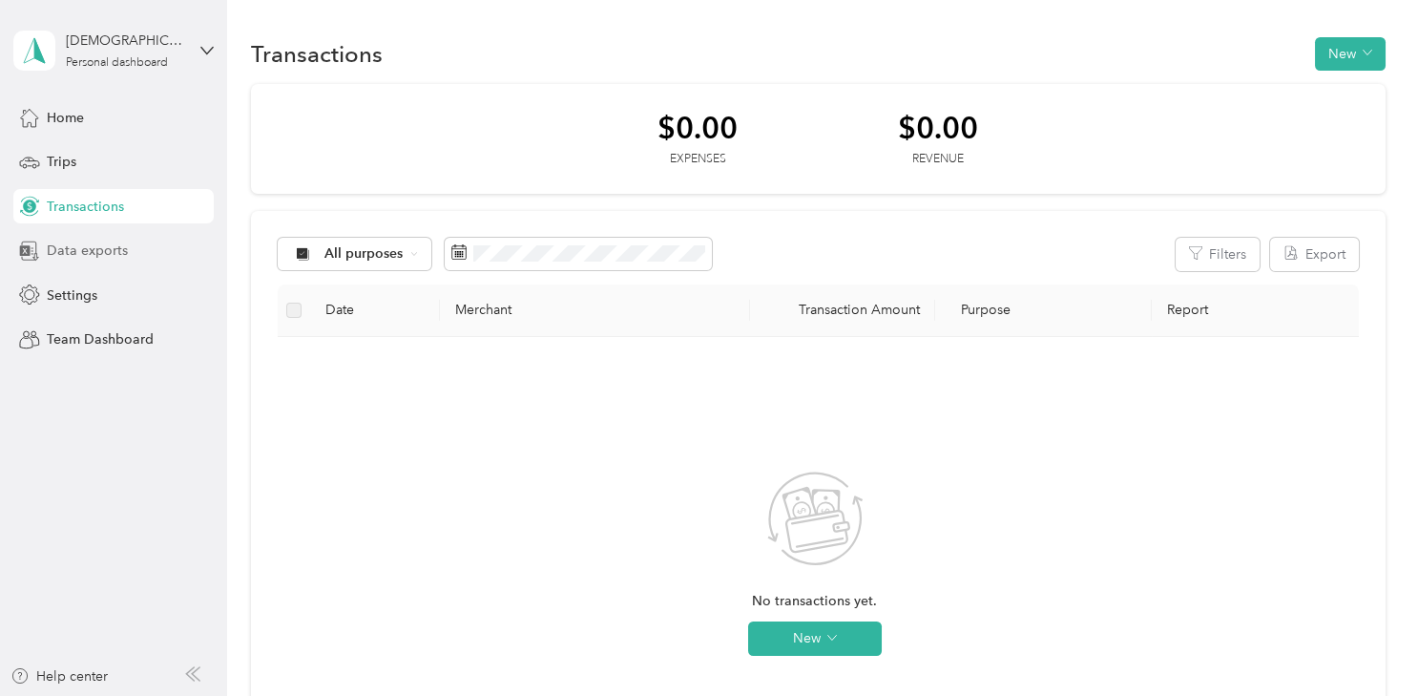
click at [86, 236] on div "Data exports" at bounding box center [113, 251] width 200 height 34
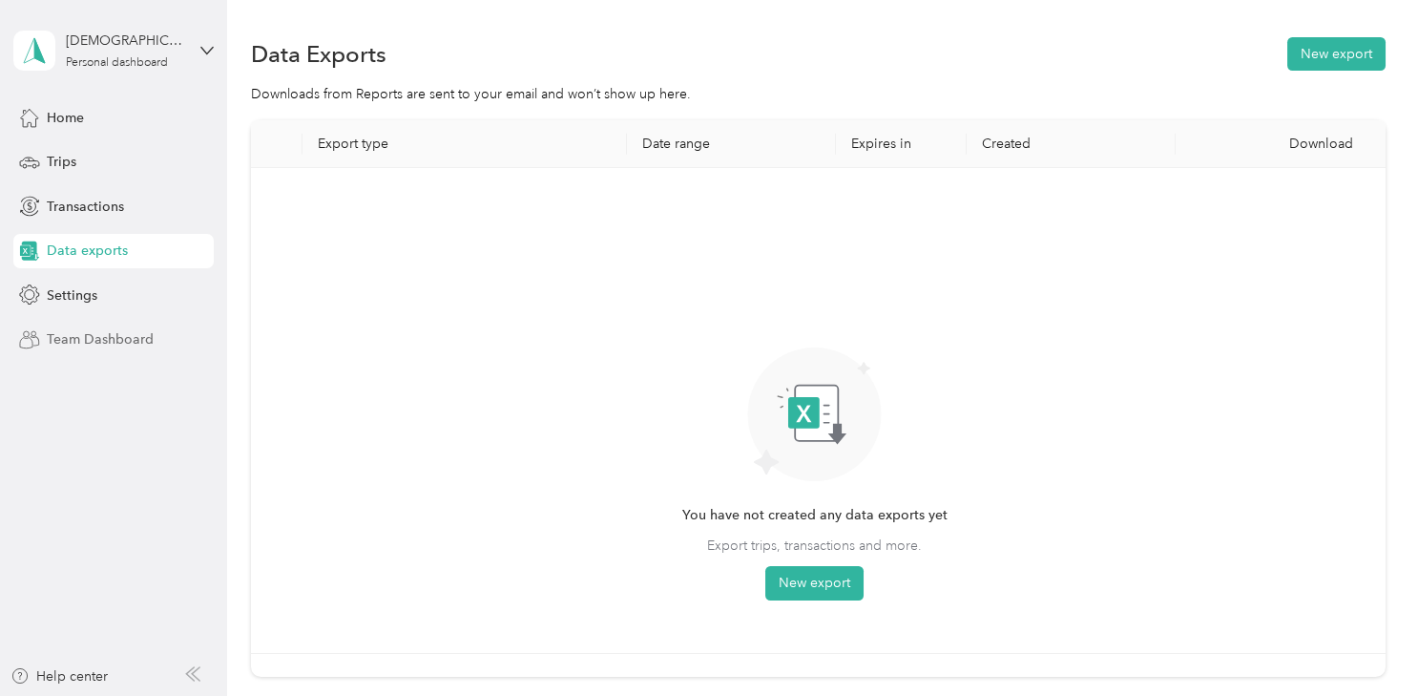
click at [87, 339] on span "Team Dashboard" at bounding box center [100, 339] width 107 height 20
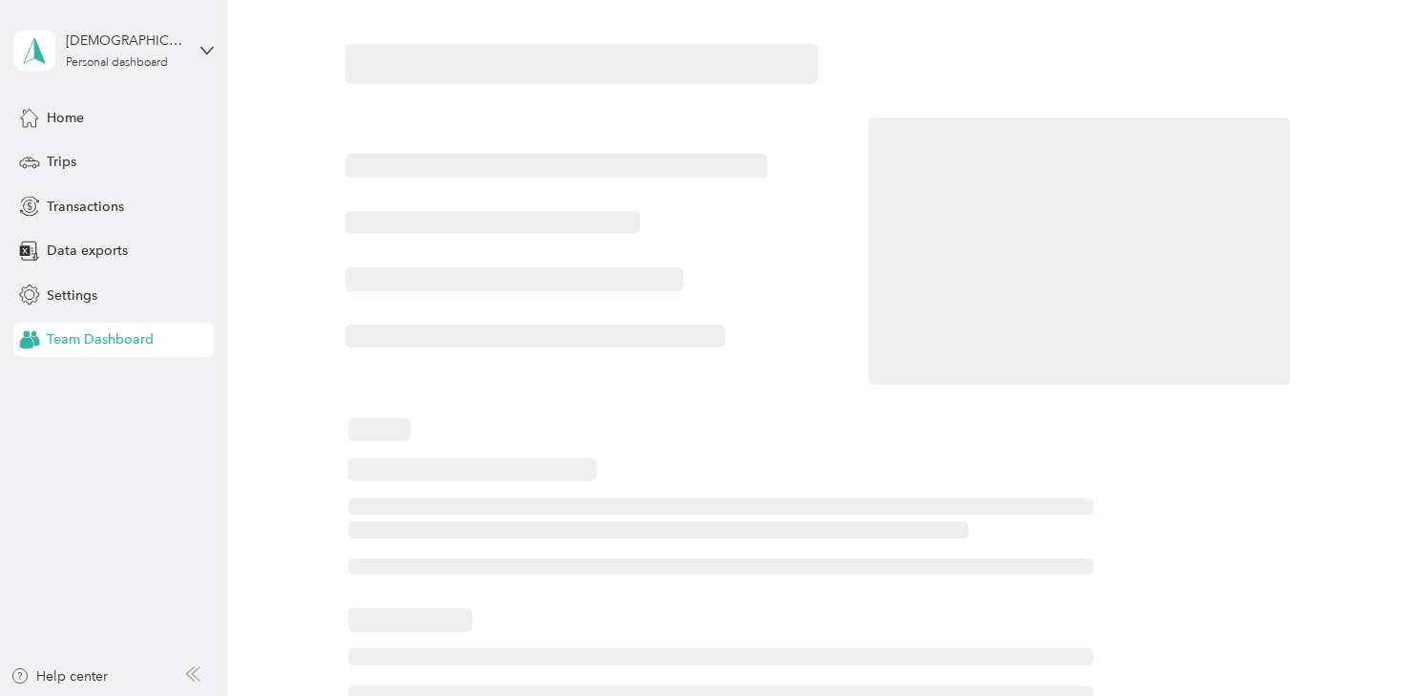
click at [87, 339] on span "Team Dashboard" at bounding box center [100, 339] width 107 height 20
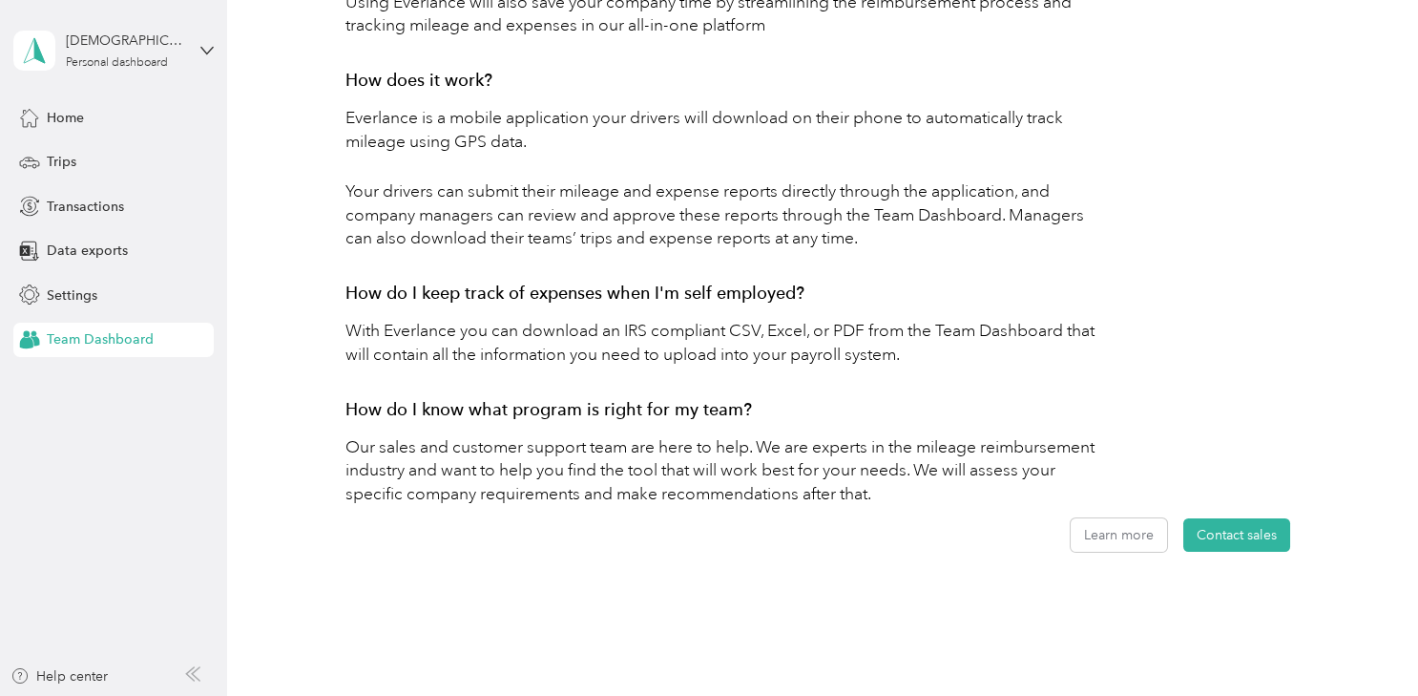
scroll to position [993, 0]
